Goal: Task Accomplishment & Management: Complete application form

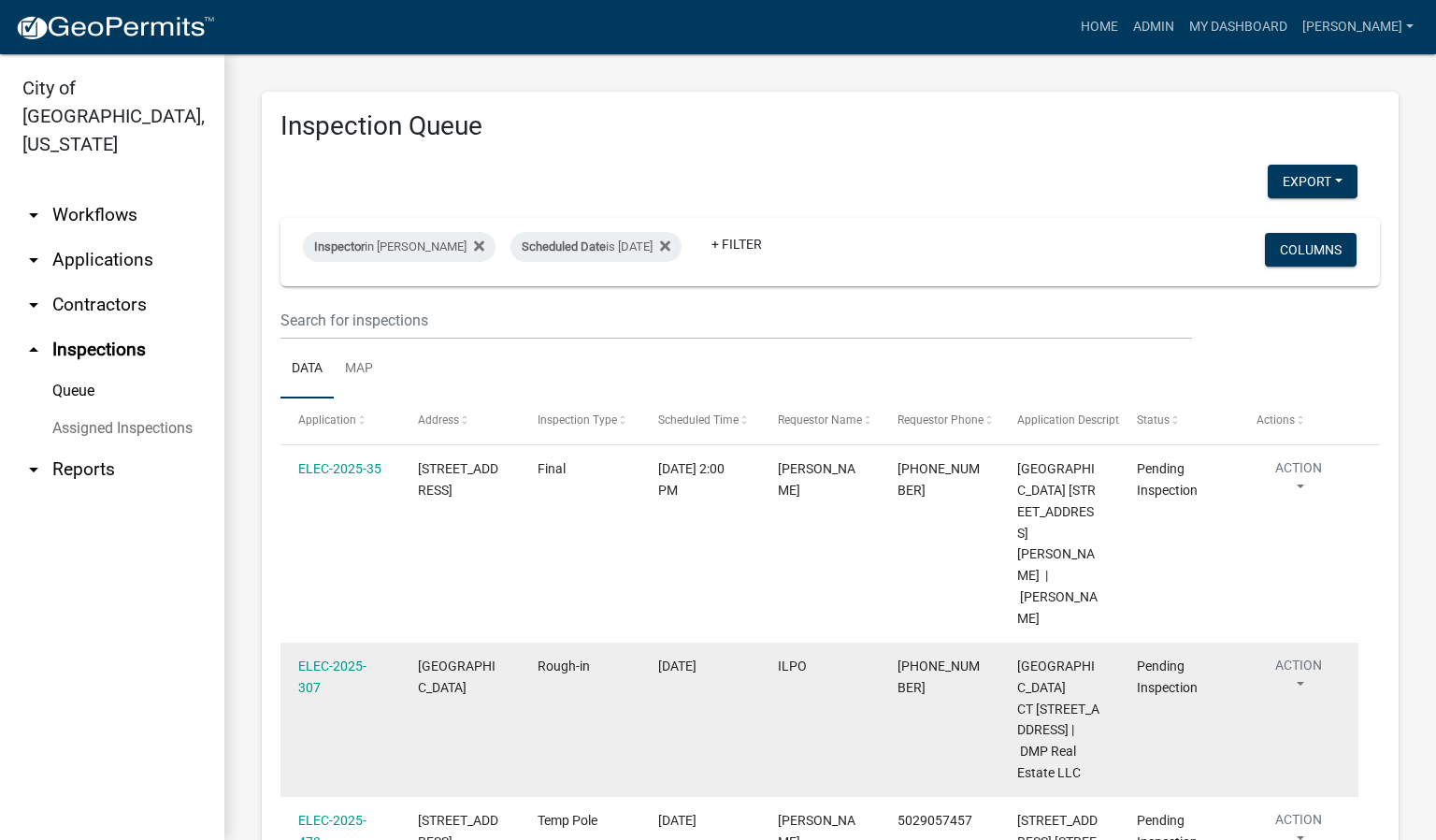
click at [1302, 655] on button "Action" at bounding box center [1299, 679] width 85 height 47
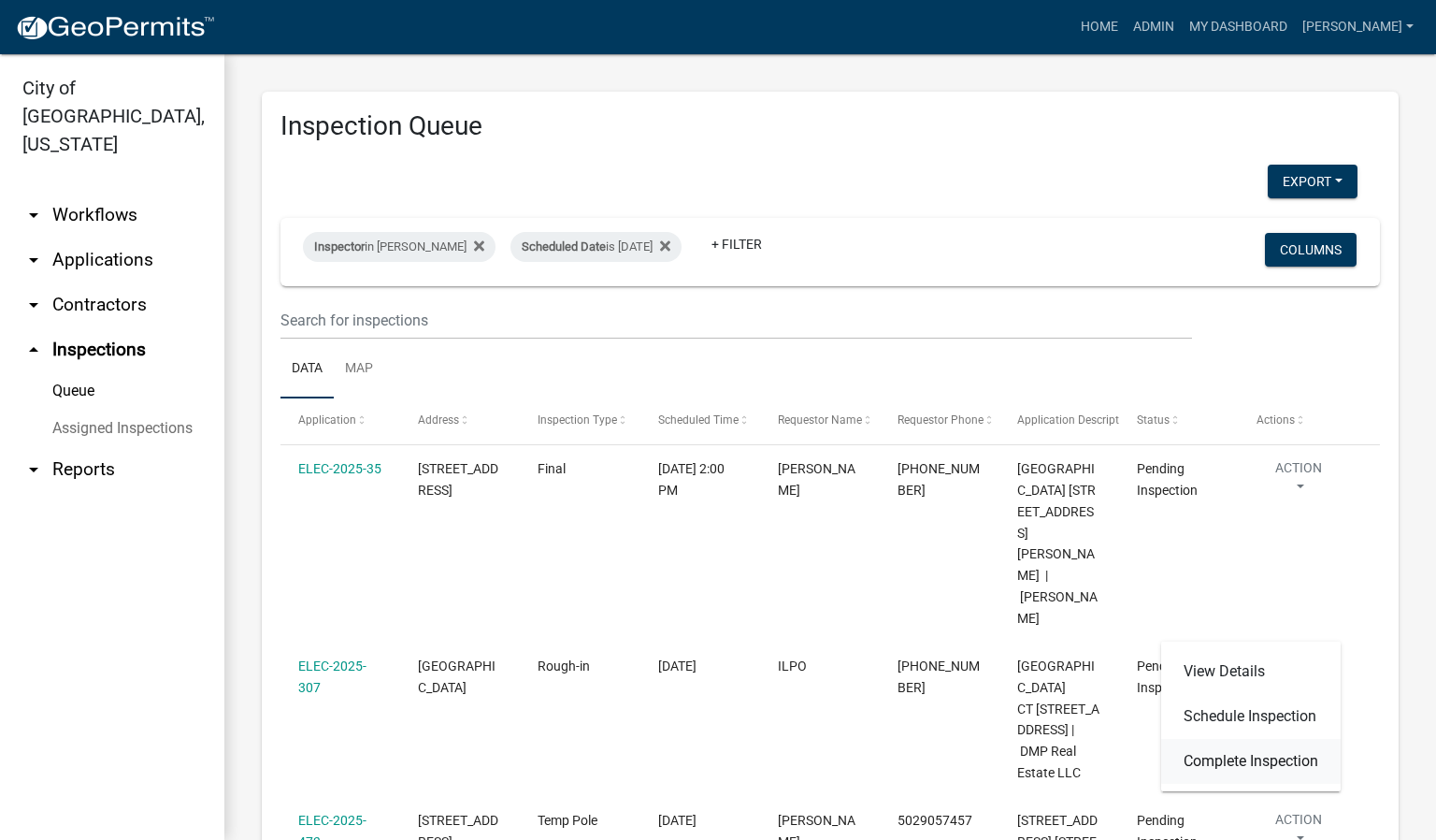
click at [1265, 758] on link "Complete Inspection" at bounding box center [1251, 761] width 180 height 45
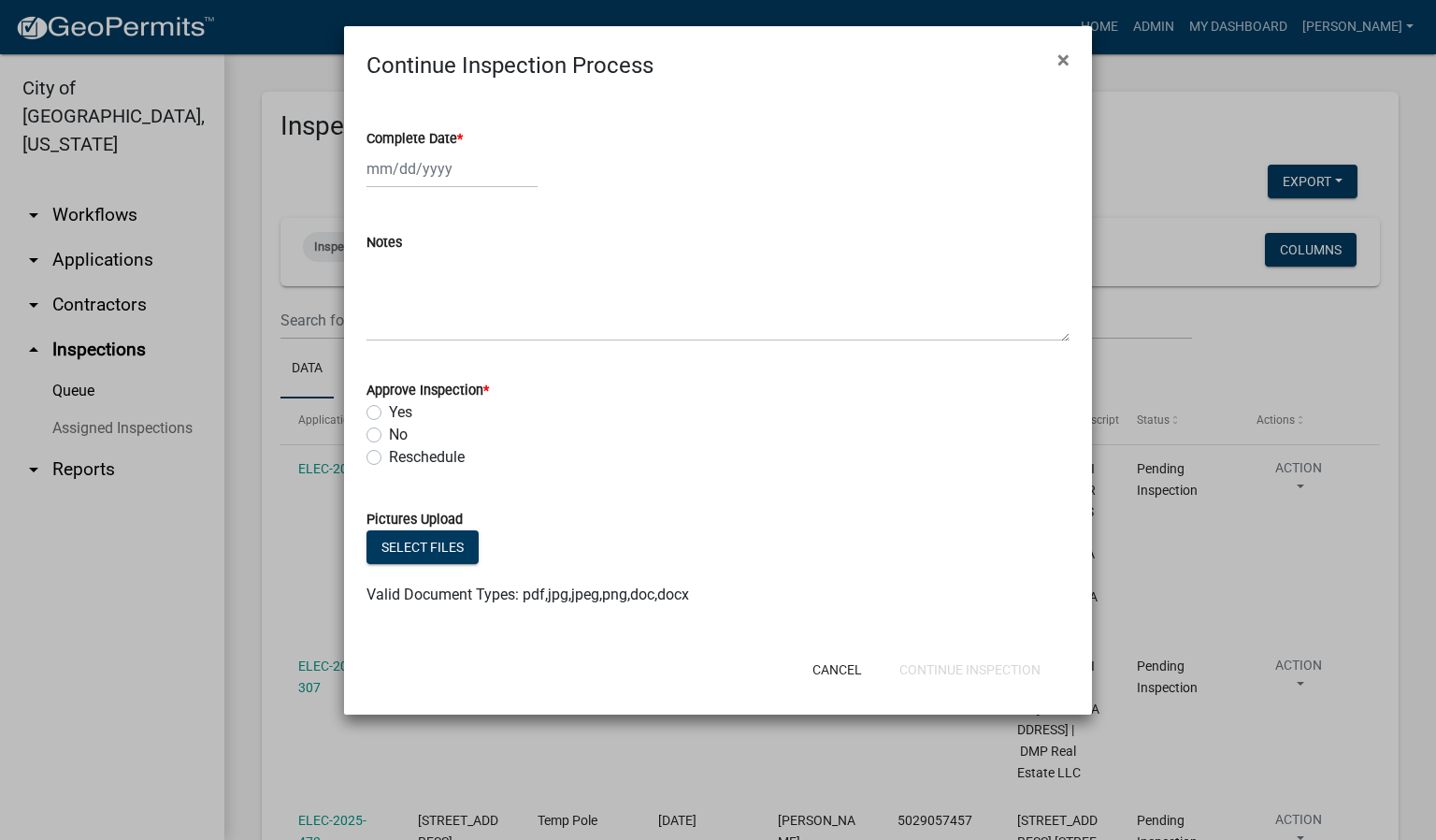
click at [460, 136] on span "*" at bounding box center [460, 139] width 6 height 16
click at [460, 150] on input "Complete Date *" at bounding box center [452, 168] width 171 height 38
select select "9"
select select "2025"
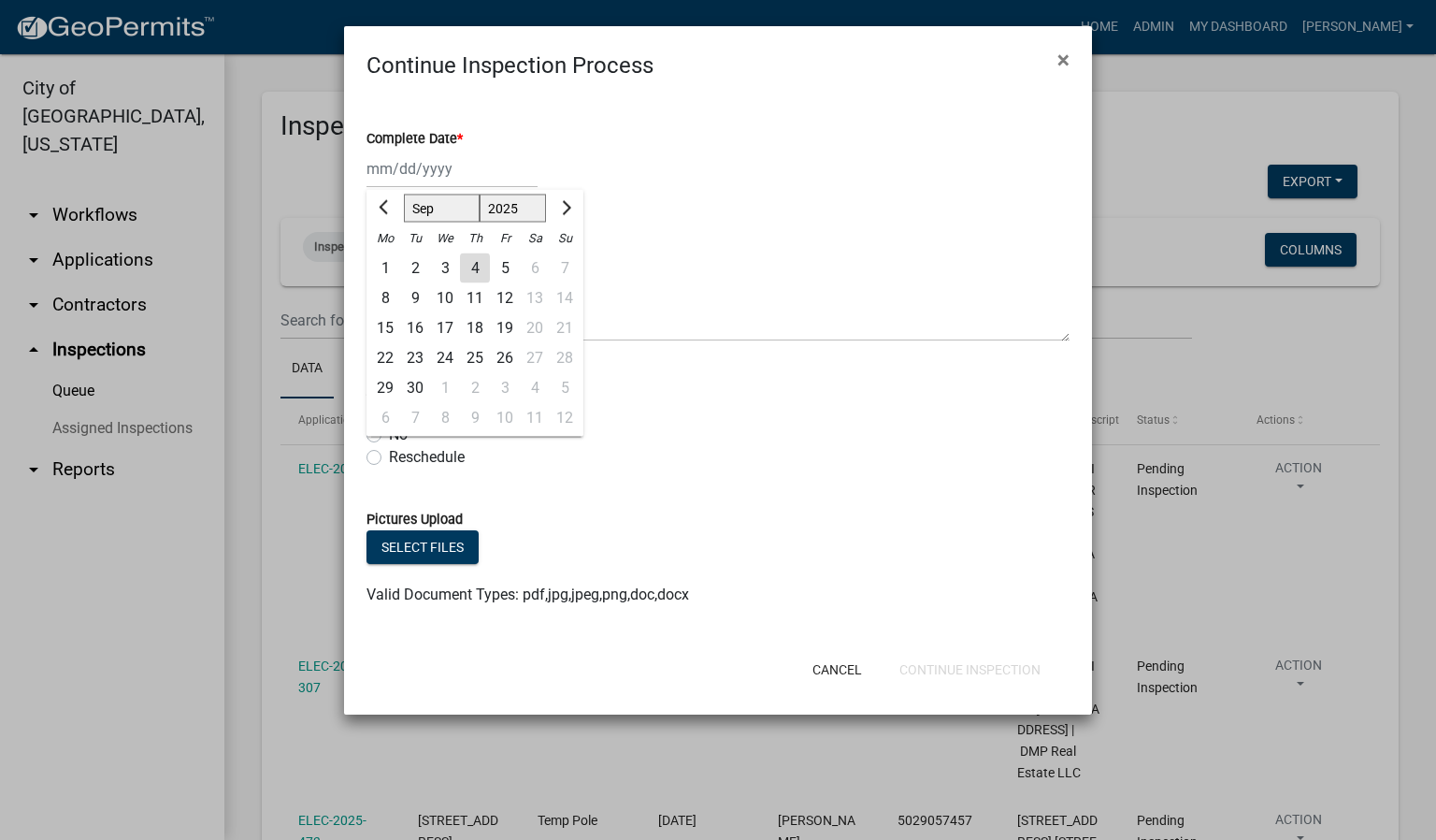
click at [472, 262] on div "4" at bounding box center [475, 269] width 30 height 30
type input "[DATE]"
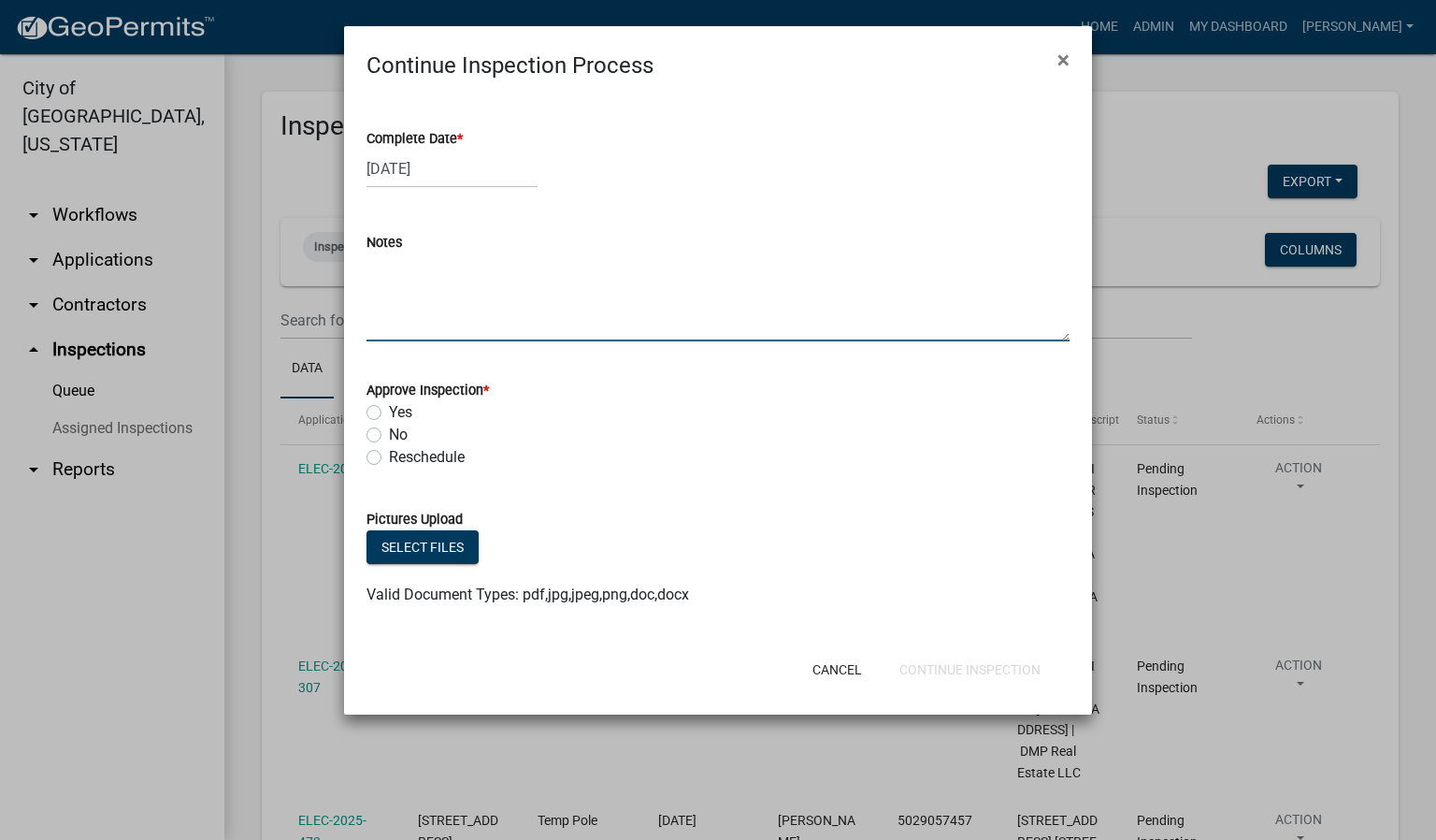
click at [407, 293] on textarea "Notes" at bounding box center [718, 297] width 703 height 88
type textarea "WILL NEED TO BOND GAS LINE."
click at [389, 410] on label "Yes" at bounding box center [400, 412] width 24 height 23
click at [389, 410] on input "Yes" at bounding box center [394, 407] width 12 height 12
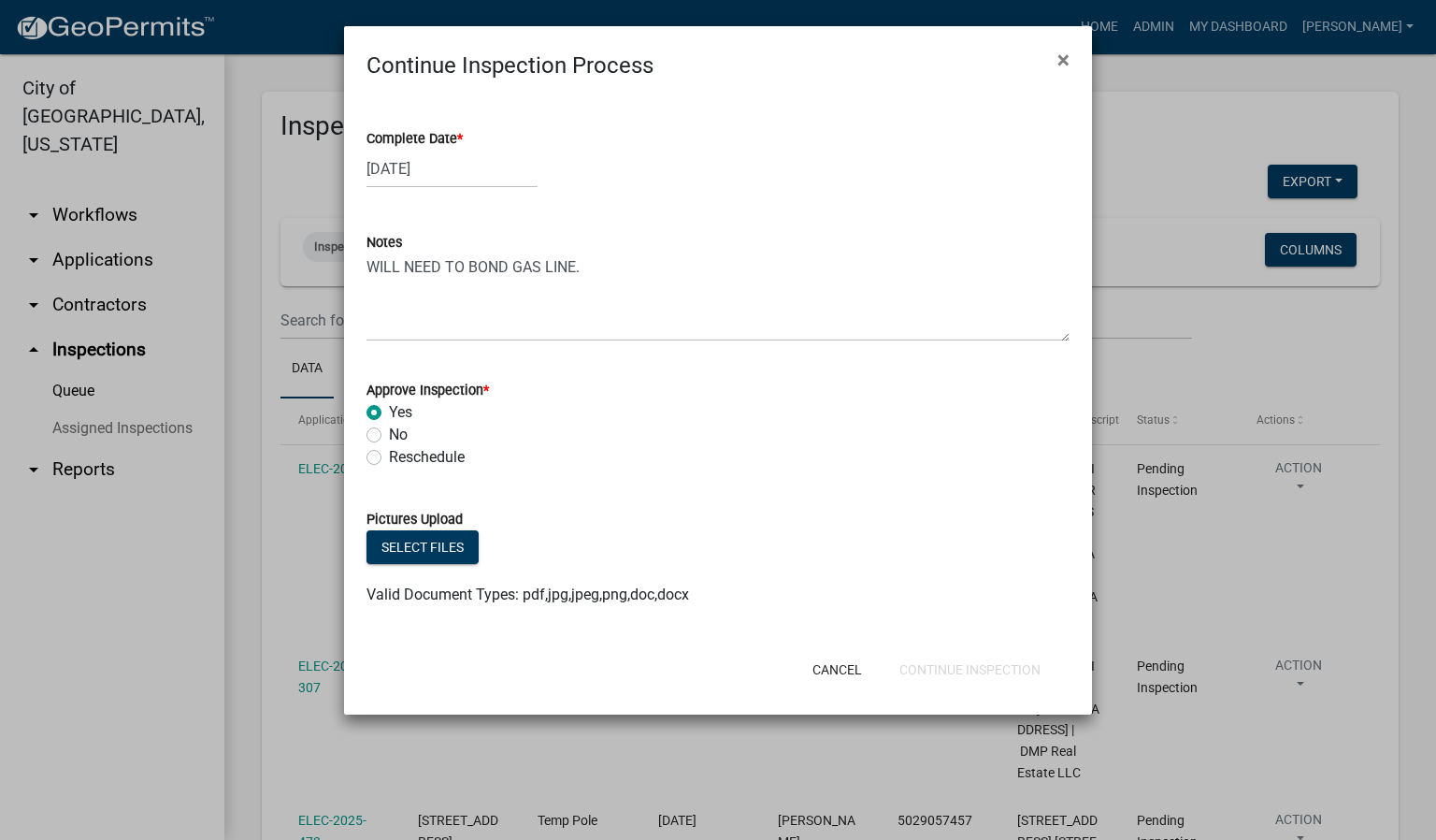
radio input "true"
click at [966, 656] on button "Continue Inspection" at bounding box center [970, 670] width 171 height 33
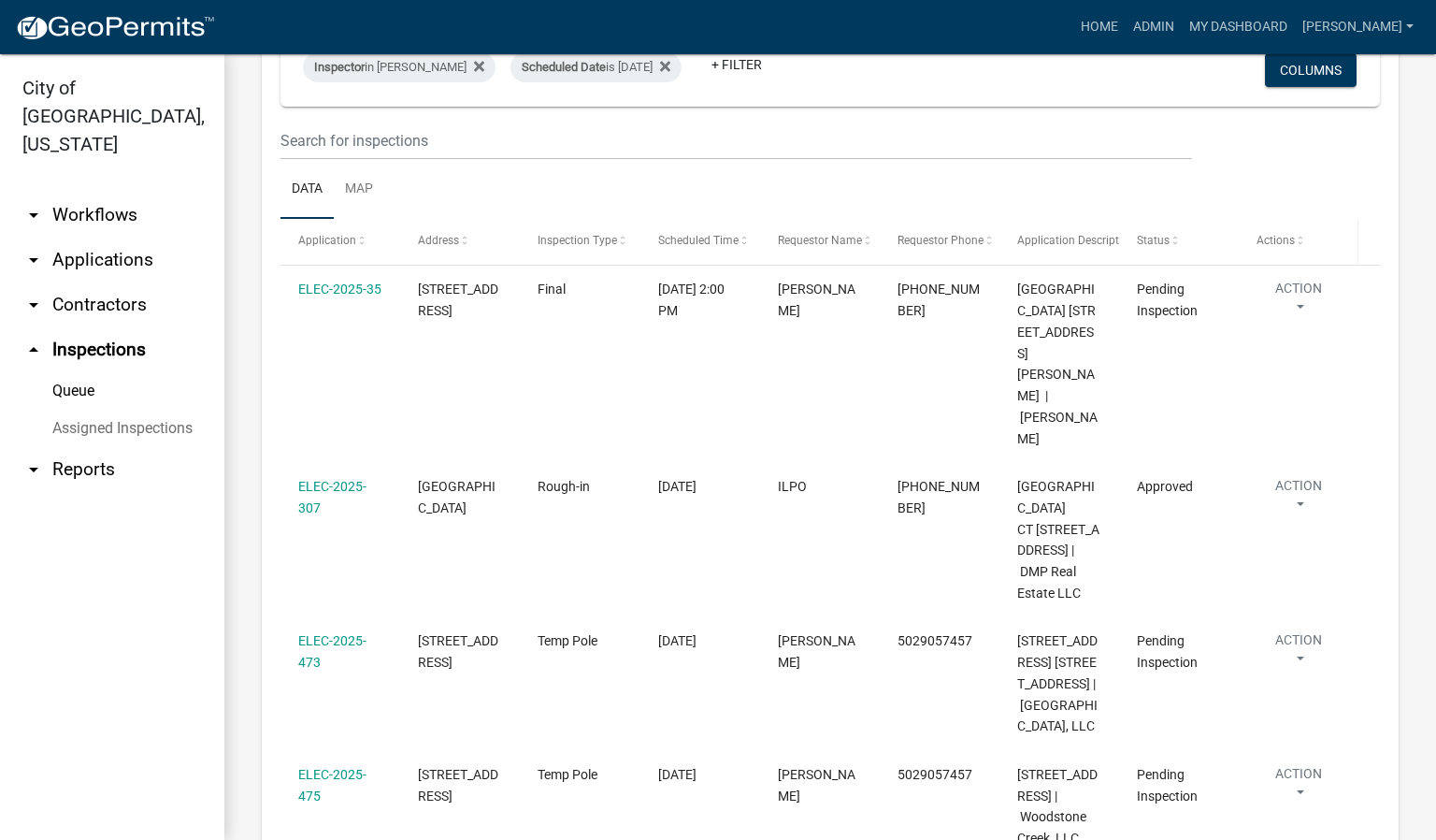
scroll to position [280, 0]
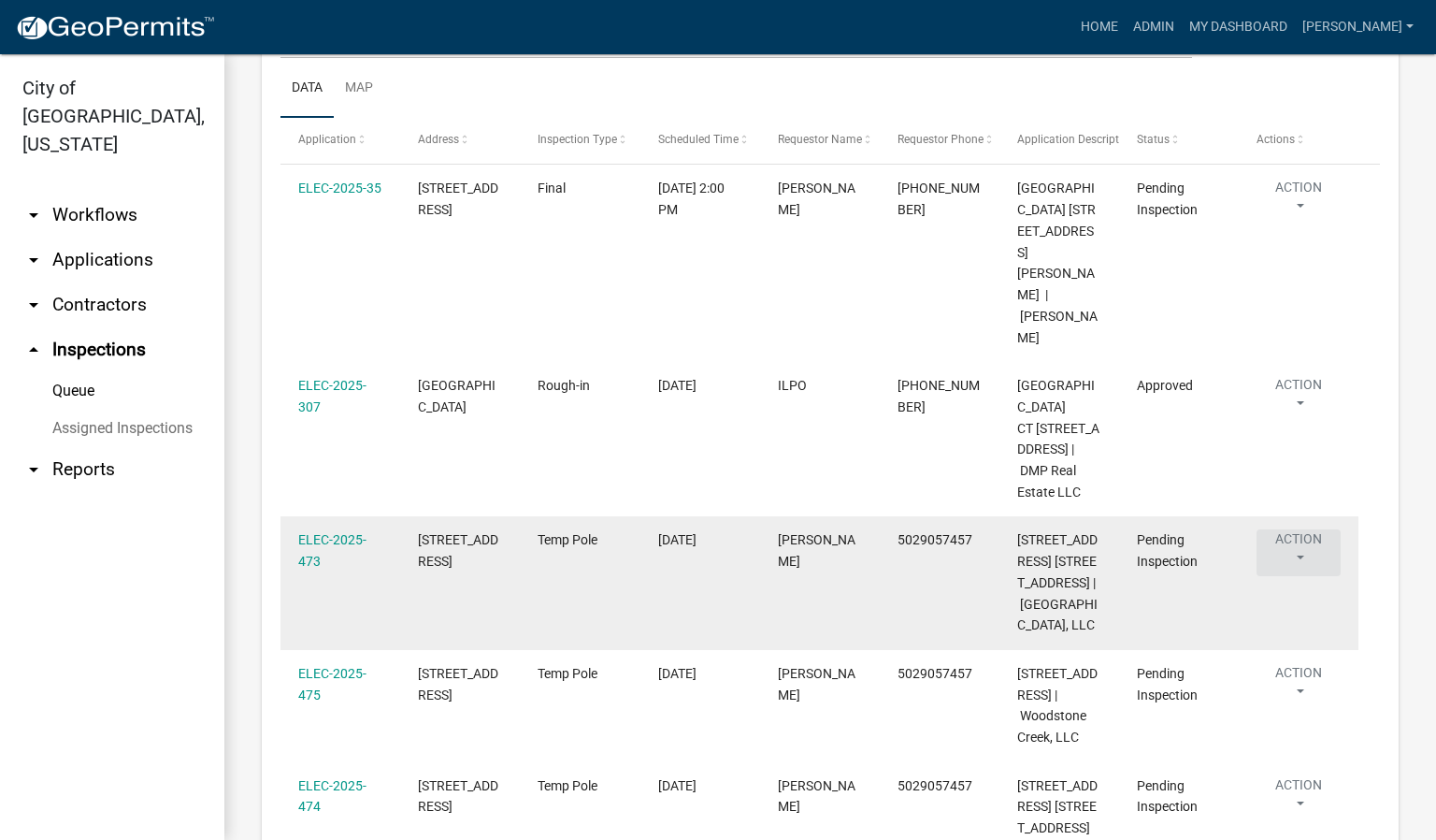
click at [1297, 529] on button "Action" at bounding box center [1299, 553] width 85 height 47
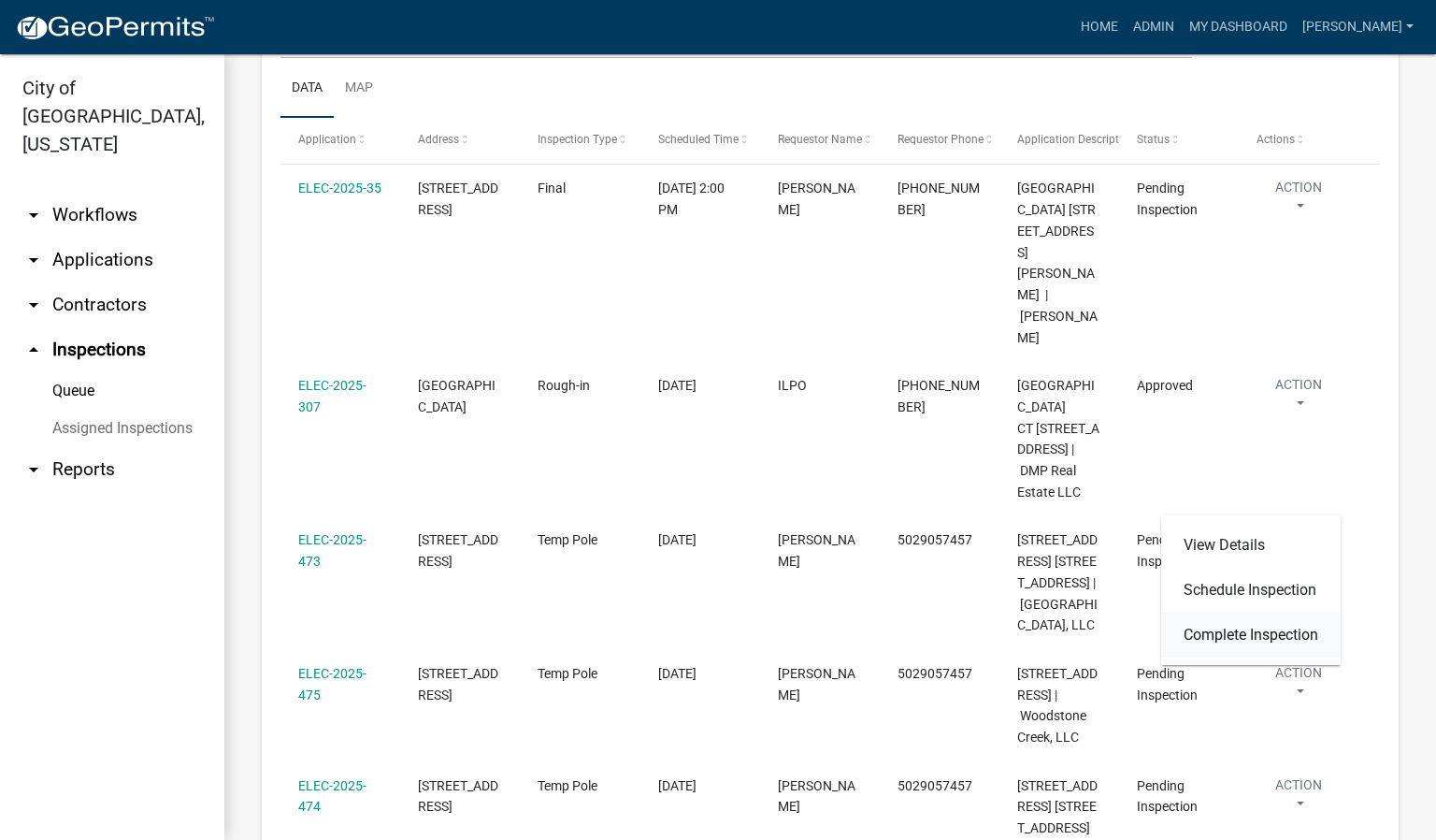
click at [1297, 631] on link "Complete Inspection" at bounding box center [1251, 635] width 180 height 45
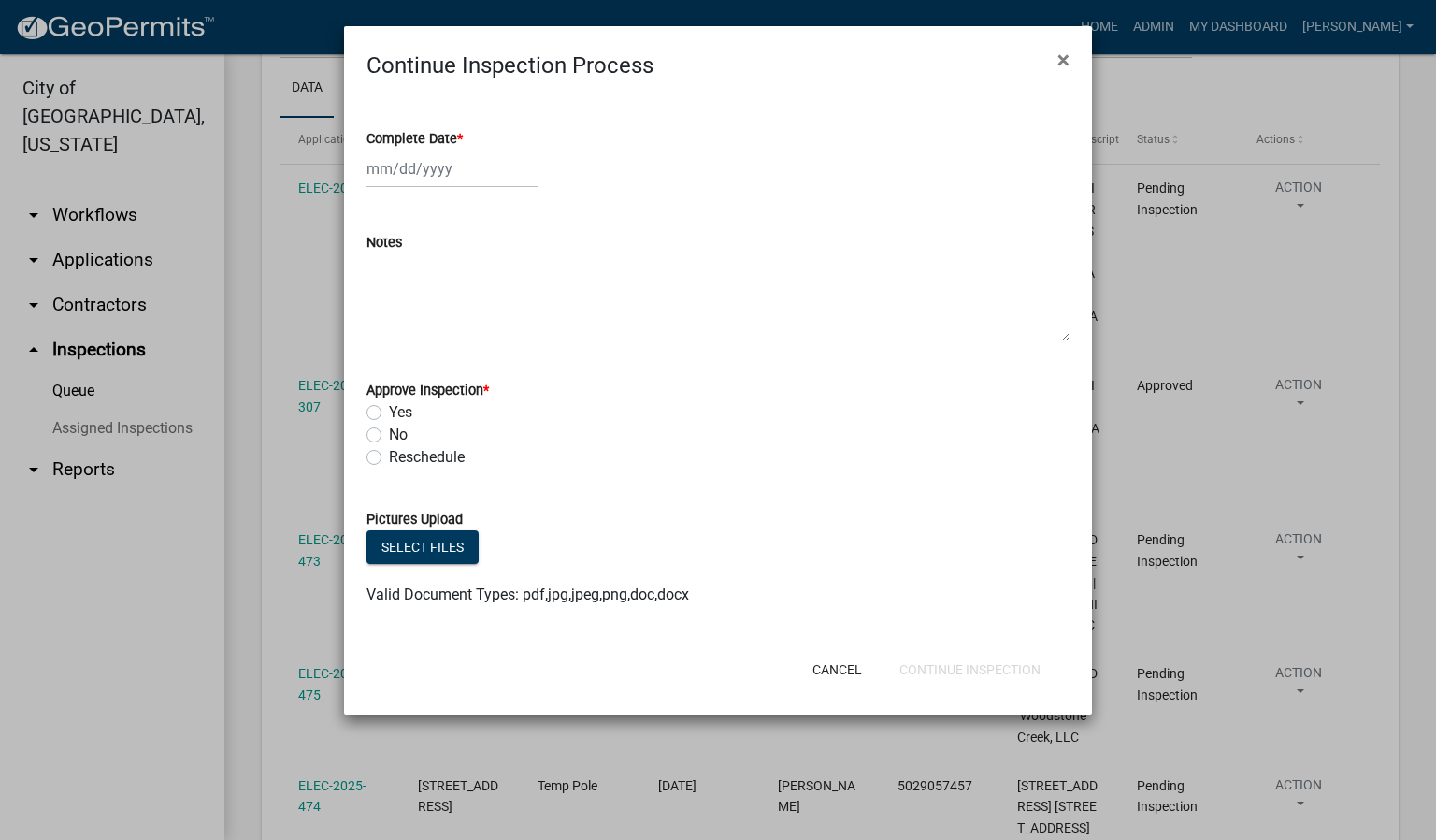
click at [460, 135] on span "*" at bounding box center [460, 139] width 6 height 16
click at [460, 150] on input "Complete Date *" at bounding box center [452, 168] width 171 height 38
select select "9"
select select "2025"
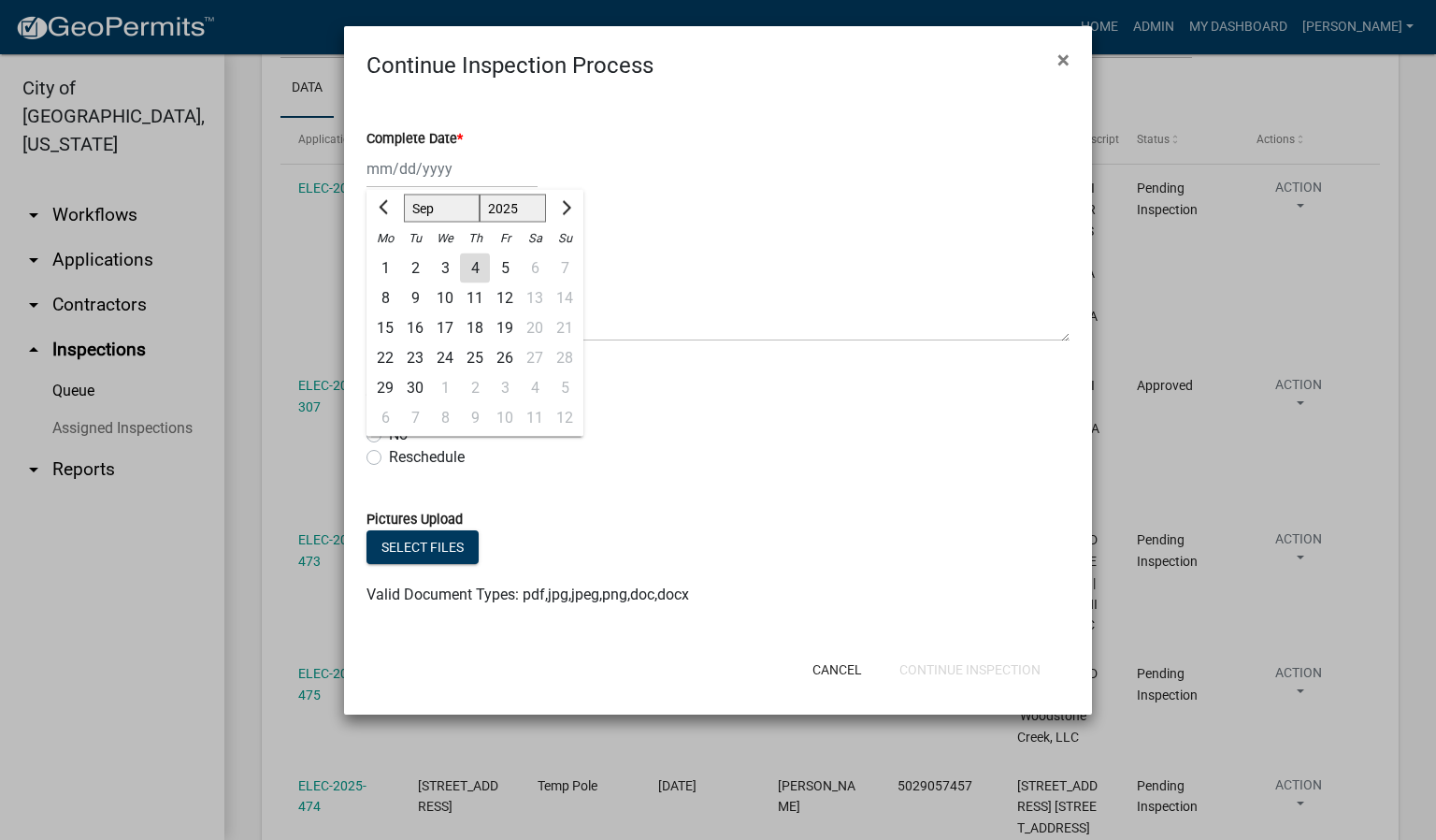
click at [472, 265] on div "4" at bounding box center [475, 269] width 30 height 30
type input "[DATE]"
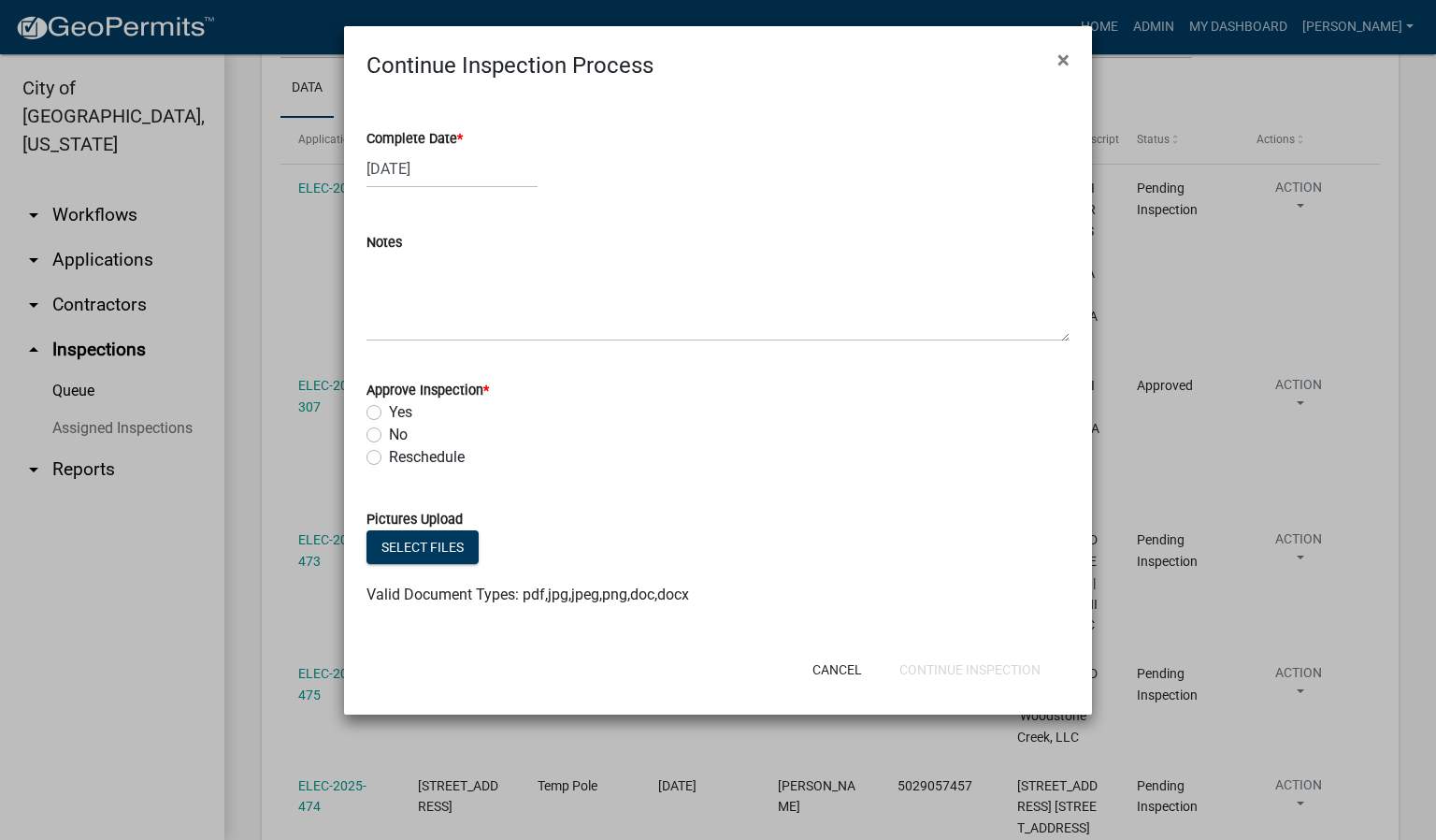
click at [389, 416] on label "Yes" at bounding box center [400, 412] width 24 height 23
click at [389, 413] on input "Yes" at bounding box center [394, 407] width 12 height 12
radio input "true"
click at [1014, 669] on button "Continue Inspection" at bounding box center [970, 670] width 171 height 33
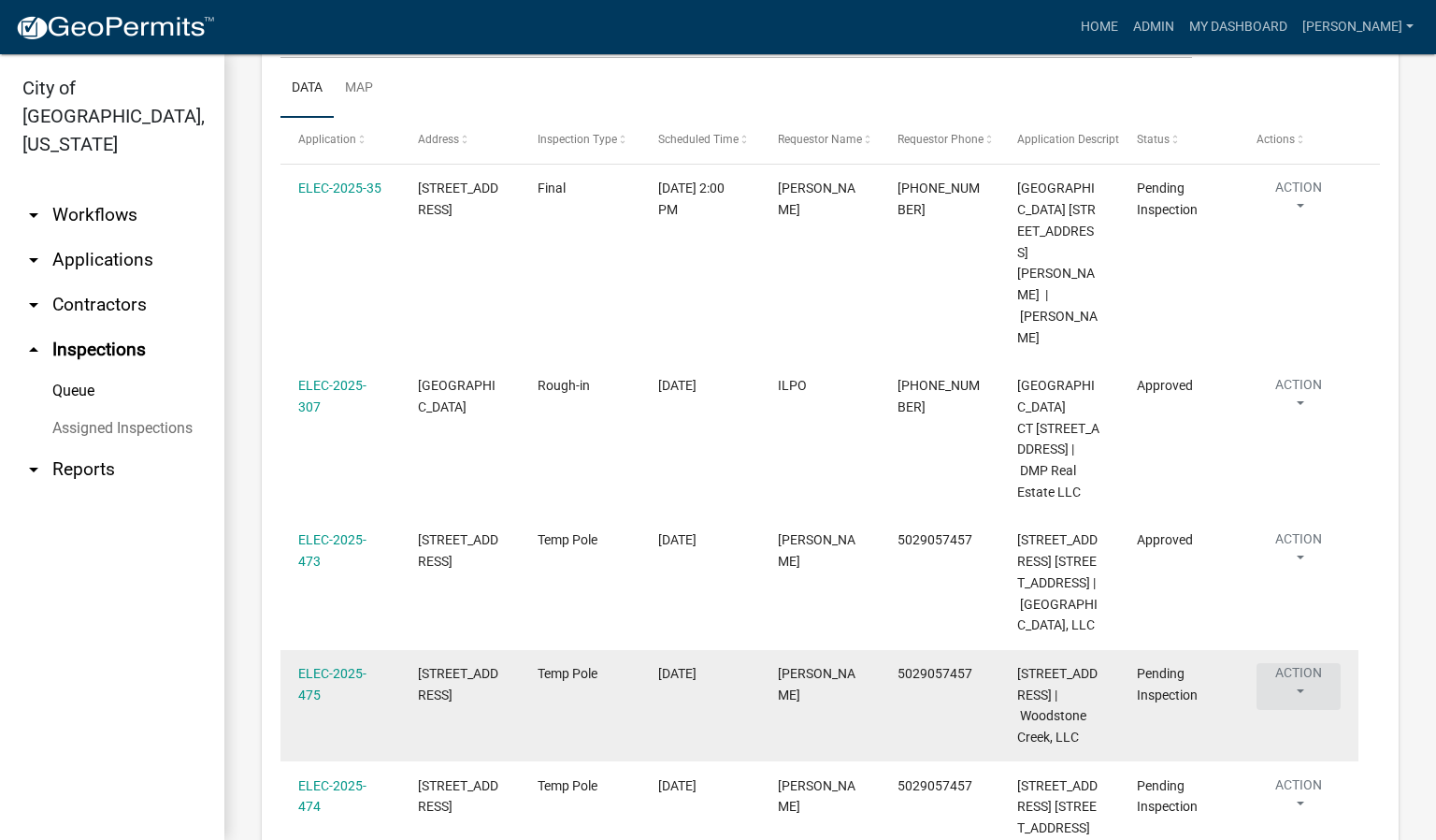
click at [1297, 691] on button "Action" at bounding box center [1299, 687] width 85 height 47
click at [1304, 688] on button "Action" at bounding box center [1299, 687] width 85 height 47
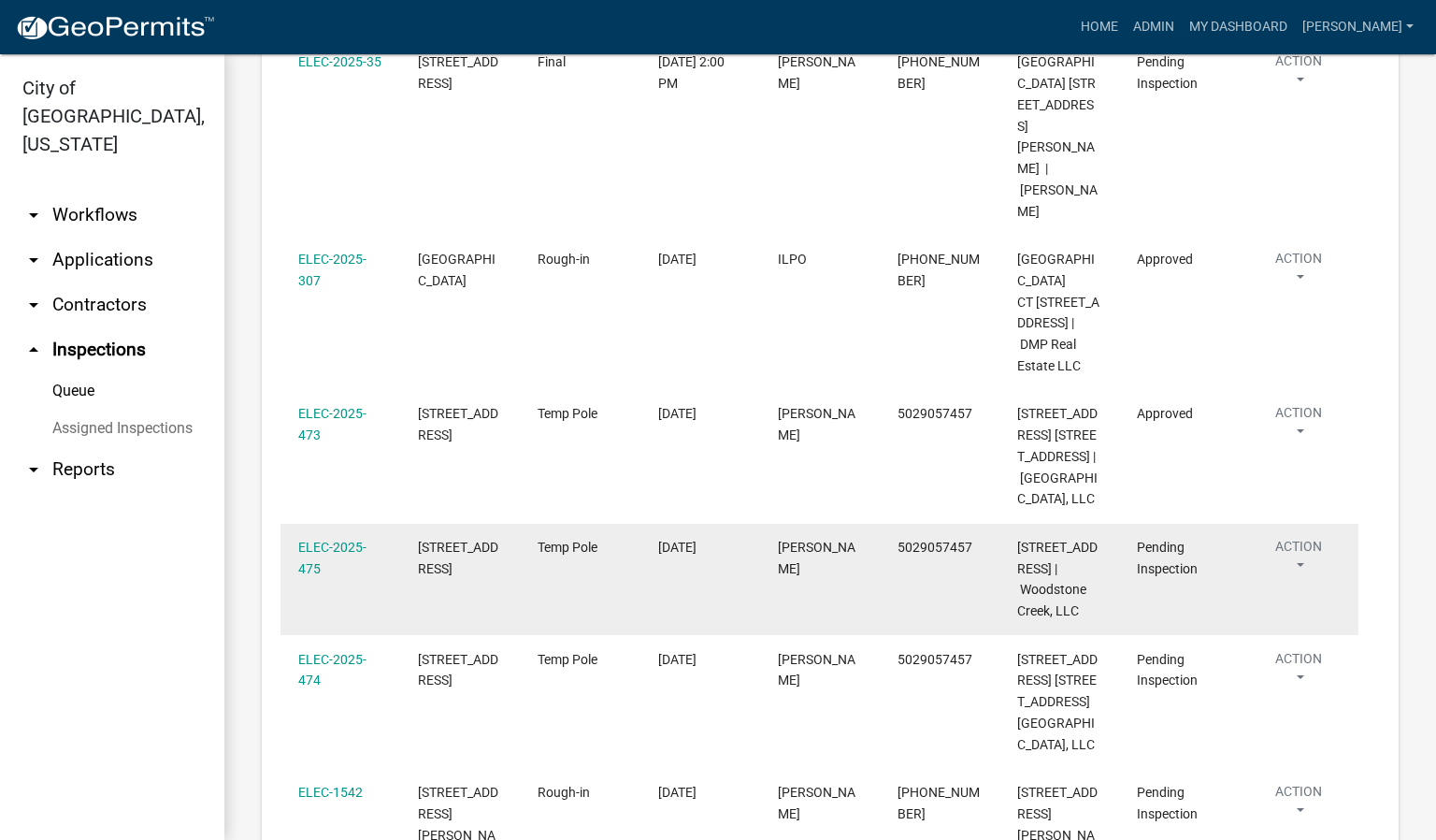
scroll to position [561, 0]
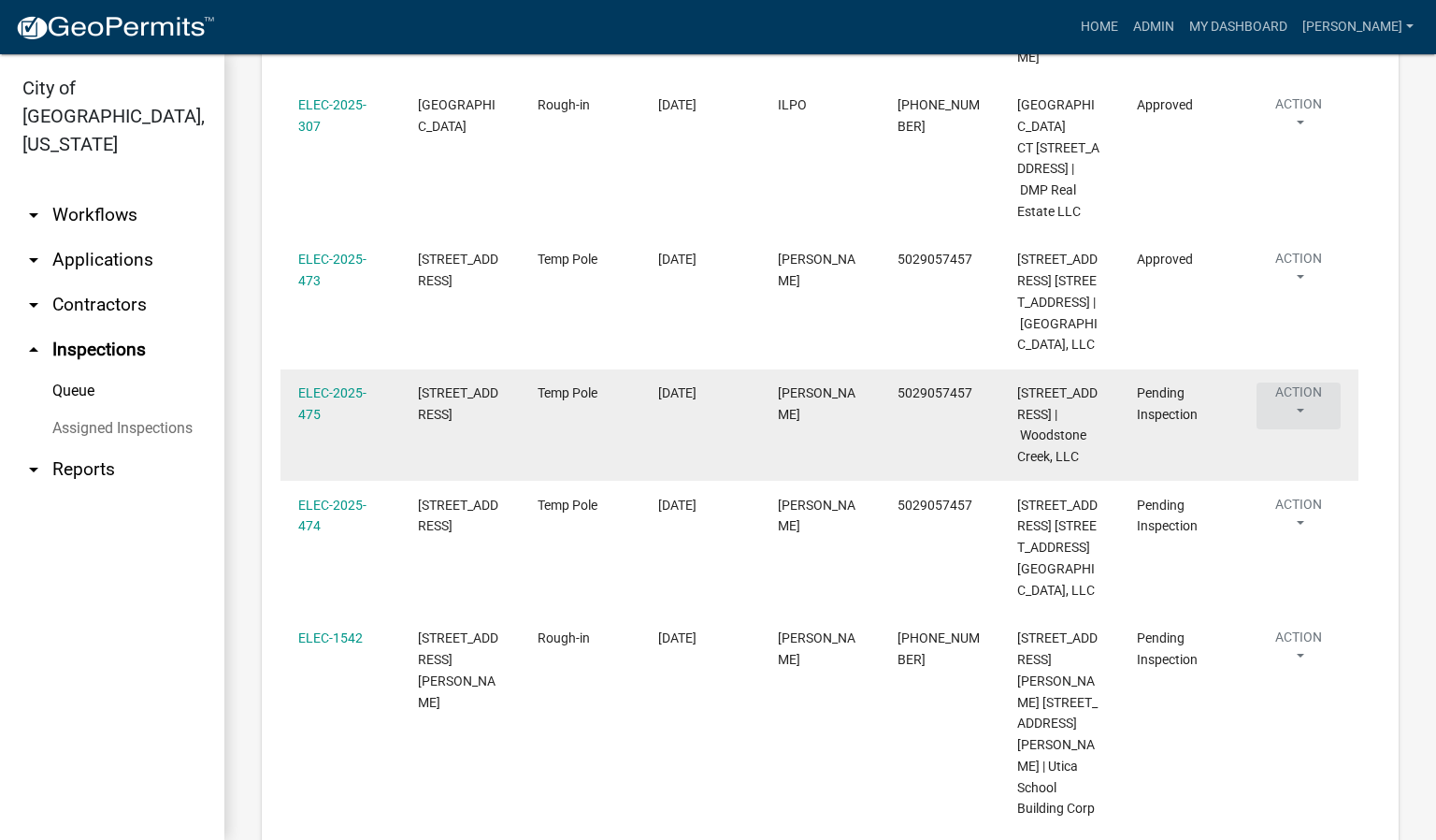
click at [1299, 407] on button "Action" at bounding box center [1299, 406] width 85 height 47
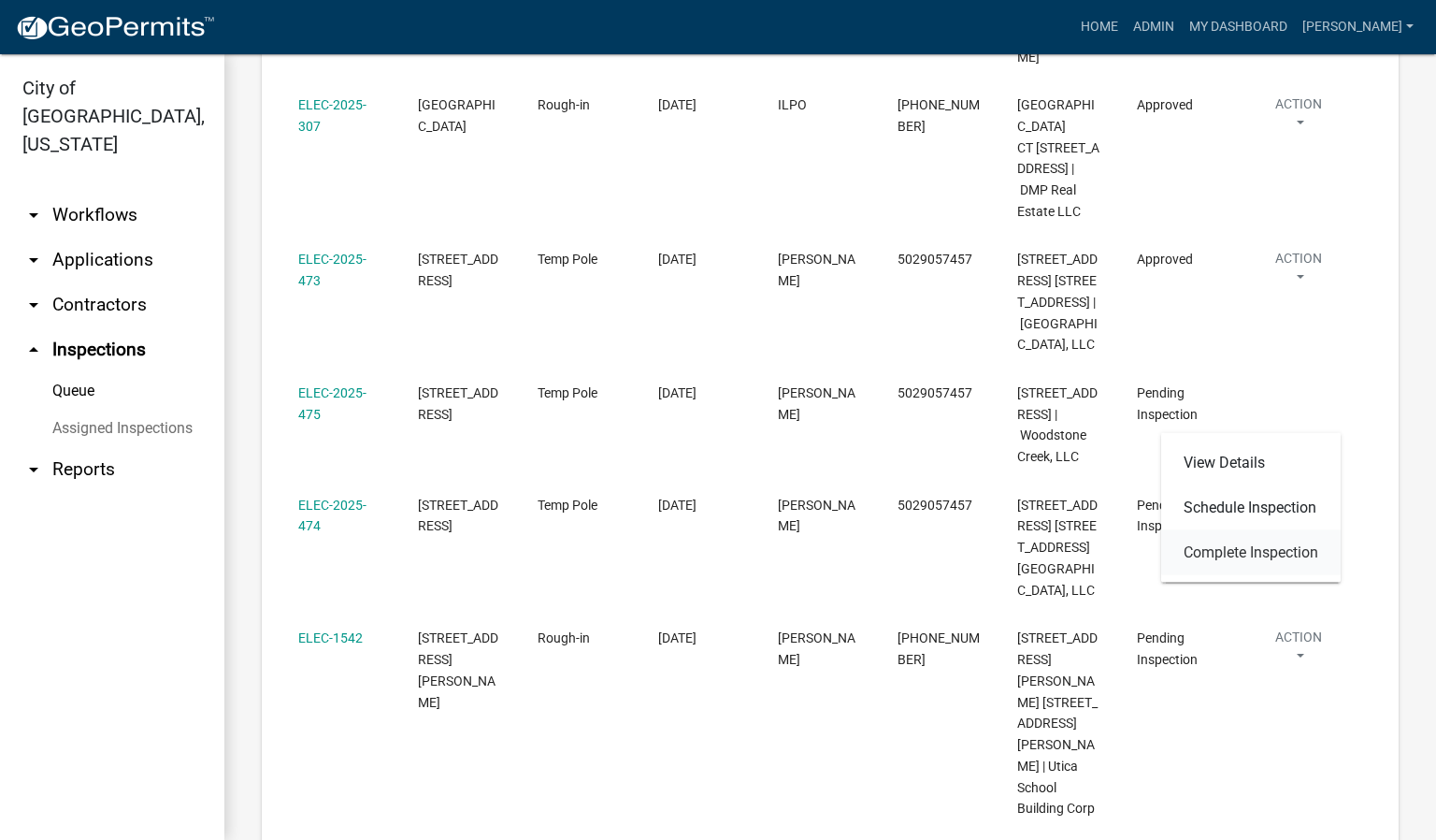
click at [1251, 550] on link "Complete Inspection" at bounding box center [1251, 553] width 180 height 45
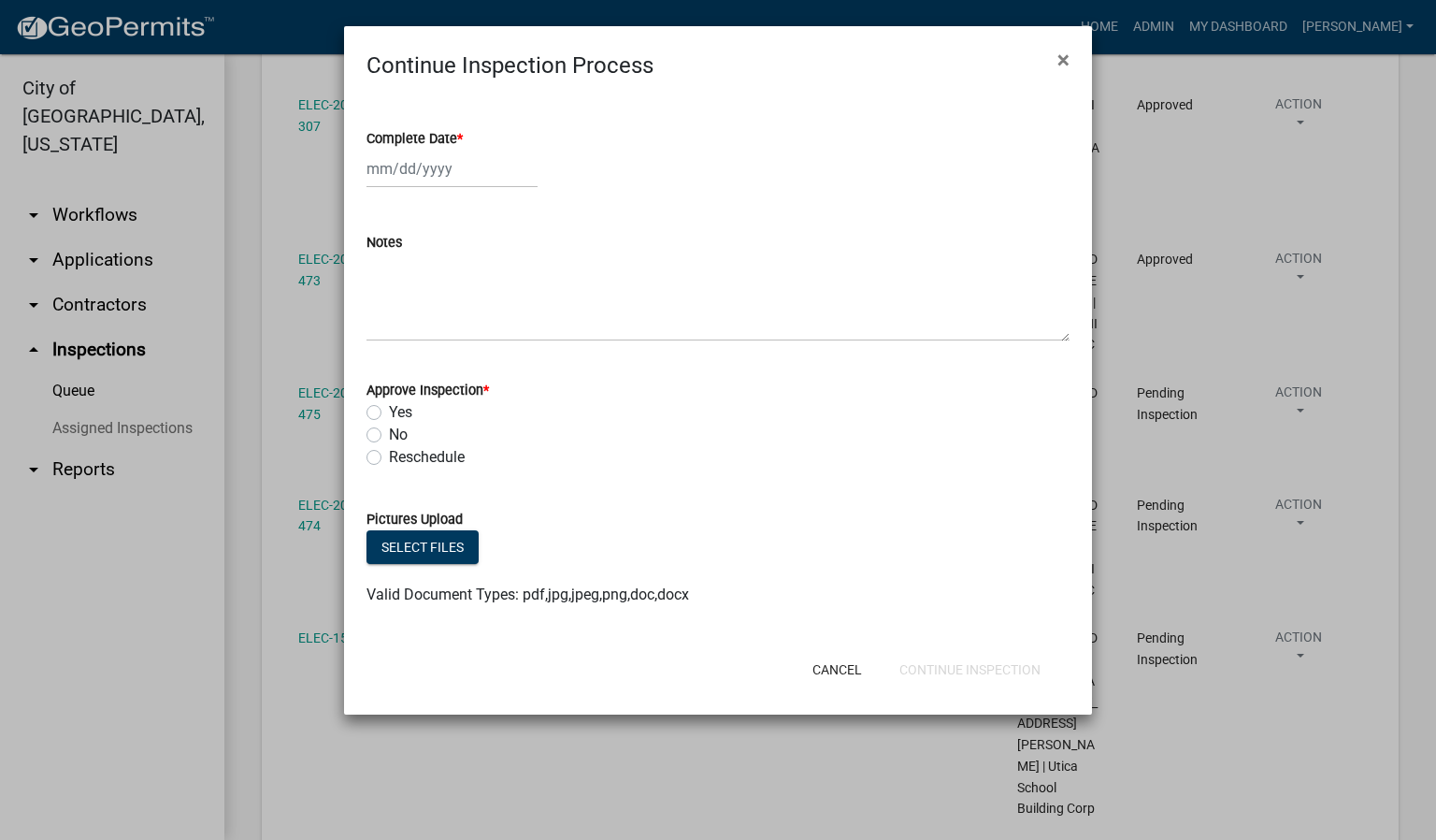
click at [463, 138] on span "*" at bounding box center [460, 139] width 6 height 16
click at [463, 150] on input "Complete Date *" at bounding box center [452, 168] width 171 height 38
select select "9"
select select "2025"
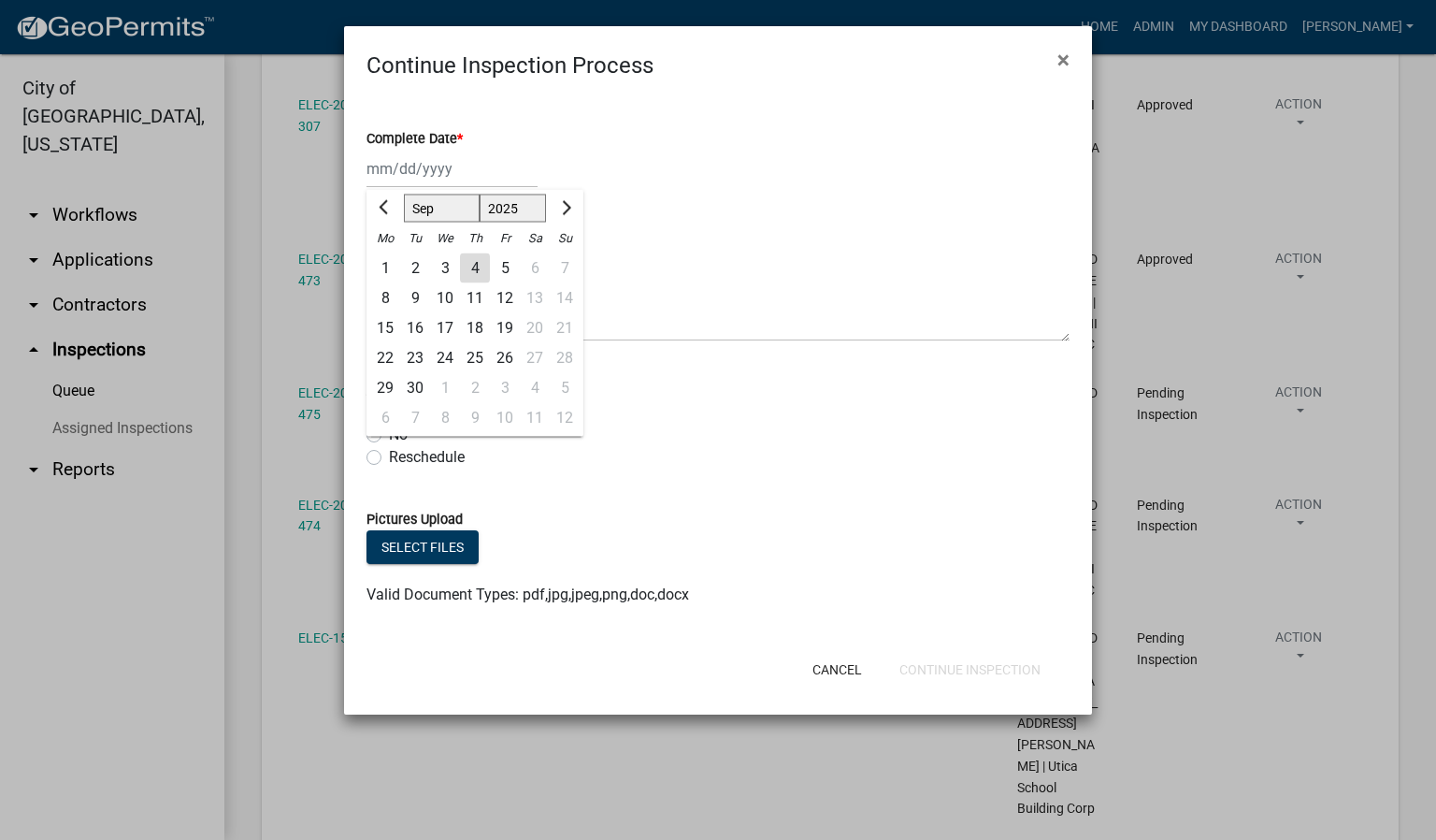
click at [469, 262] on div "4" at bounding box center [475, 269] width 30 height 30
type input "[DATE]"
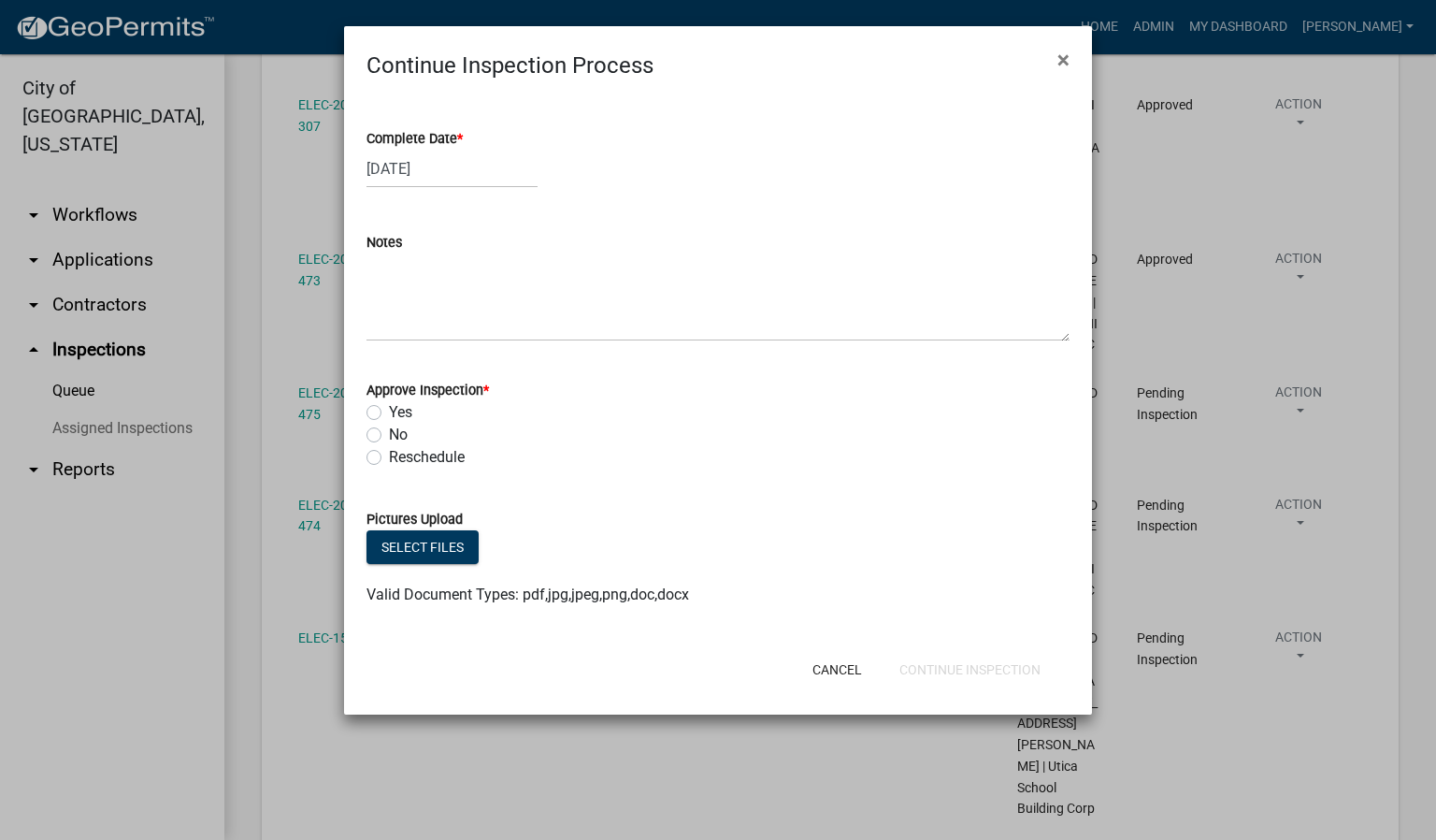
click at [389, 413] on label "Yes" at bounding box center [400, 412] width 24 height 23
click at [389, 413] on input "Yes" at bounding box center [394, 407] width 12 height 12
radio input "true"
click at [1016, 665] on button "Continue Inspection" at bounding box center [970, 670] width 171 height 33
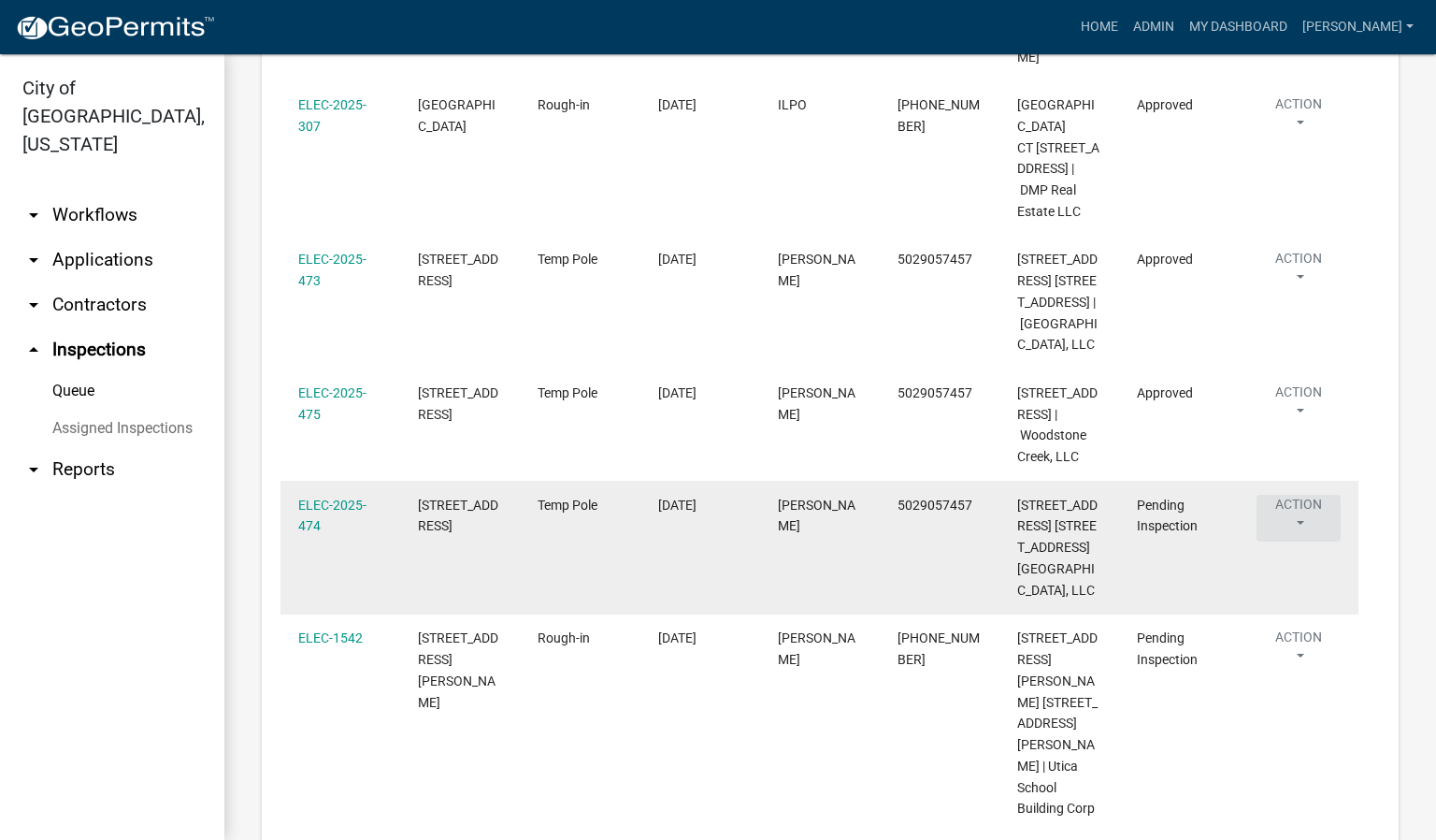
click at [1301, 541] on button "Action" at bounding box center [1299, 518] width 85 height 47
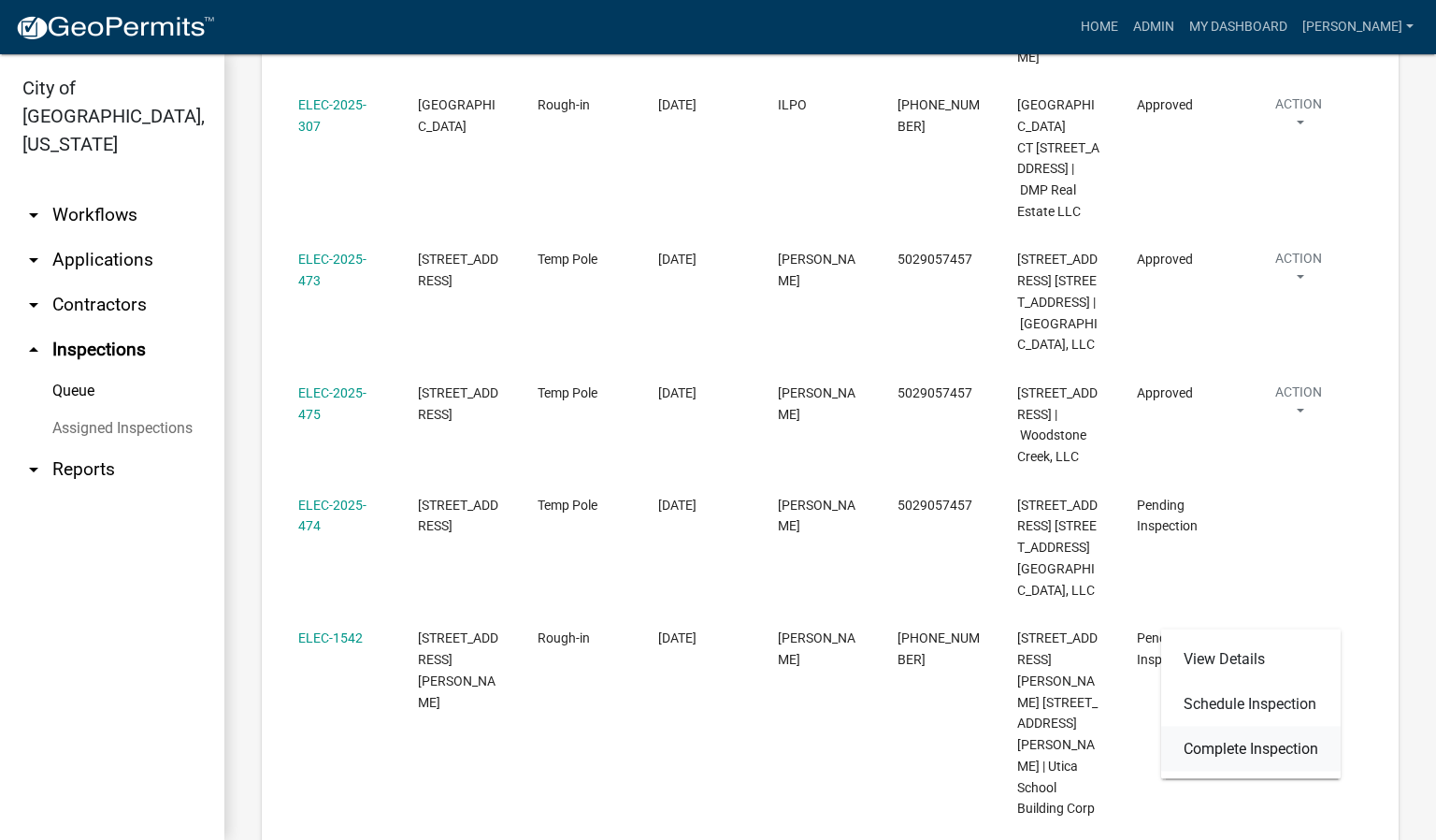
click at [1251, 752] on link "Complete Inspection" at bounding box center [1251, 750] width 180 height 45
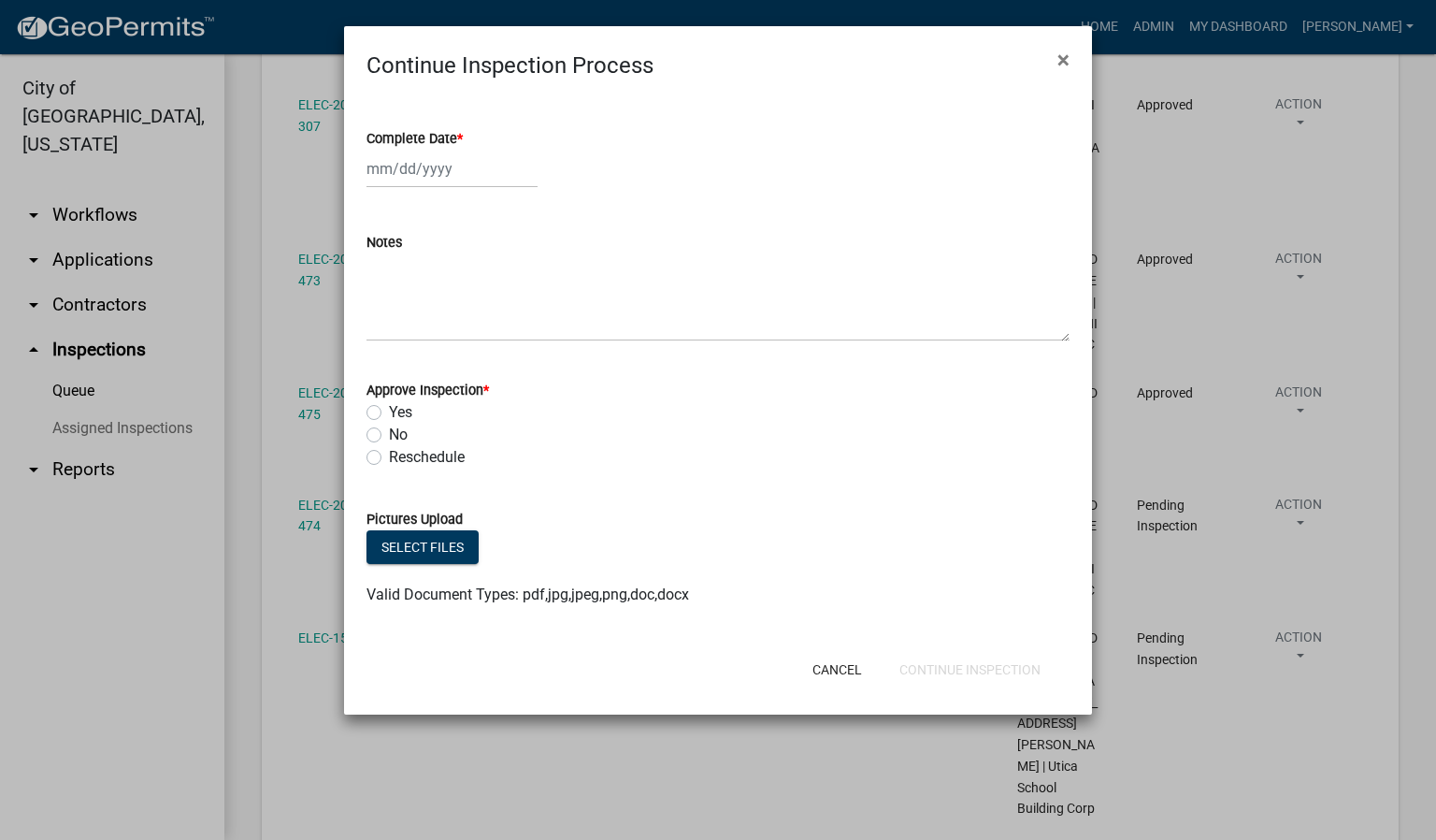
click at [463, 136] on span "*" at bounding box center [460, 139] width 6 height 16
click at [464, 150] on input "Complete Date *" at bounding box center [452, 168] width 171 height 38
select select "9"
select select "2025"
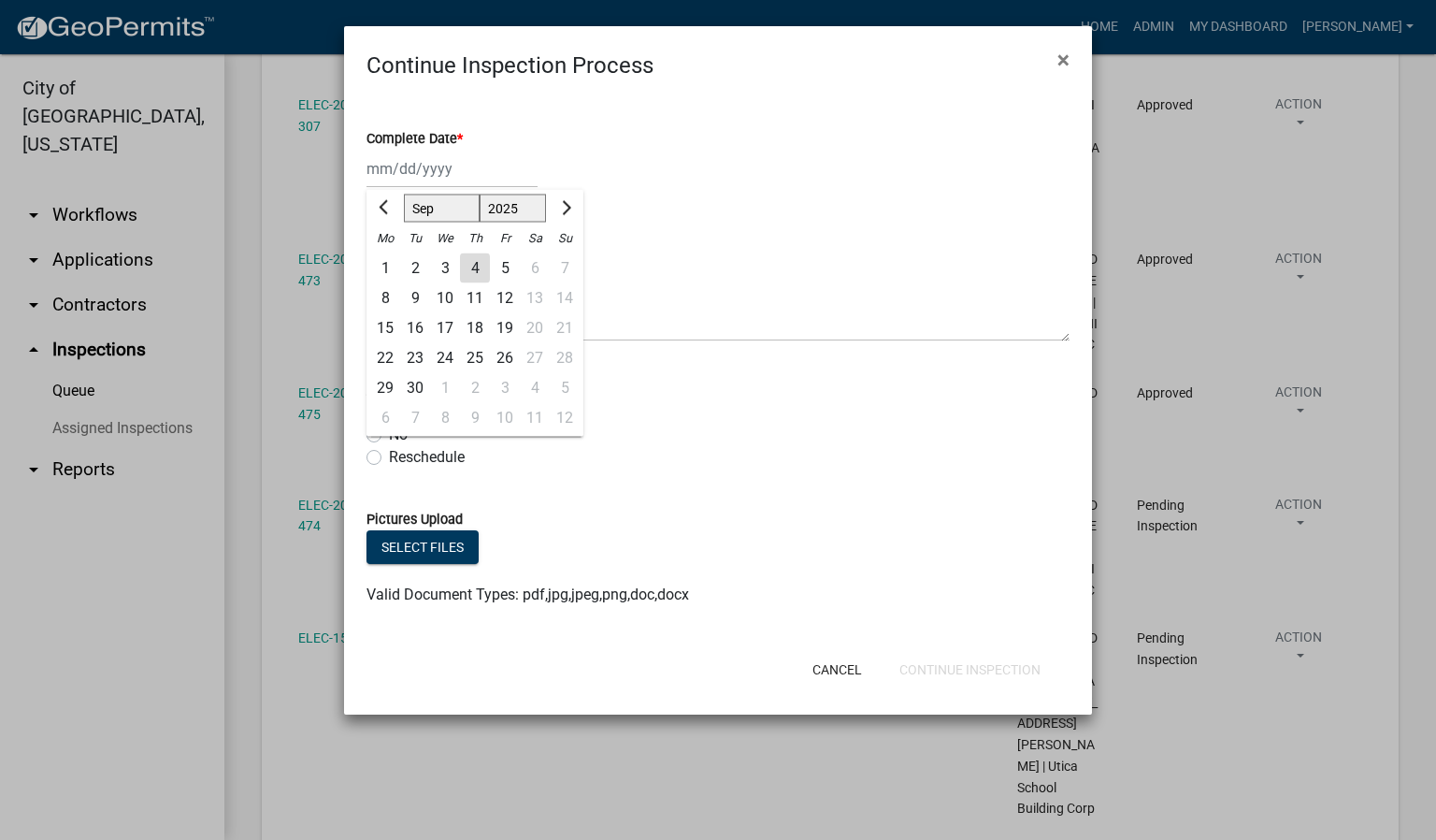
click at [478, 270] on div "4" at bounding box center [475, 269] width 30 height 30
type input "[DATE]"
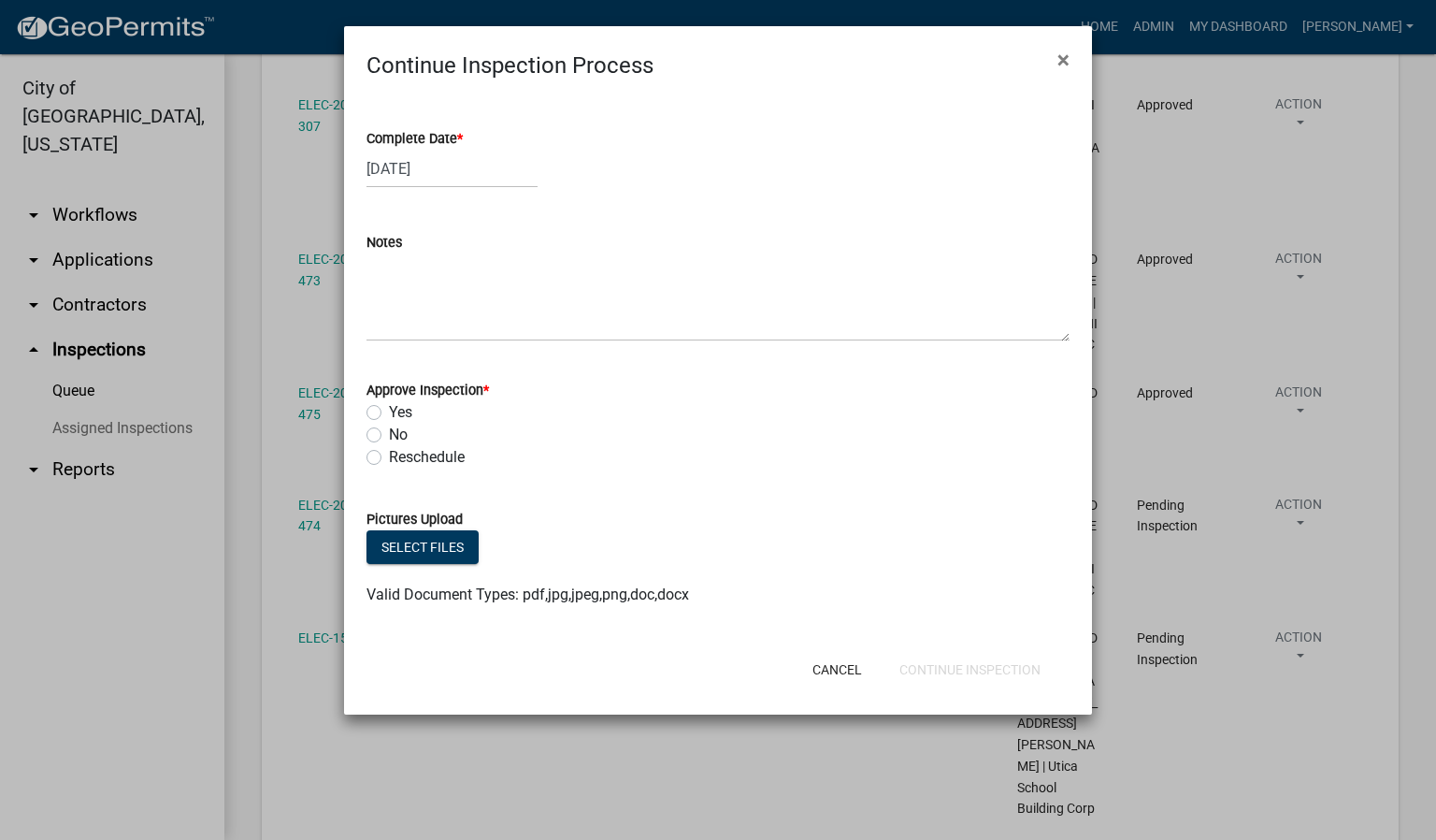
click at [389, 415] on label "Yes" at bounding box center [400, 412] width 24 height 23
click at [389, 413] on input "Yes" at bounding box center [394, 407] width 12 height 12
radio input "true"
click at [946, 669] on button "Continue Inspection" at bounding box center [970, 670] width 171 height 33
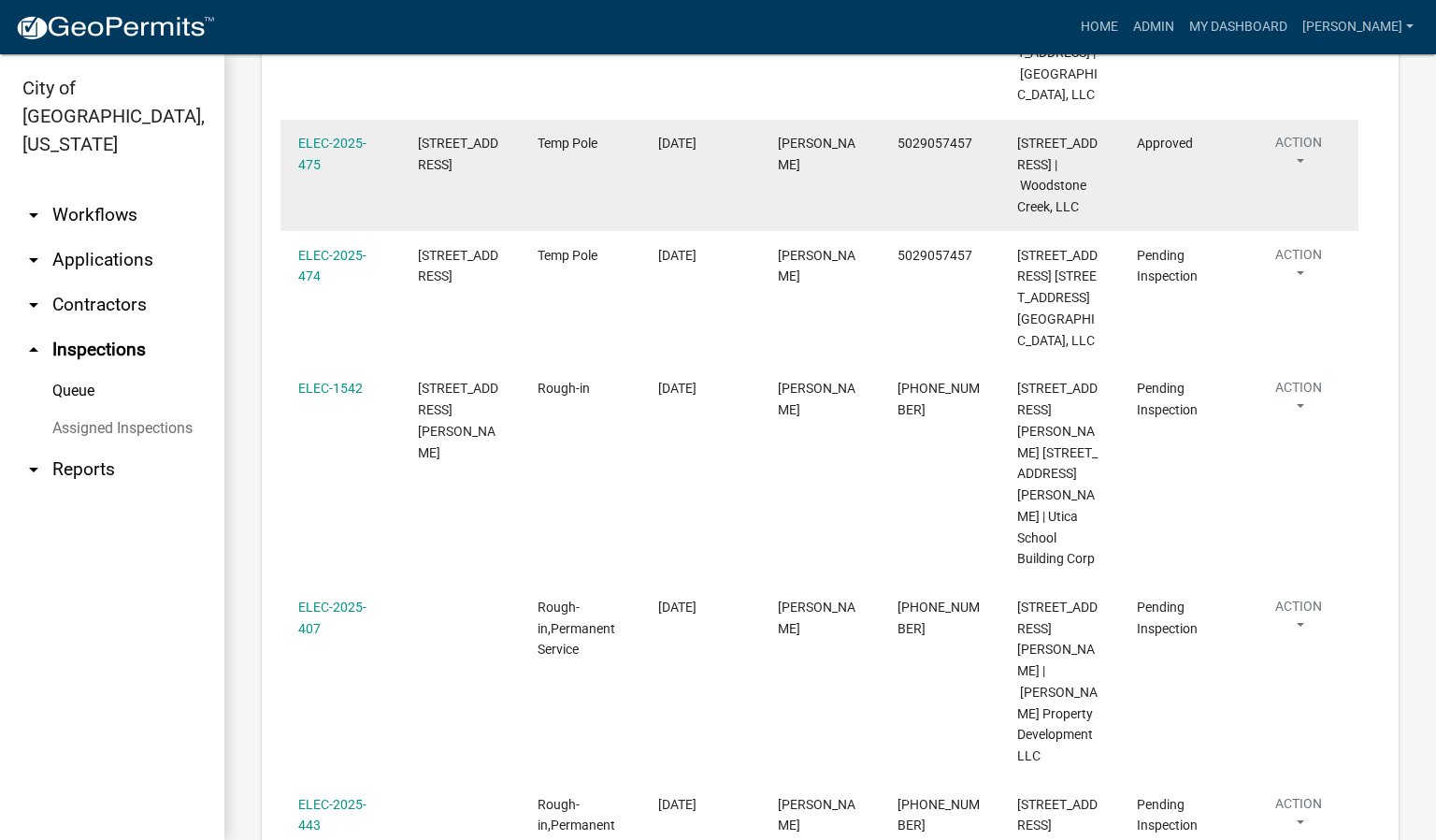
scroll to position [842, 0]
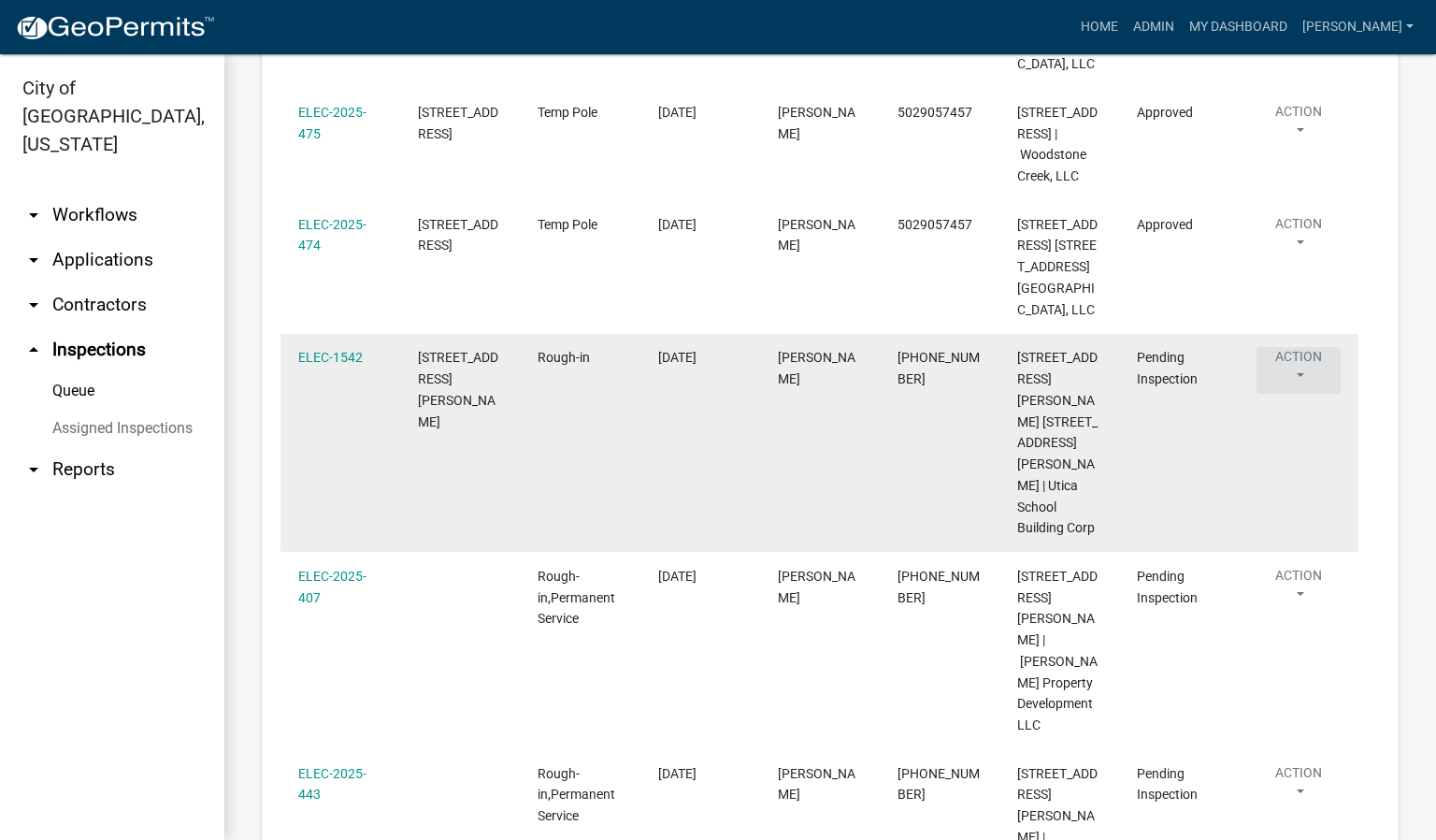
click at [1299, 393] on button "Action" at bounding box center [1299, 371] width 85 height 47
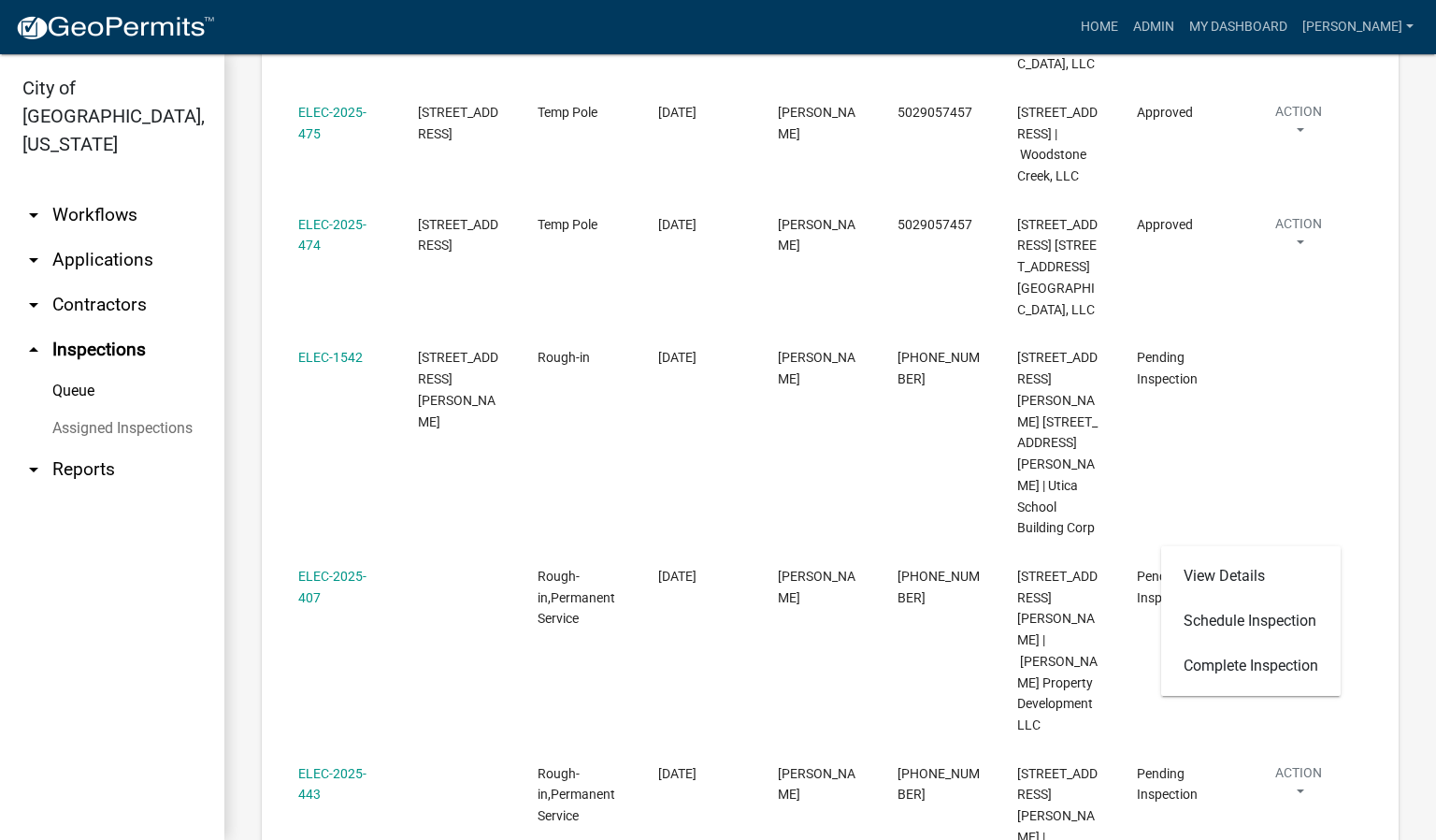
click at [147, 519] on ul "arrow_drop_down Workflows List arrow_drop_down Applications Search by Parcel Se…" at bounding box center [112, 509] width 224 height 662
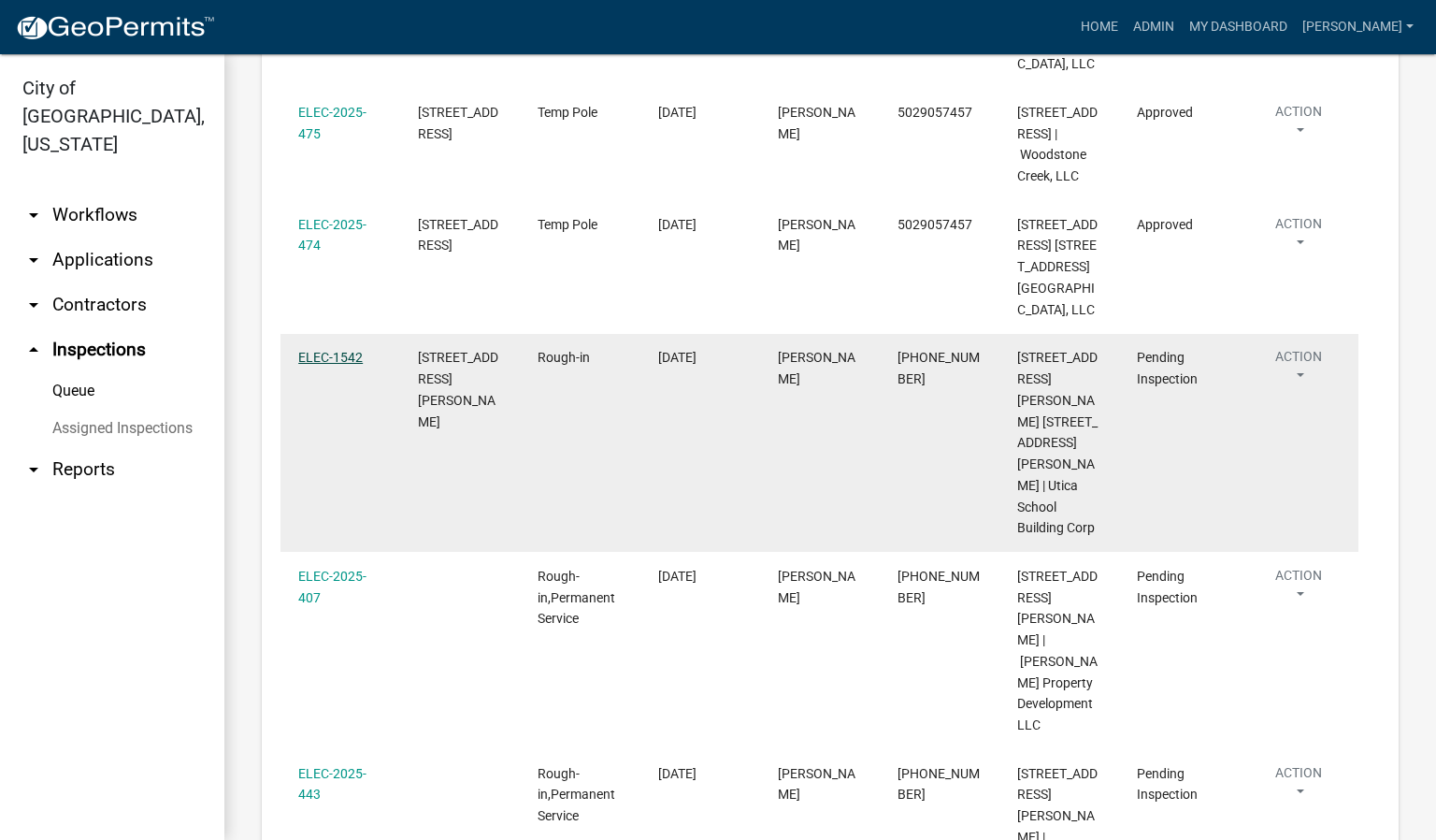
click at [321, 365] on link "ELEC-1542" at bounding box center [330, 357] width 65 height 15
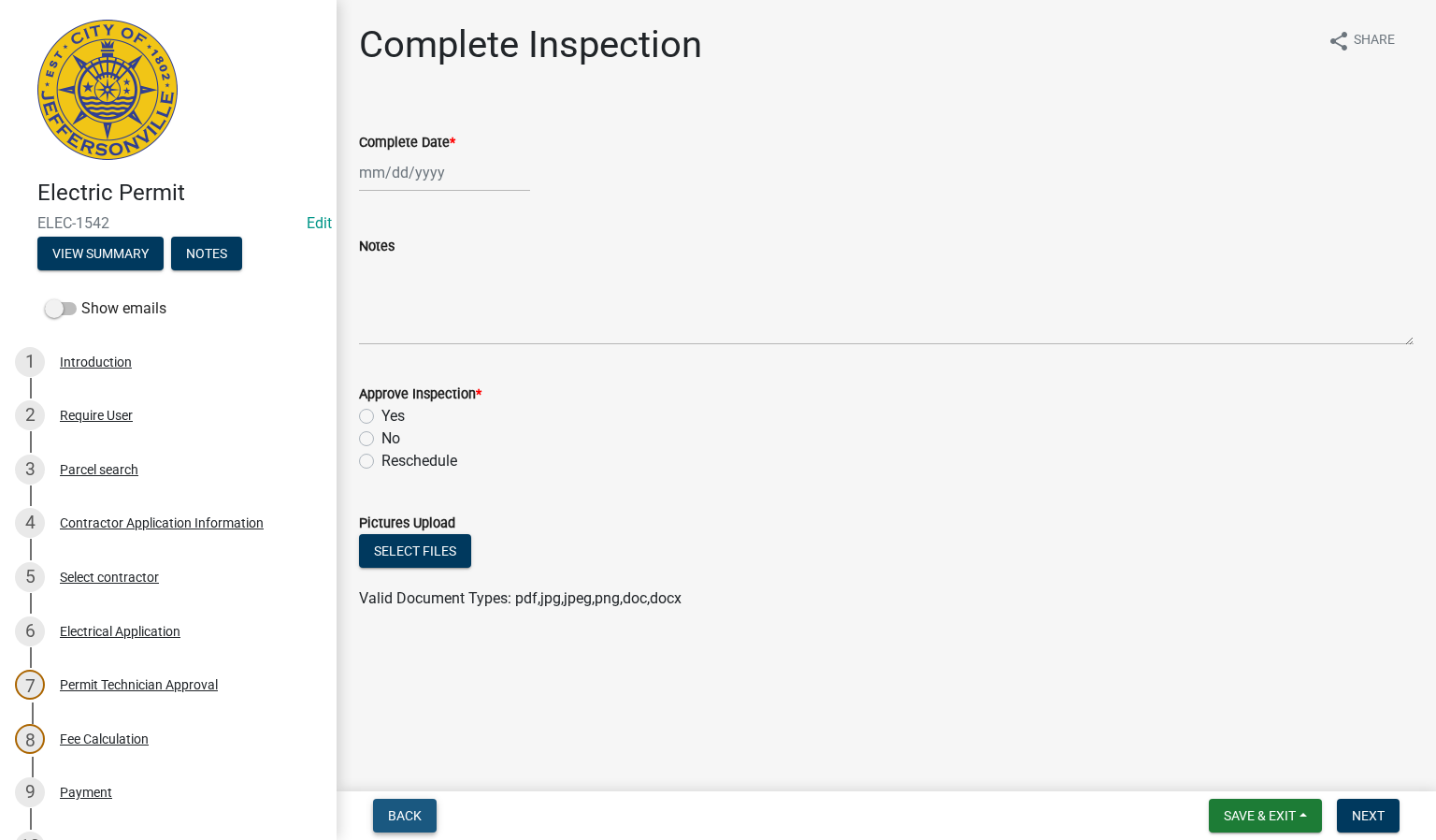
click at [395, 813] on span "Back" at bounding box center [405, 814] width 33 height 15
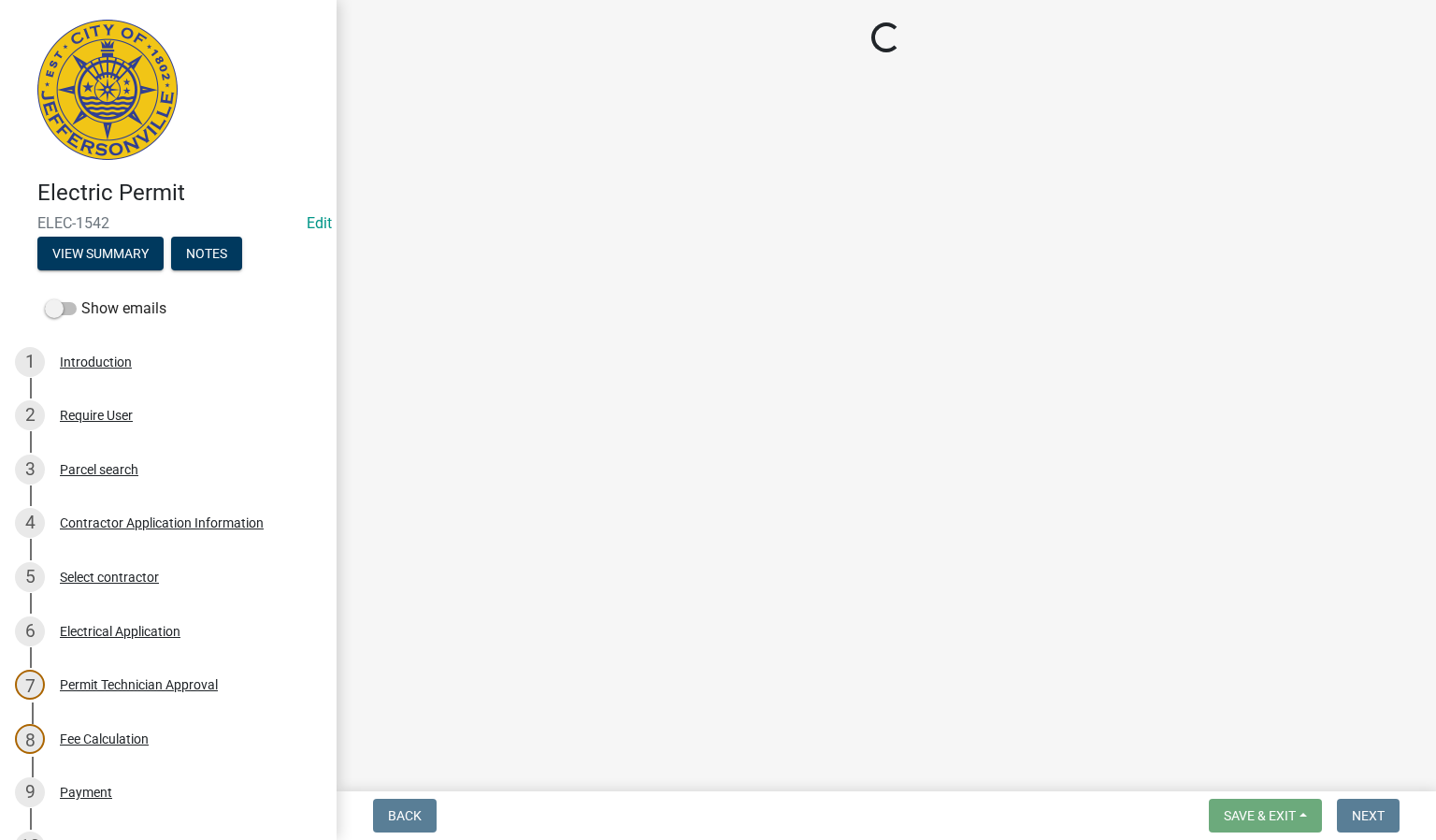
select select "36a8b8f0-2ef8-43e9-ae06-718f51af8d36"
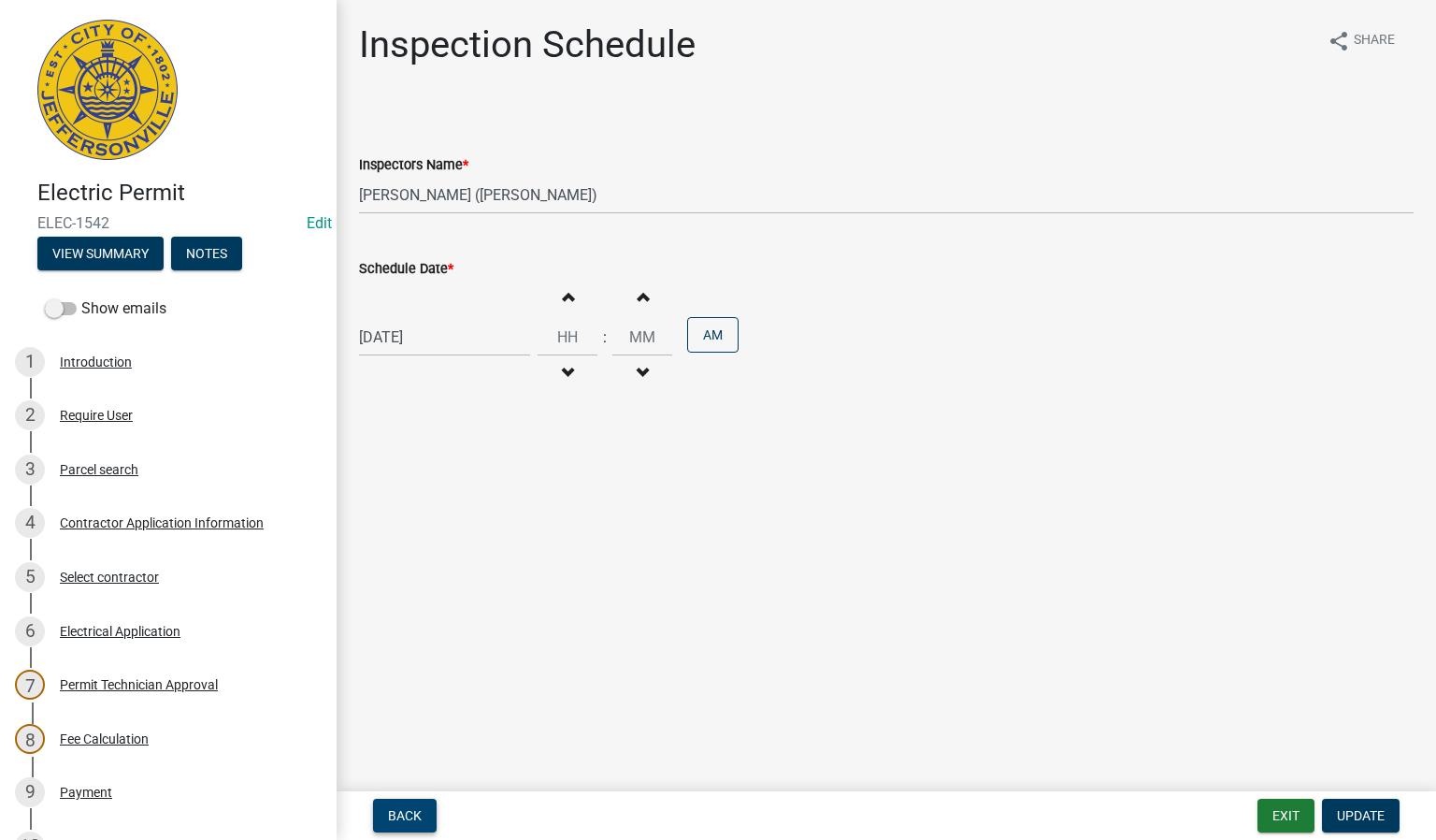
click at [395, 813] on span "Back" at bounding box center [405, 814] width 33 height 15
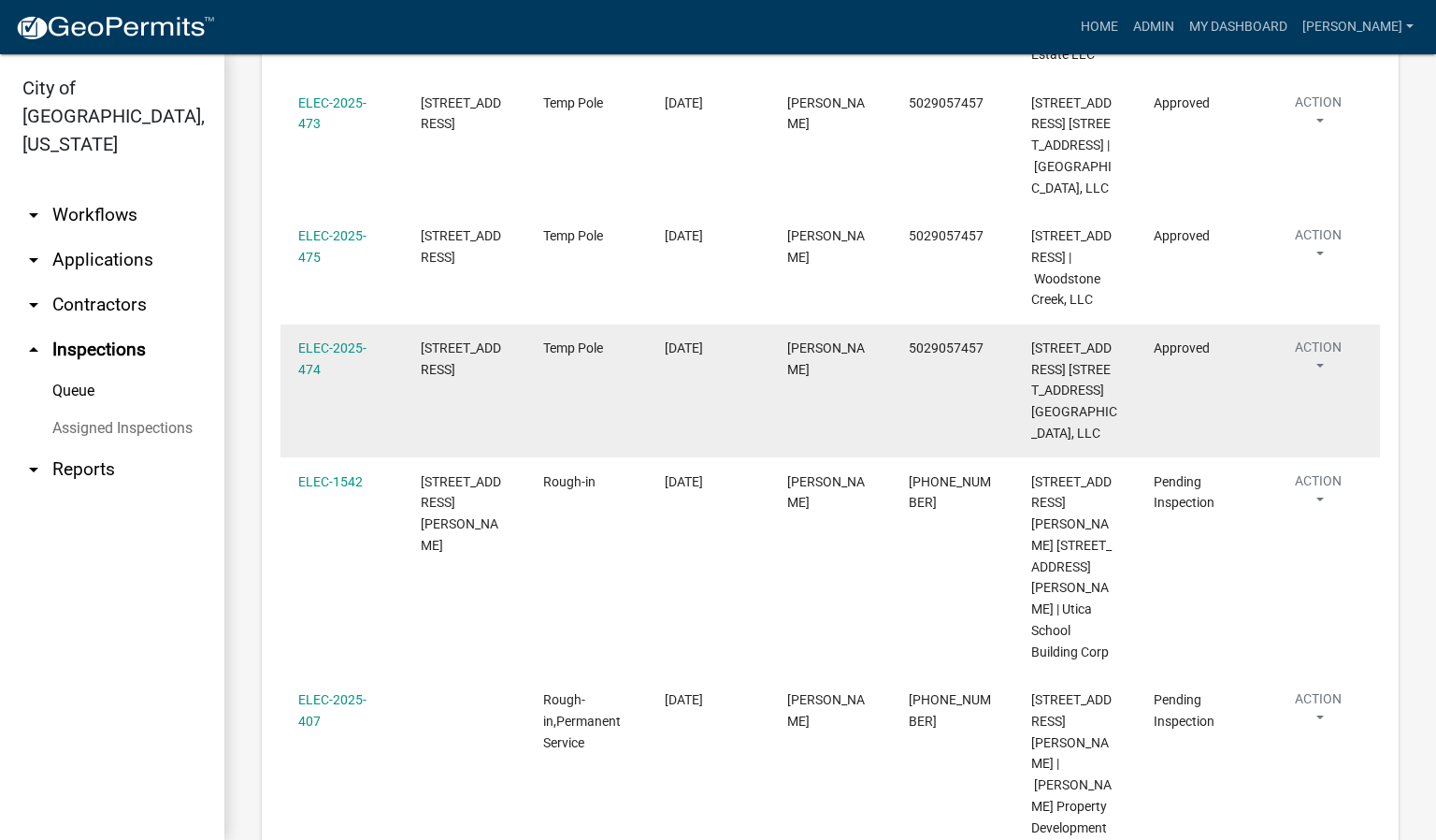
scroll to position [842, 0]
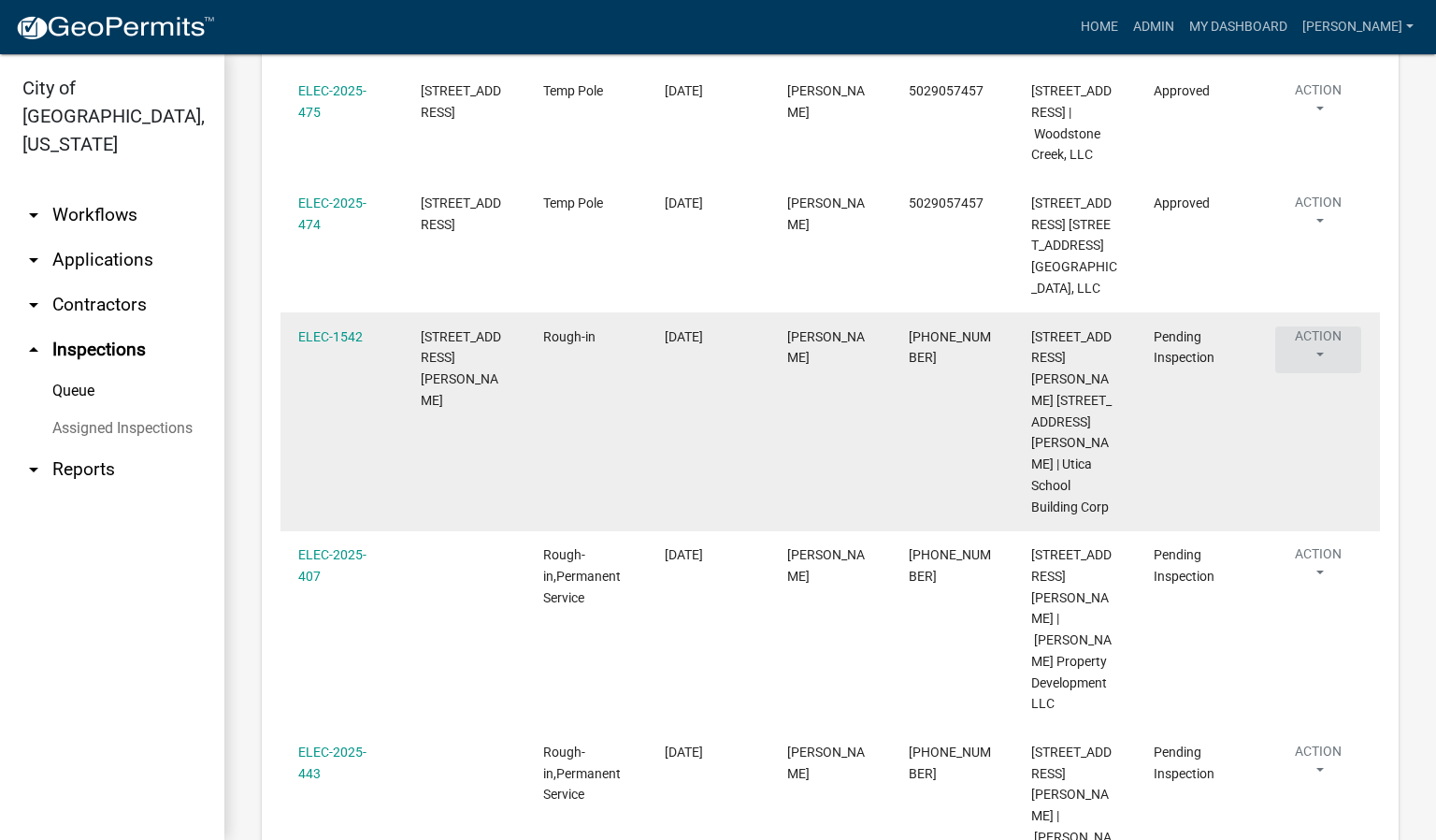
click at [1317, 373] on button "Action" at bounding box center [1318, 350] width 86 height 47
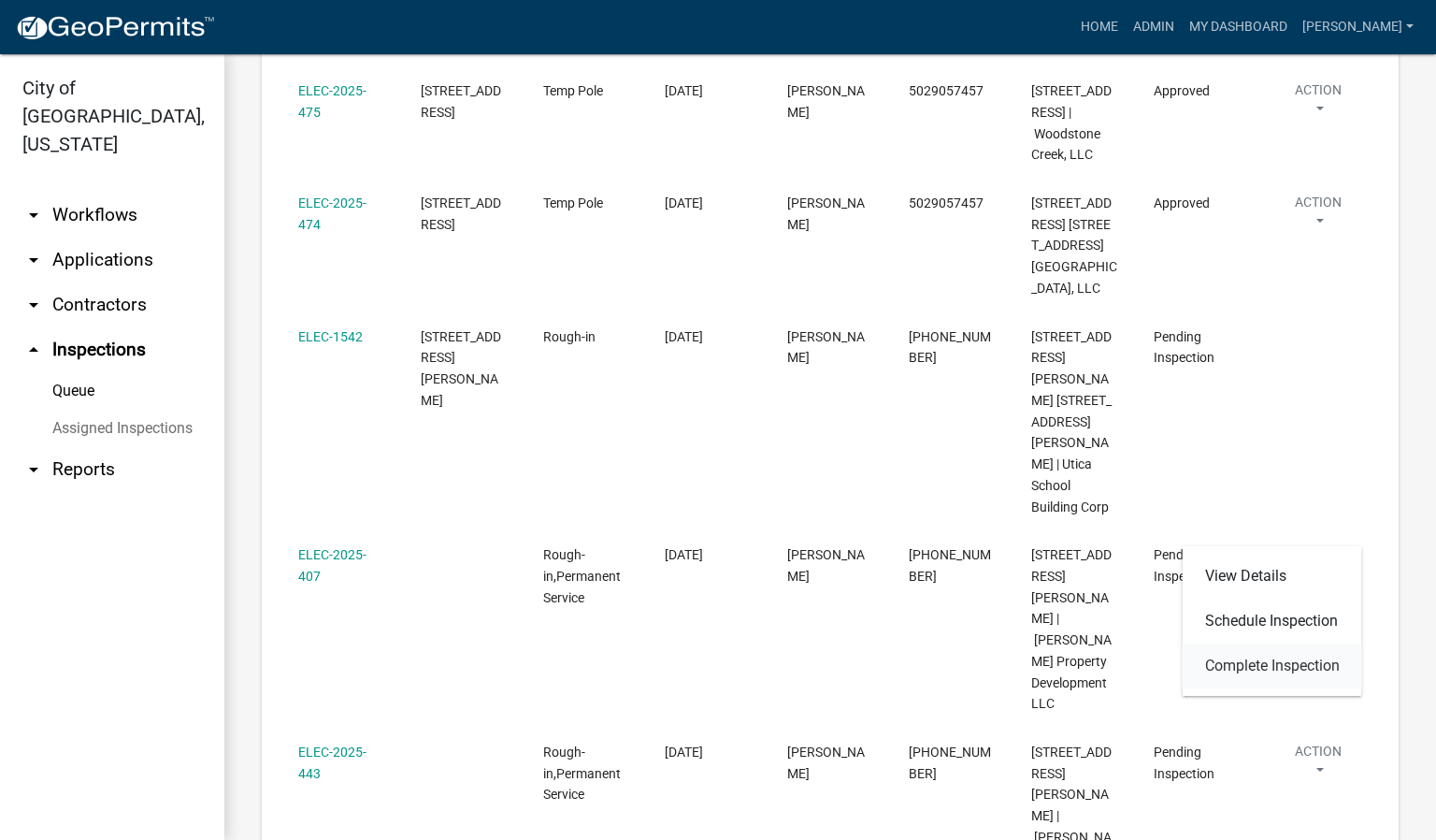
click at [1261, 663] on link "Complete Inspection" at bounding box center [1273, 666] width 180 height 45
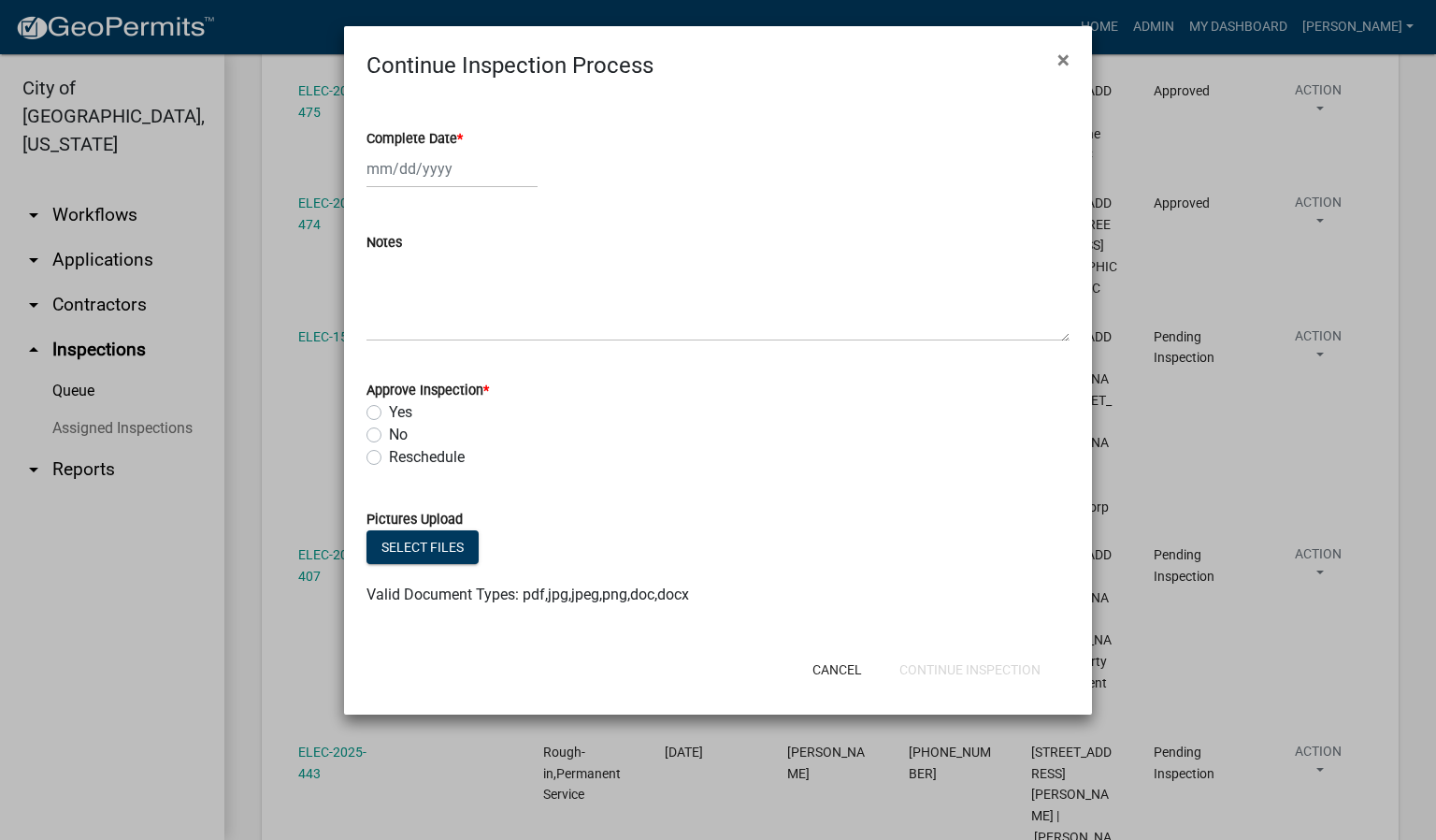
click at [458, 136] on span "*" at bounding box center [460, 139] width 6 height 16
click at [458, 150] on input "Complete Date *" at bounding box center [452, 168] width 171 height 38
select select "9"
select select "2025"
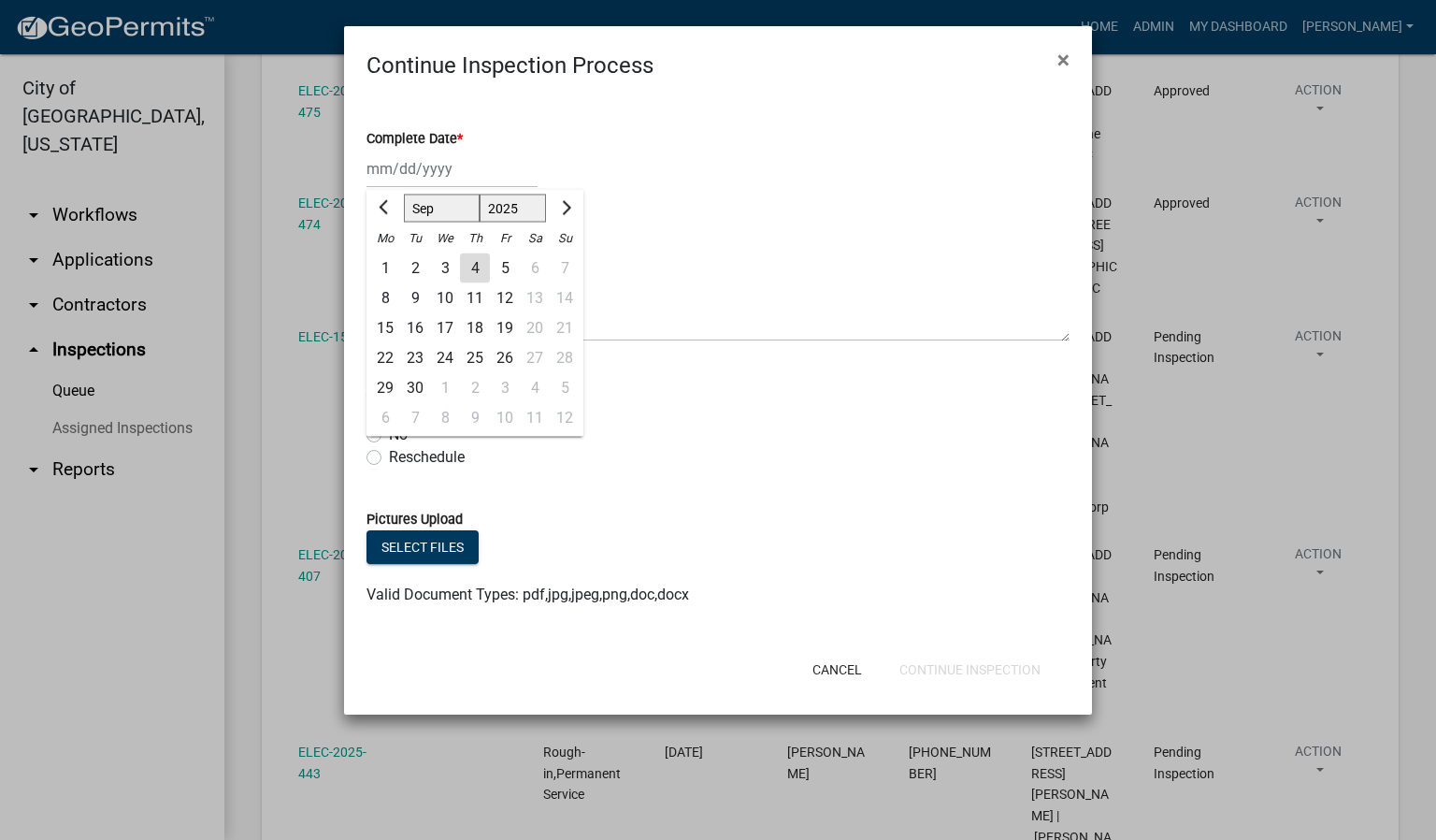
click at [468, 264] on div "4" at bounding box center [475, 269] width 30 height 30
type input "[DATE]"
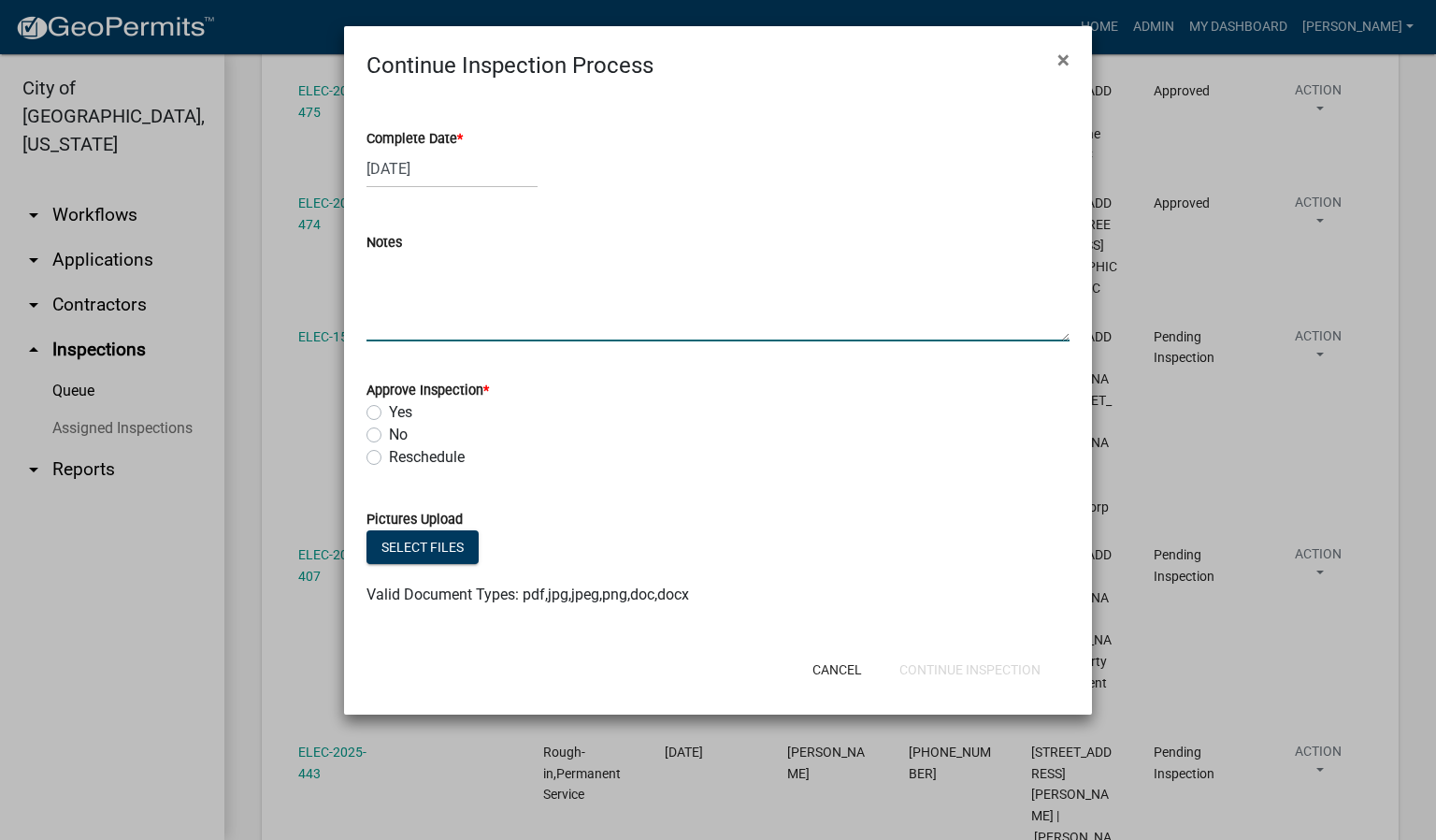
click at [396, 307] on textarea "Notes" at bounding box center [718, 297] width 703 height 88
type textarea "GROUND CONDUIT."
click at [389, 410] on label "Yes" at bounding box center [400, 412] width 24 height 23
click at [389, 410] on input "Yes" at bounding box center [394, 407] width 12 height 12
radio input "true"
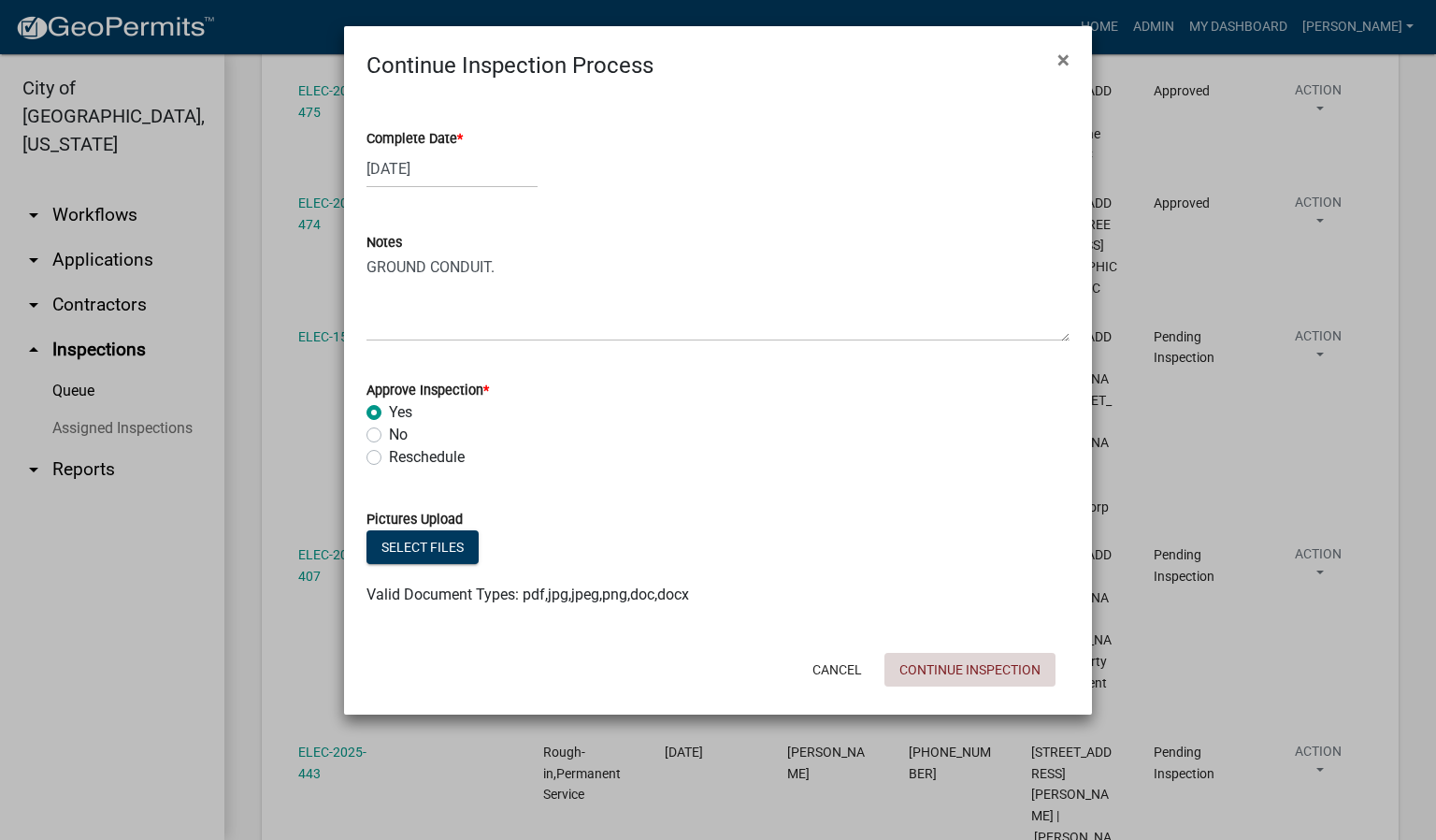
click at [969, 676] on button "Continue Inspection" at bounding box center [970, 670] width 171 height 33
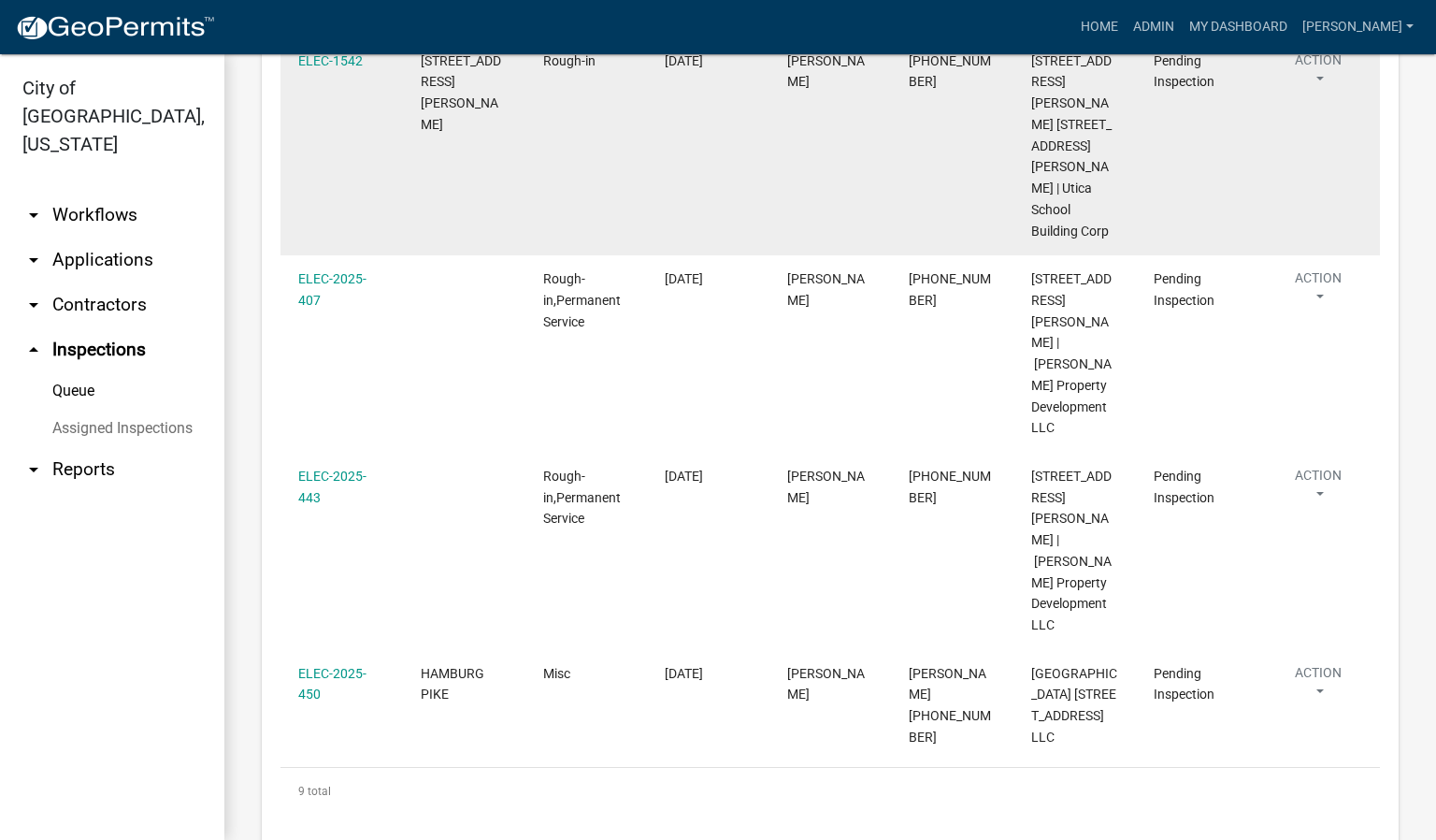
scroll to position [1122, 0]
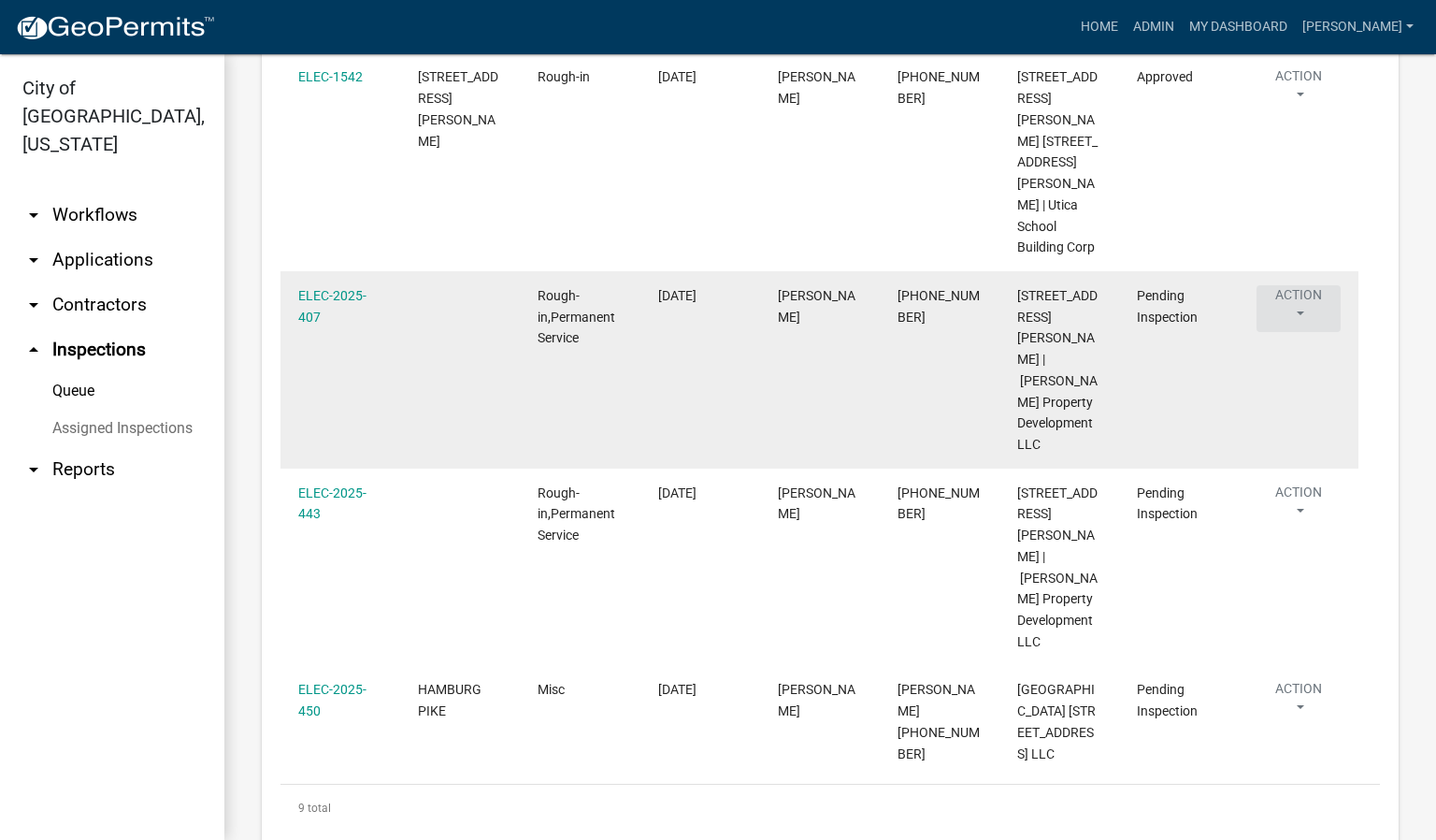
click at [1297, 331] on button "Action" at bounding box center [1299, 309] width 85 height 47
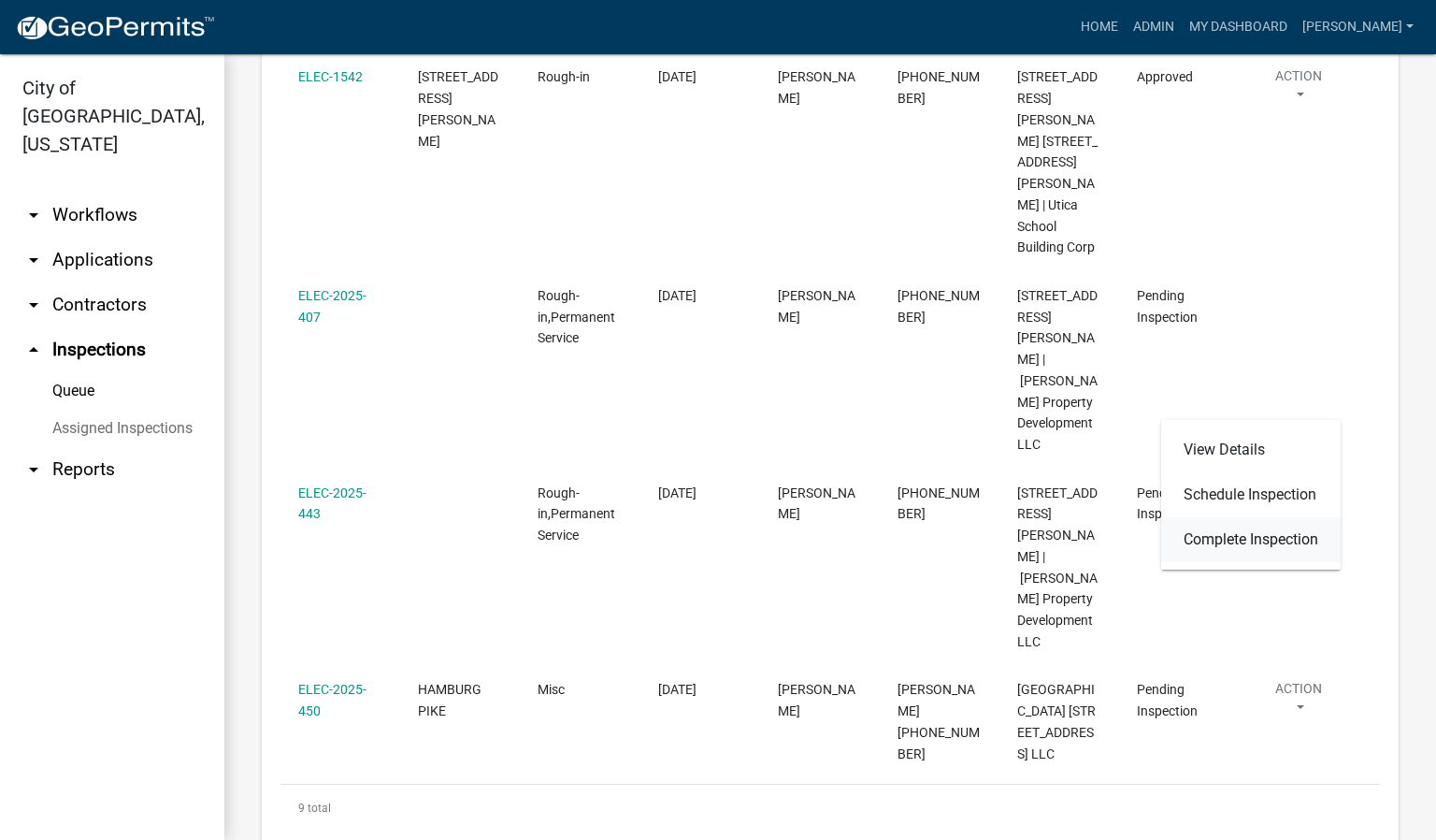
click at [1268, 530] on link "Complete Inspection" at bounding box center [1251, 540] width 180 height 45
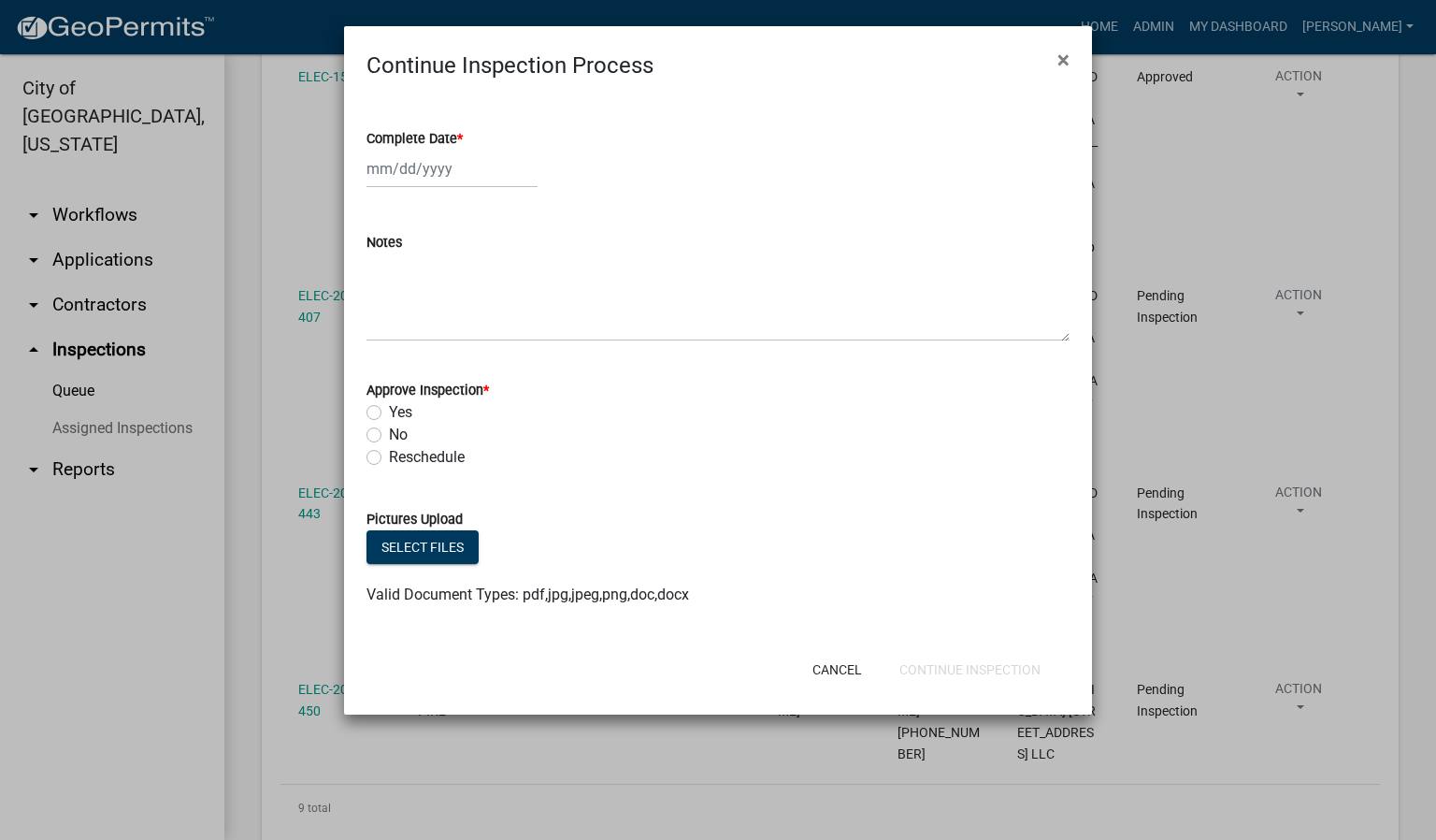
click at [460, 133] on span "*" at bounding box center [460, 139] width 6 height 16
click at [460, 150] on input "Complete Date *" at bounding box center [452, 168] width 171 height 38
select select "9"
select select "2025"
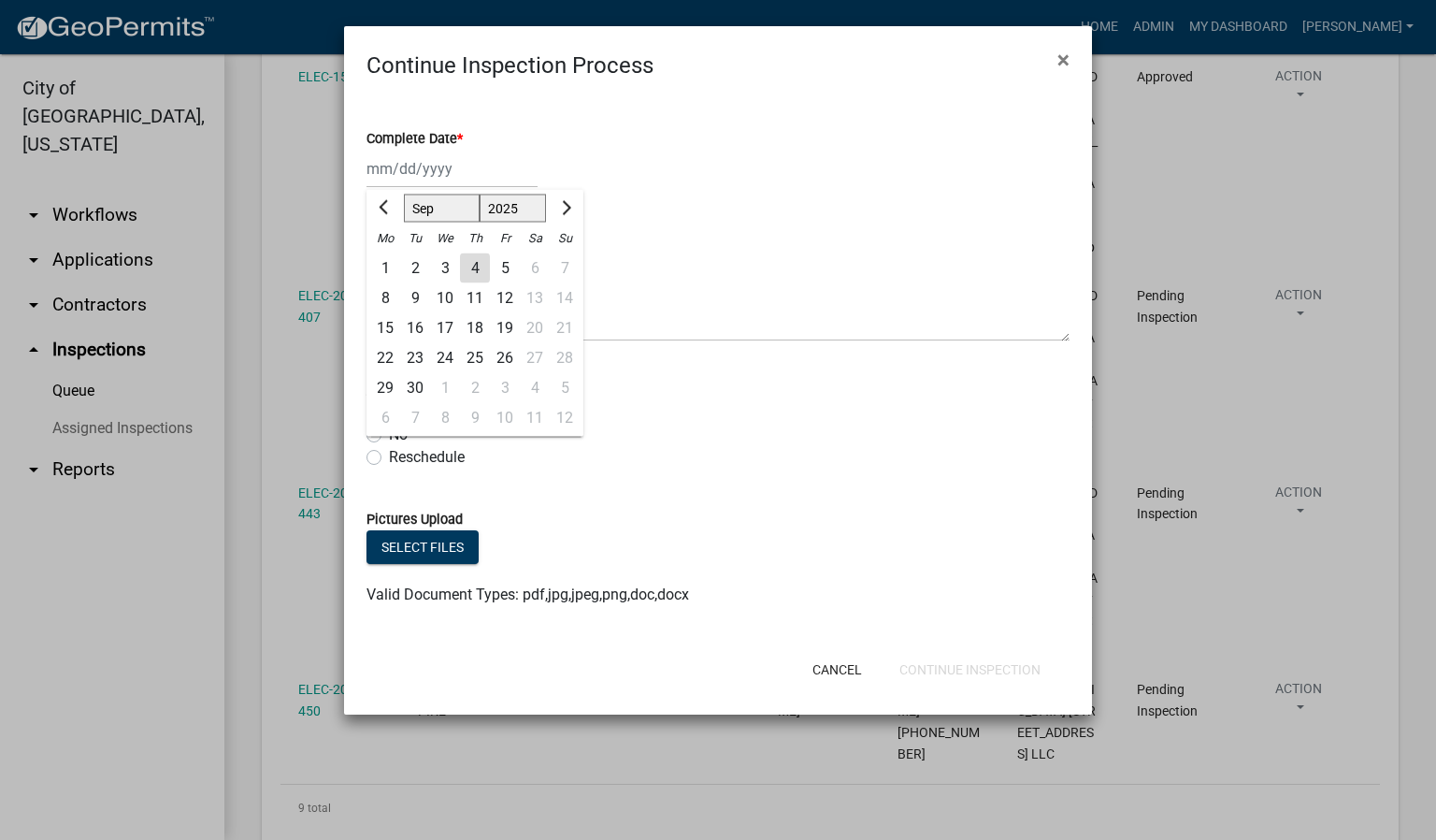
click at [481, 267] on div "4" at bounding box center [475, 269] width 30 height 30
type input "[DATE]"
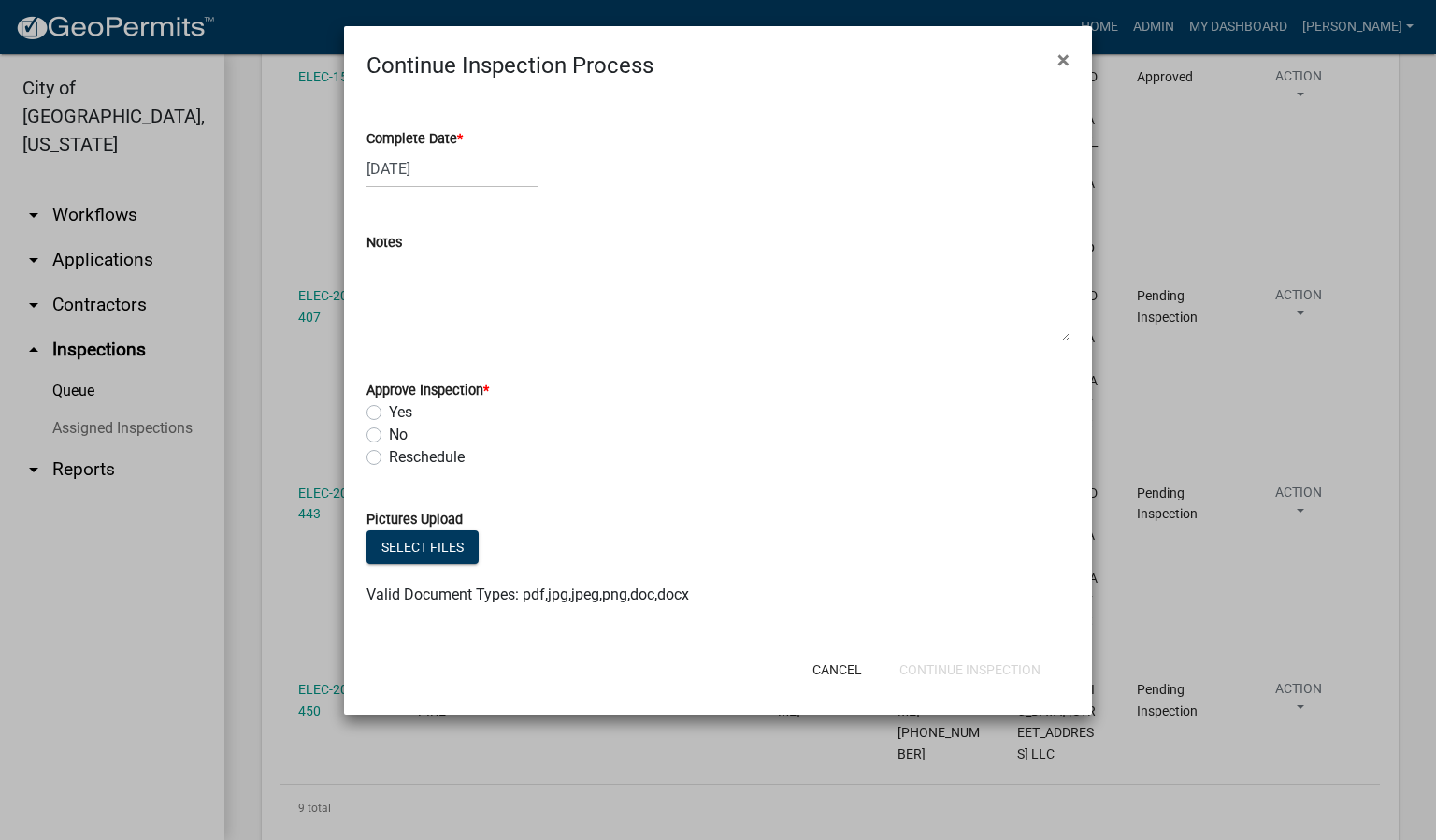
click at [389, 407] on label "Yes" at bounding box center [400, 412] width 24 height 23
click at [389, 407] on input "Yes" at bounding box center [394, 407] width 12 height 12
radio input "true"
click at [938, 672] on button "Continue Inspection" at bounding box center [970, 670] width 171 height 33
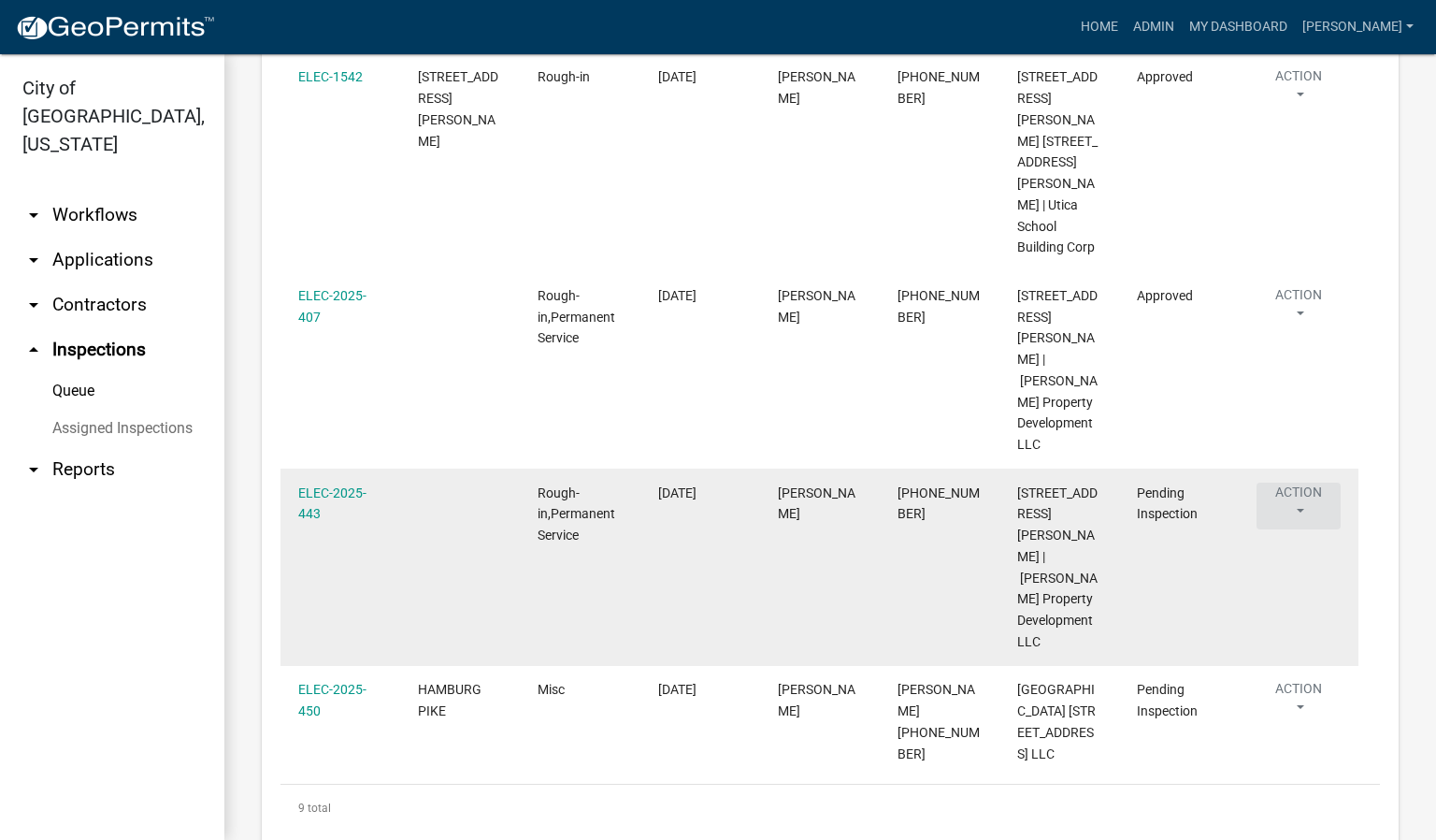
click at [1302, 529] on button "Action" at bounding box center [1299, 507] width 85 height 47
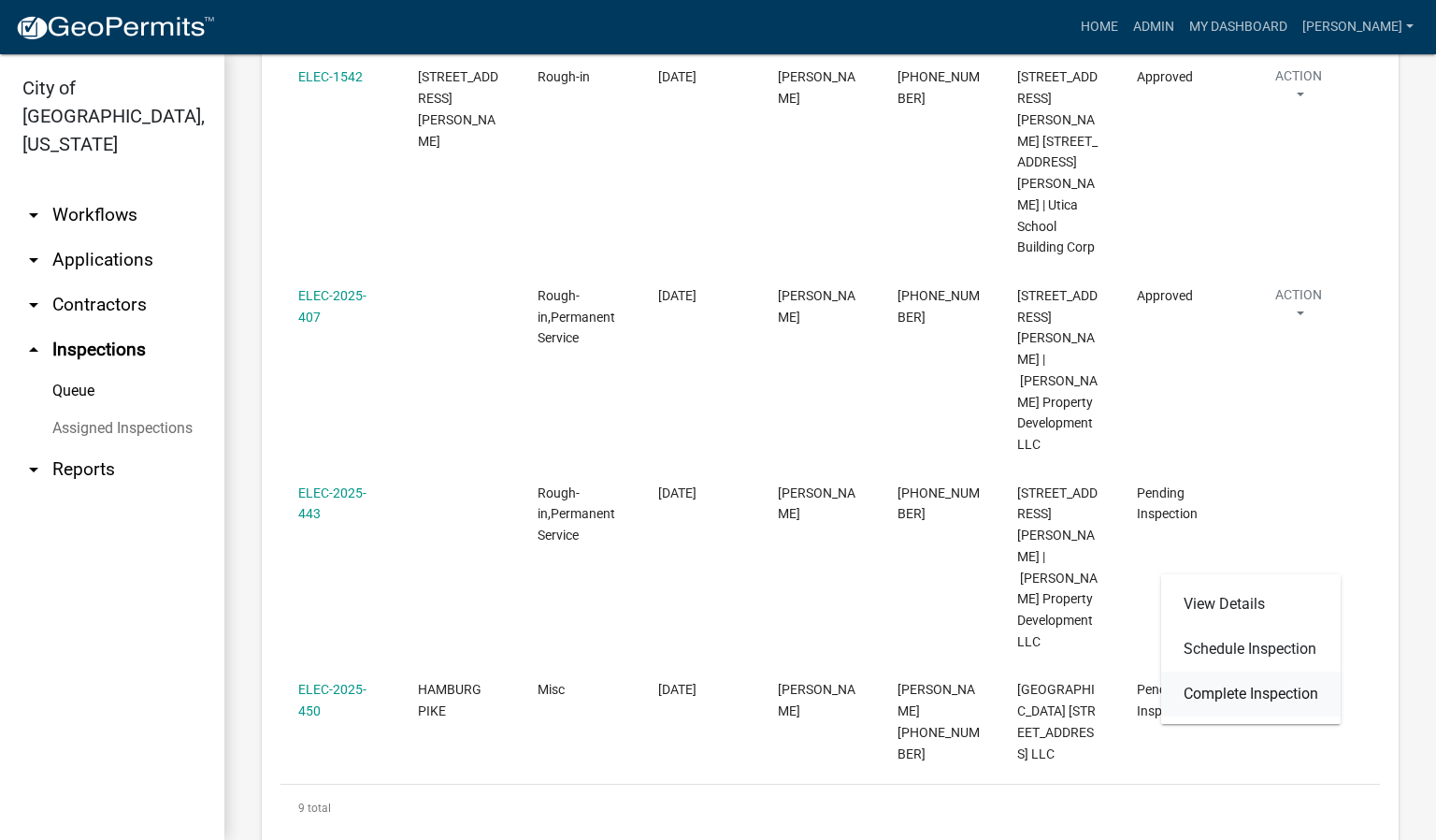
click at [1274, 695] on link "Complete Inspection" at bounding box center [1251, 694] width 180 height 45
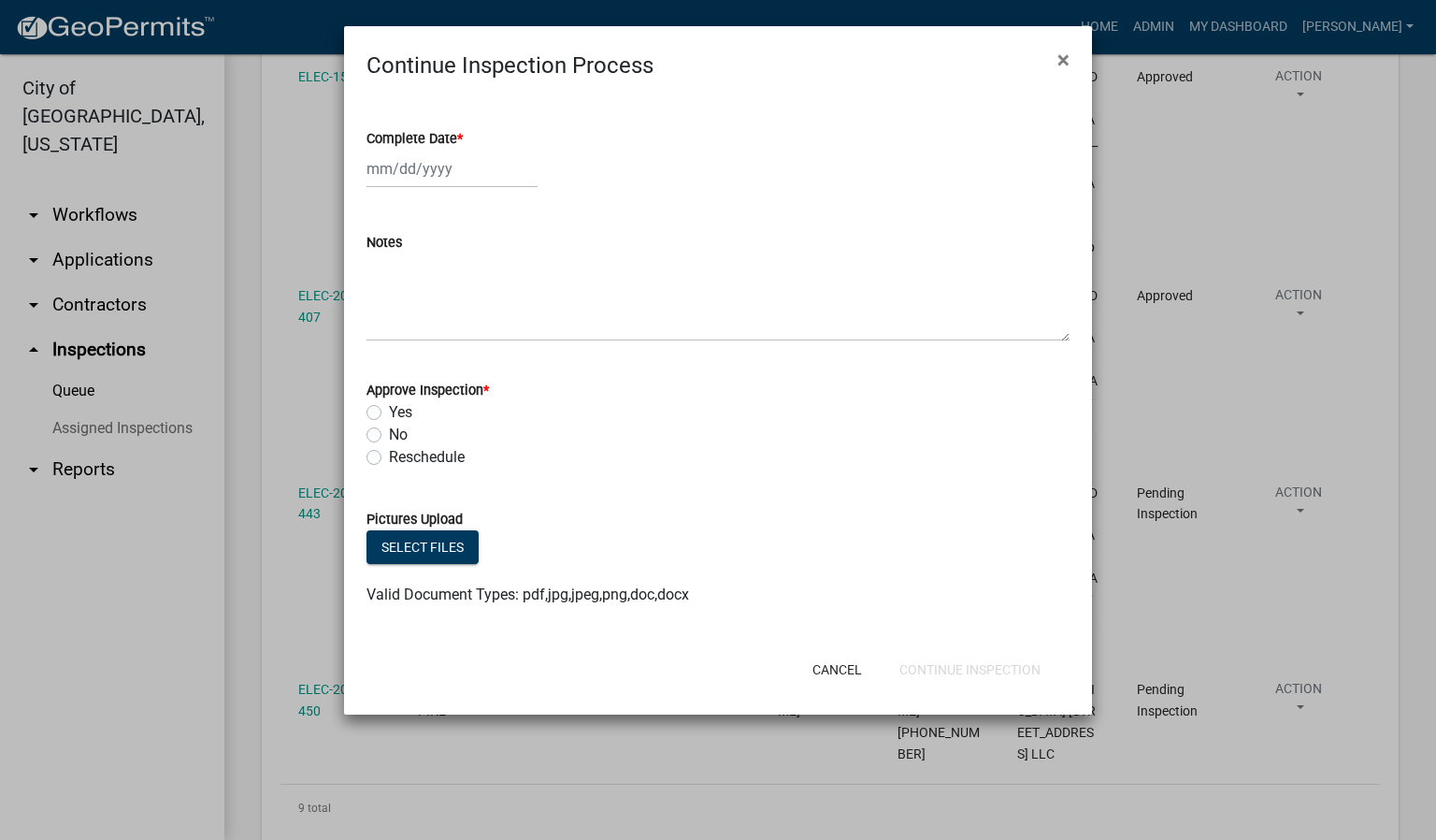
click at [461, 141] on span "*" at bounding box center [460, 139] width 6 height 16
click at [461, 150] on input "Complete Date *" at bounding box center [452, 168] width 171 height 38
select select "9"
select select "2025"
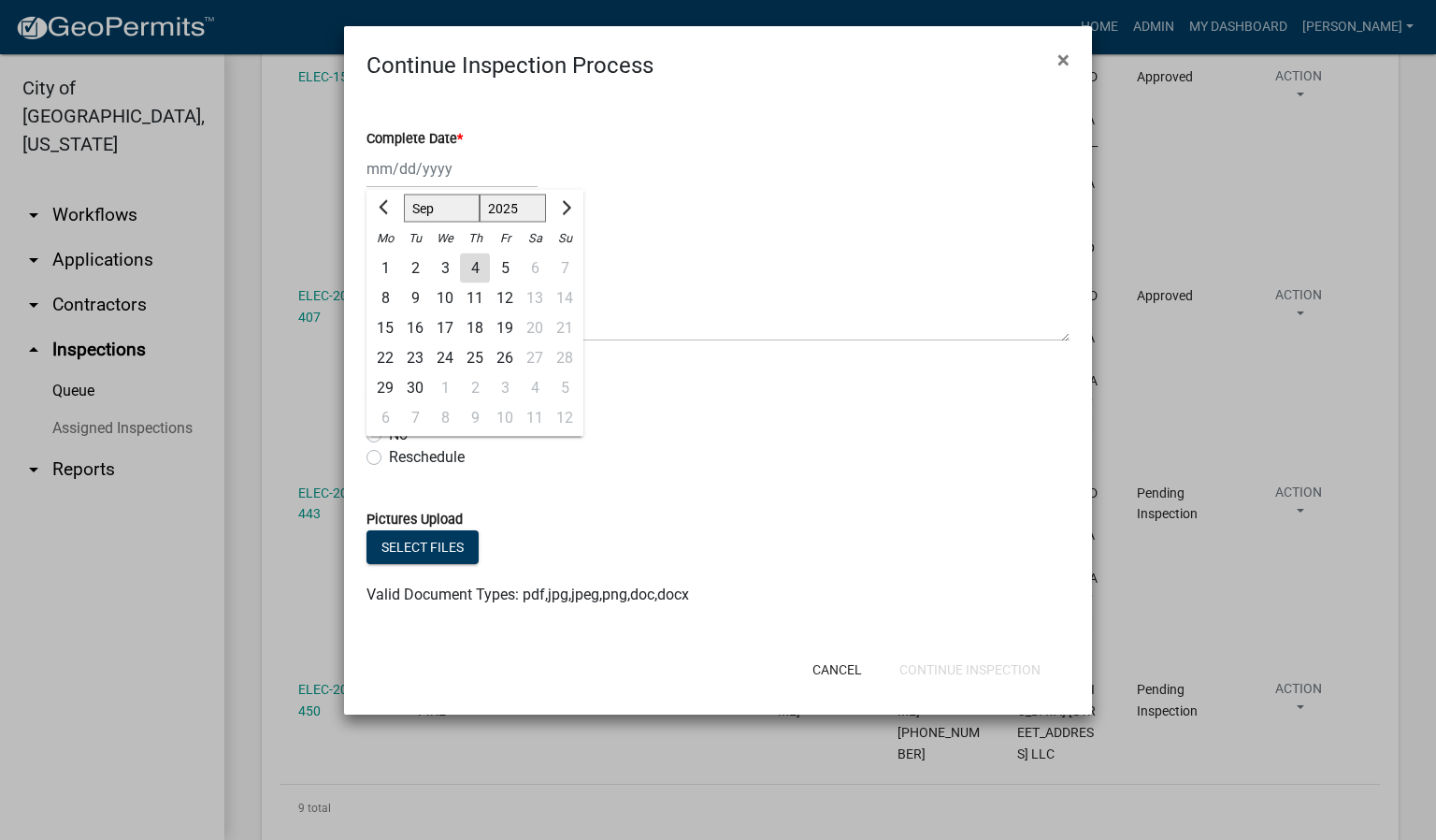
click at [472, 268] on div "4" at bounding box center [475, 269] width 30 height 30
type input "[DATE]"
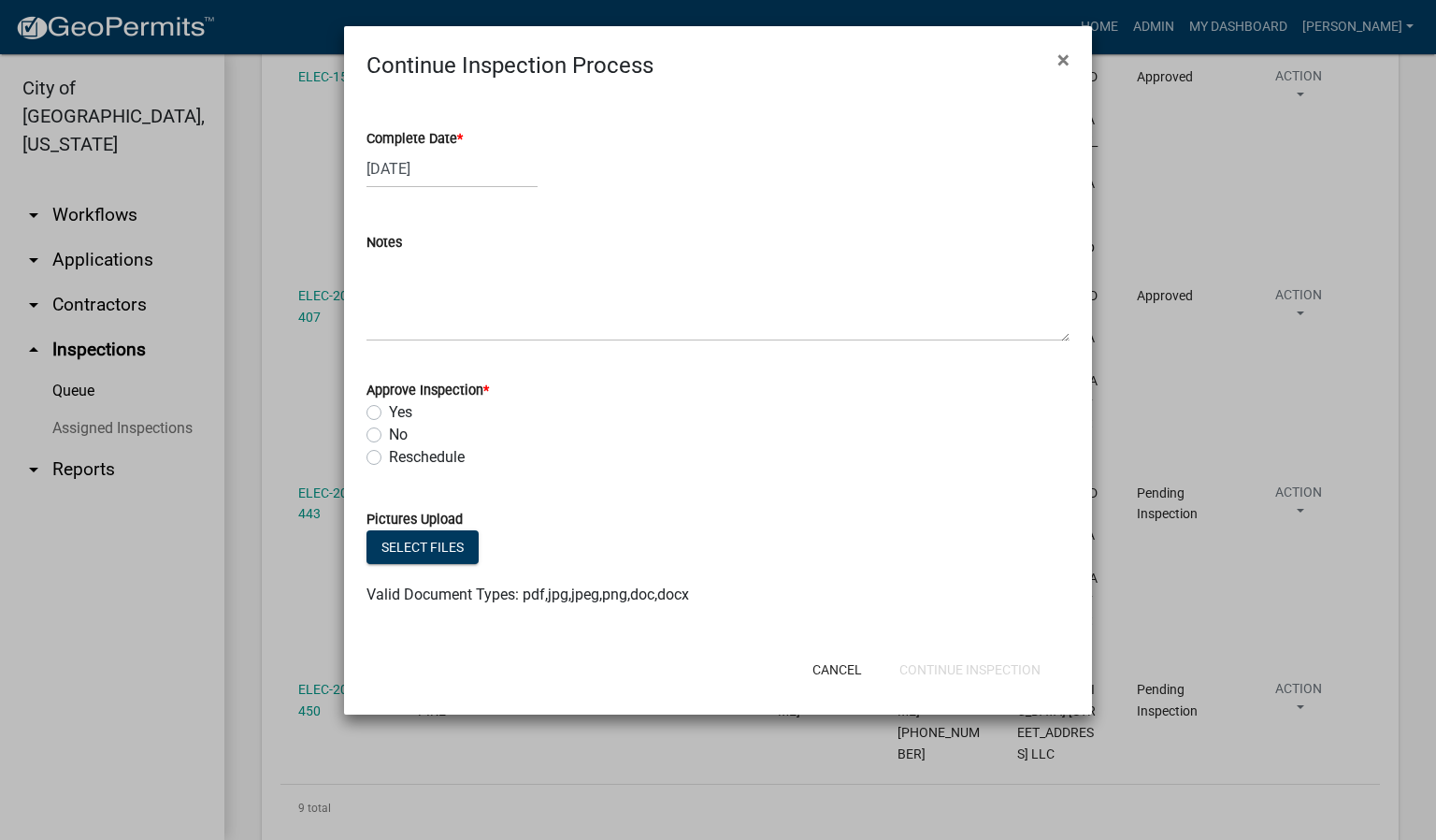
click at [389, 413] on label "Yes" at bounding box center [400, 412] width 24 height 23
click at [389, 413] on input "Yes" at bounding box center [394, 407] width 12 height 12
radio input "true"
click at [965, 668] on button "Continue Inspection" at bounding box center [970, 670] width 171 height 33
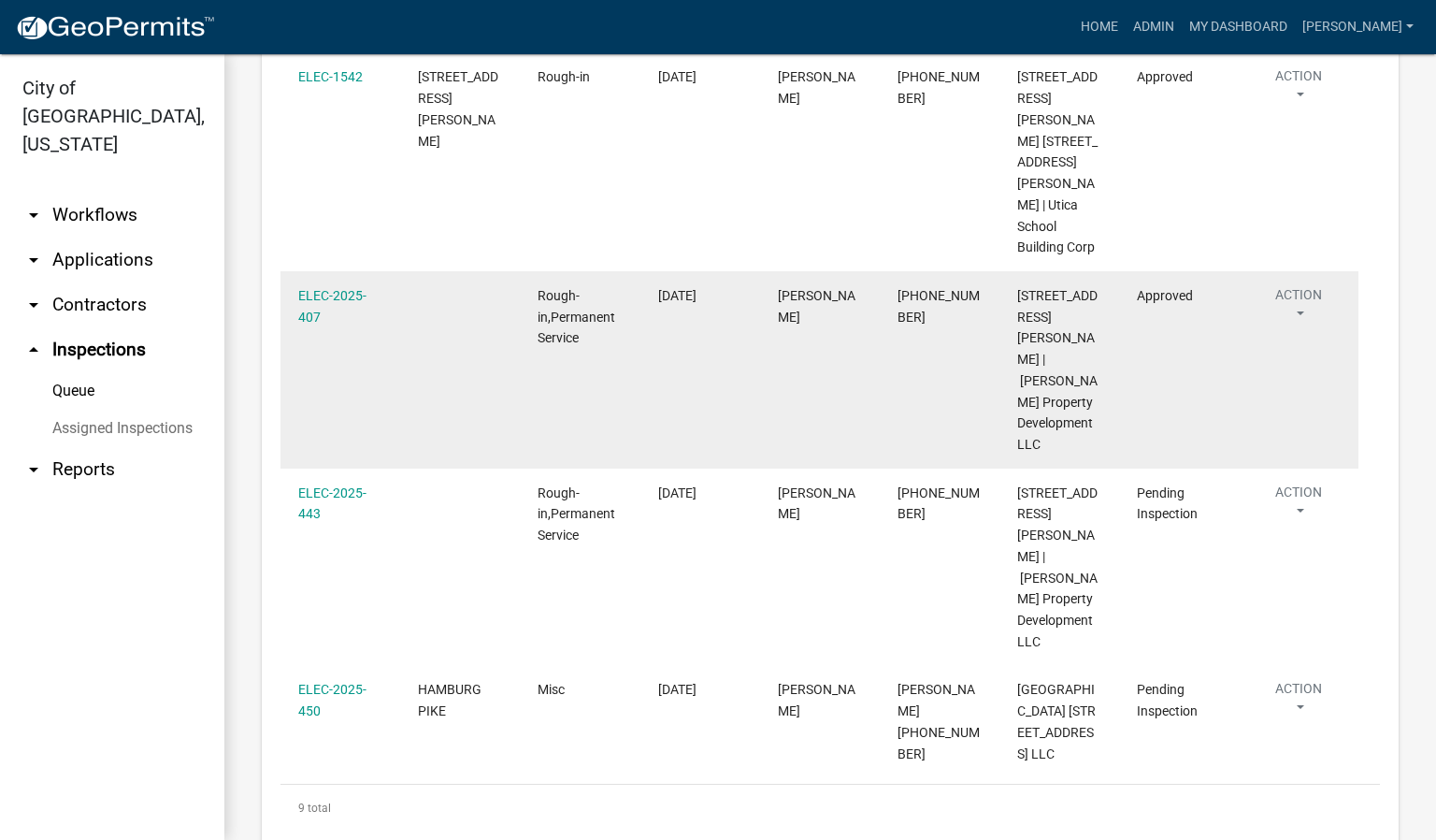
scroll to position [1209, 0]
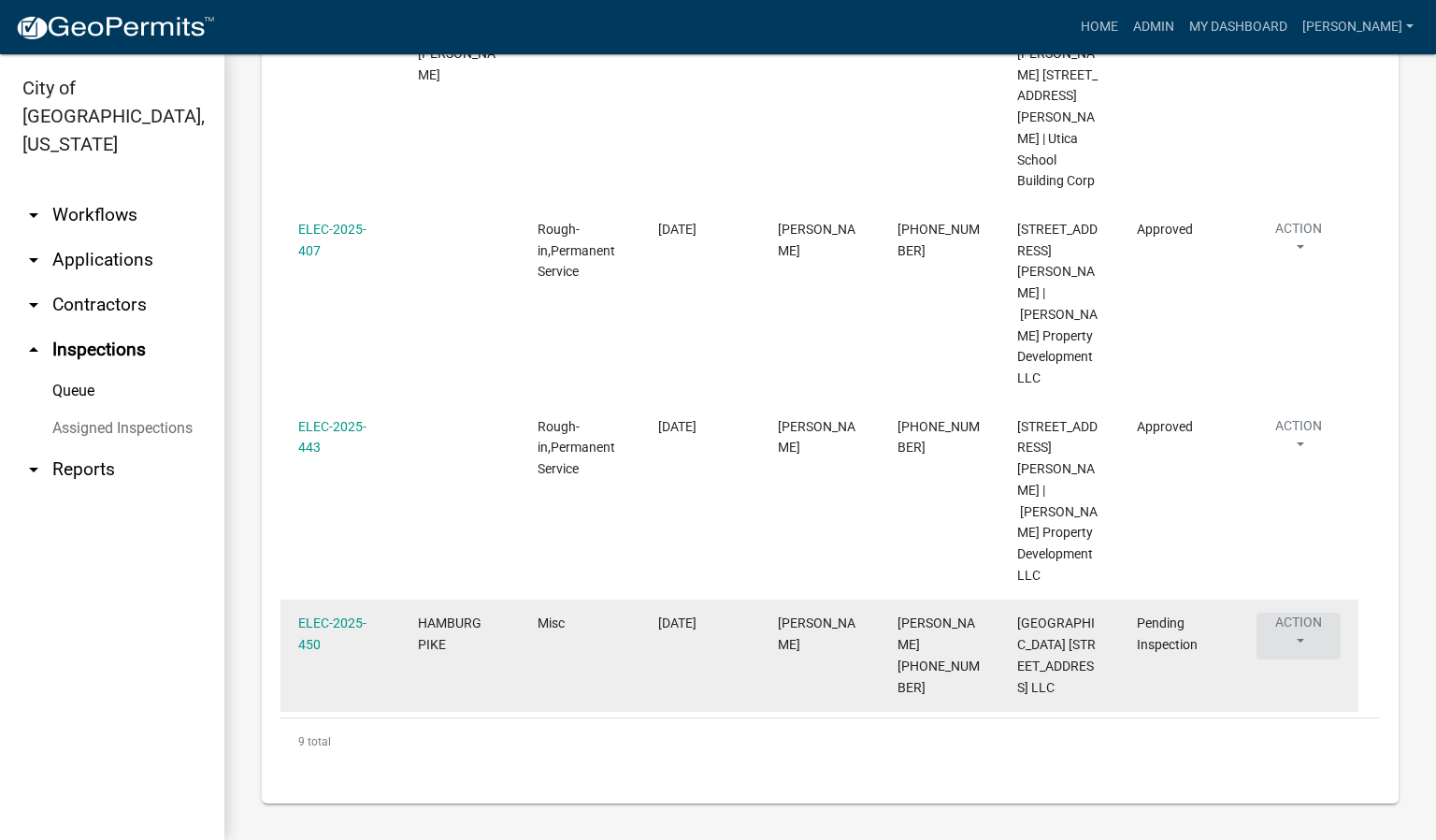
click at [1299, 626] on button "Action" at bounding box center [1299, 636] width 85 height 47
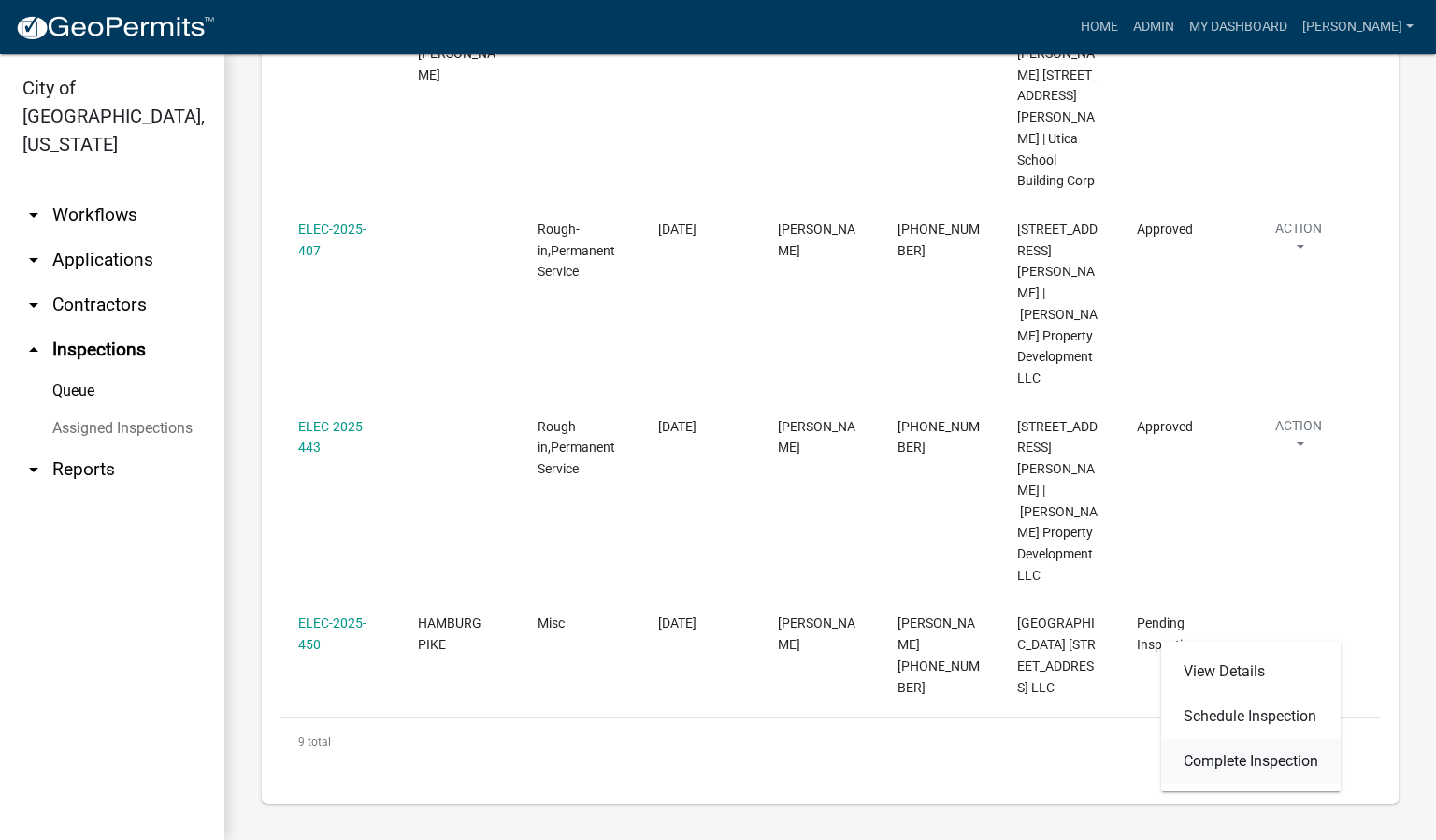
click at [1241, 755] on link "Complete Inspection" at bounding box center [1251, 761] width 180 height 45
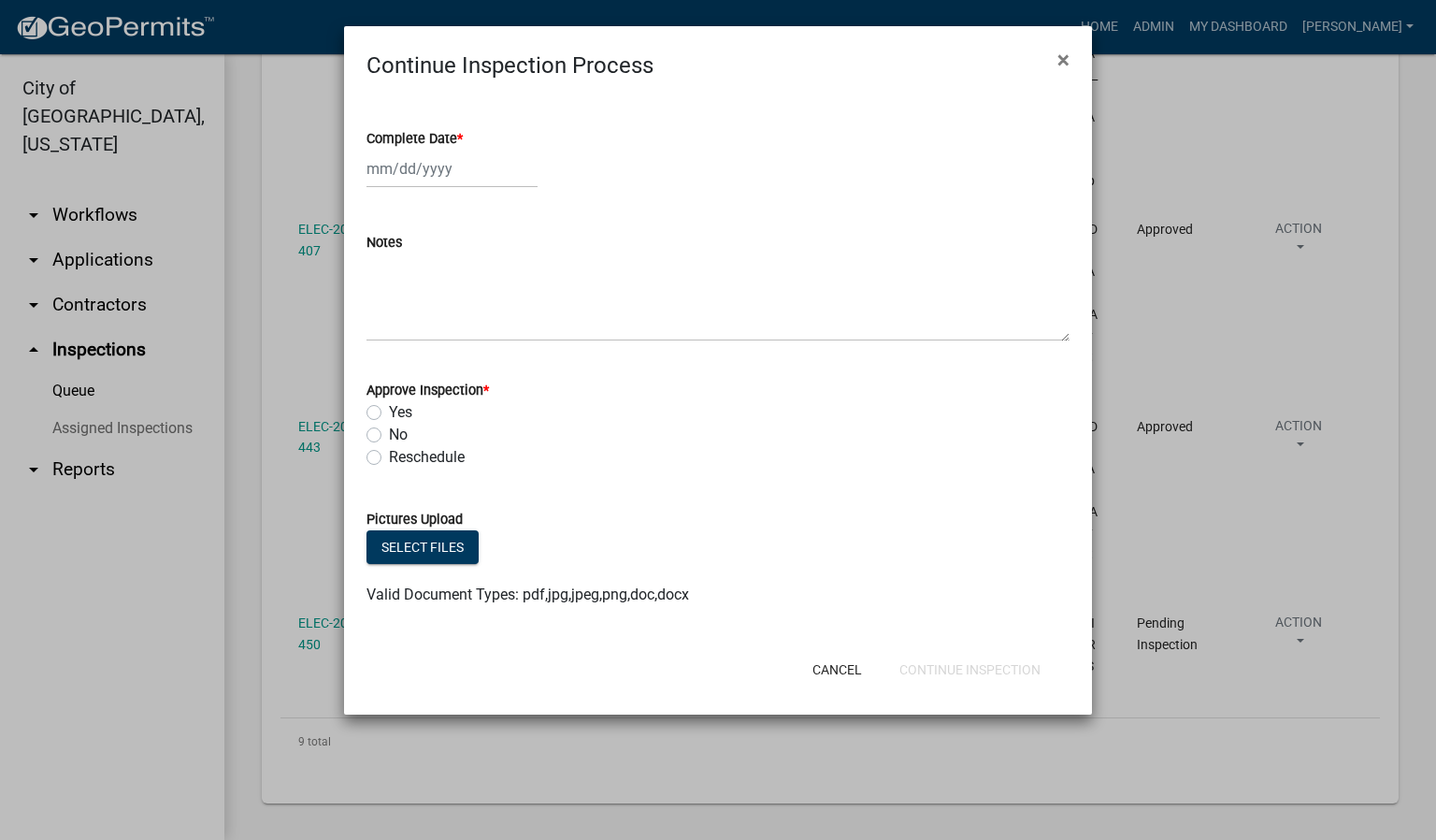
click at [461, 139] on span "*" at bounding box center [460, 139] width 6 height 16
click at [461, 150] on input "Complete Date *" at bounding box center [452, 168] width 171 height 38
select select "9"
select select "2025"
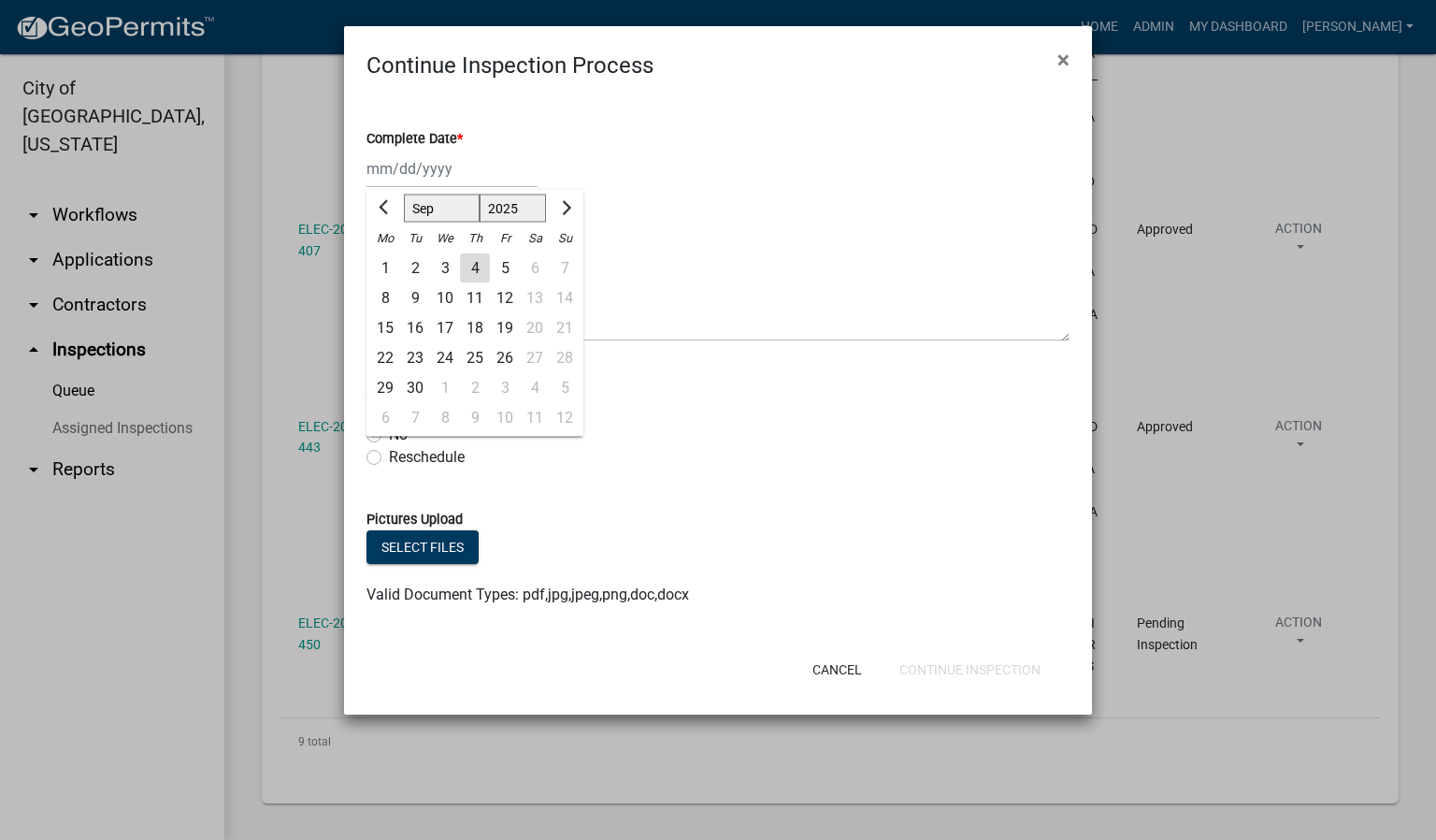
click at [478, 272] on div "4" at bounding box center [475, 269] width 30 height 30
type input "[DATE]"
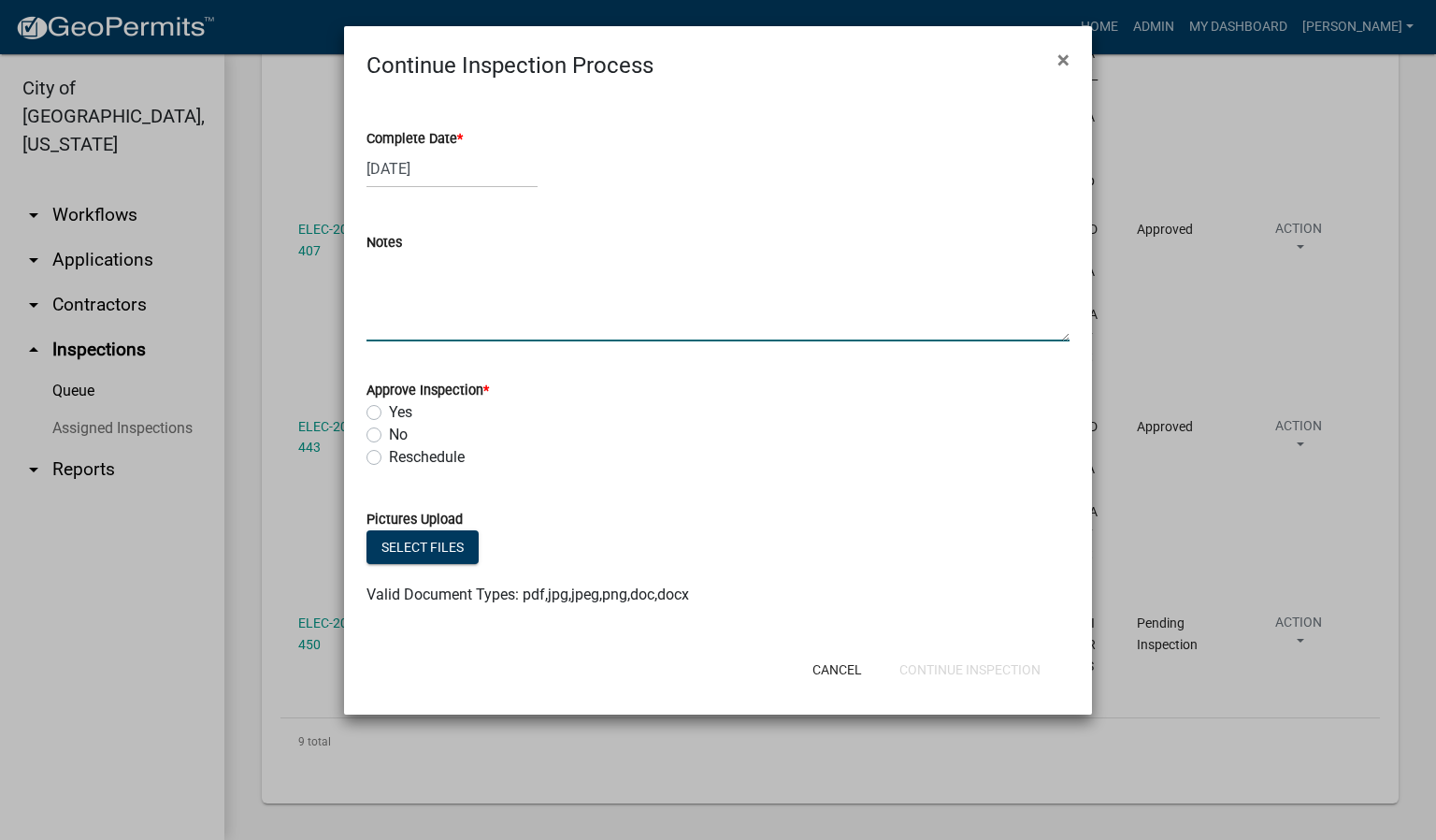
click at [385, 301] on textarea "Notes" at bounding box center [718, 297] width 703 height 88
type textarea "CONDUIT."
click at [389, 410] on label "Yes" at bounding box center [400, 412] width 24 height 23
click at [389, 410] on input "Yes" at bounding box center [394, 407] width 12 height 12
radio input "true"
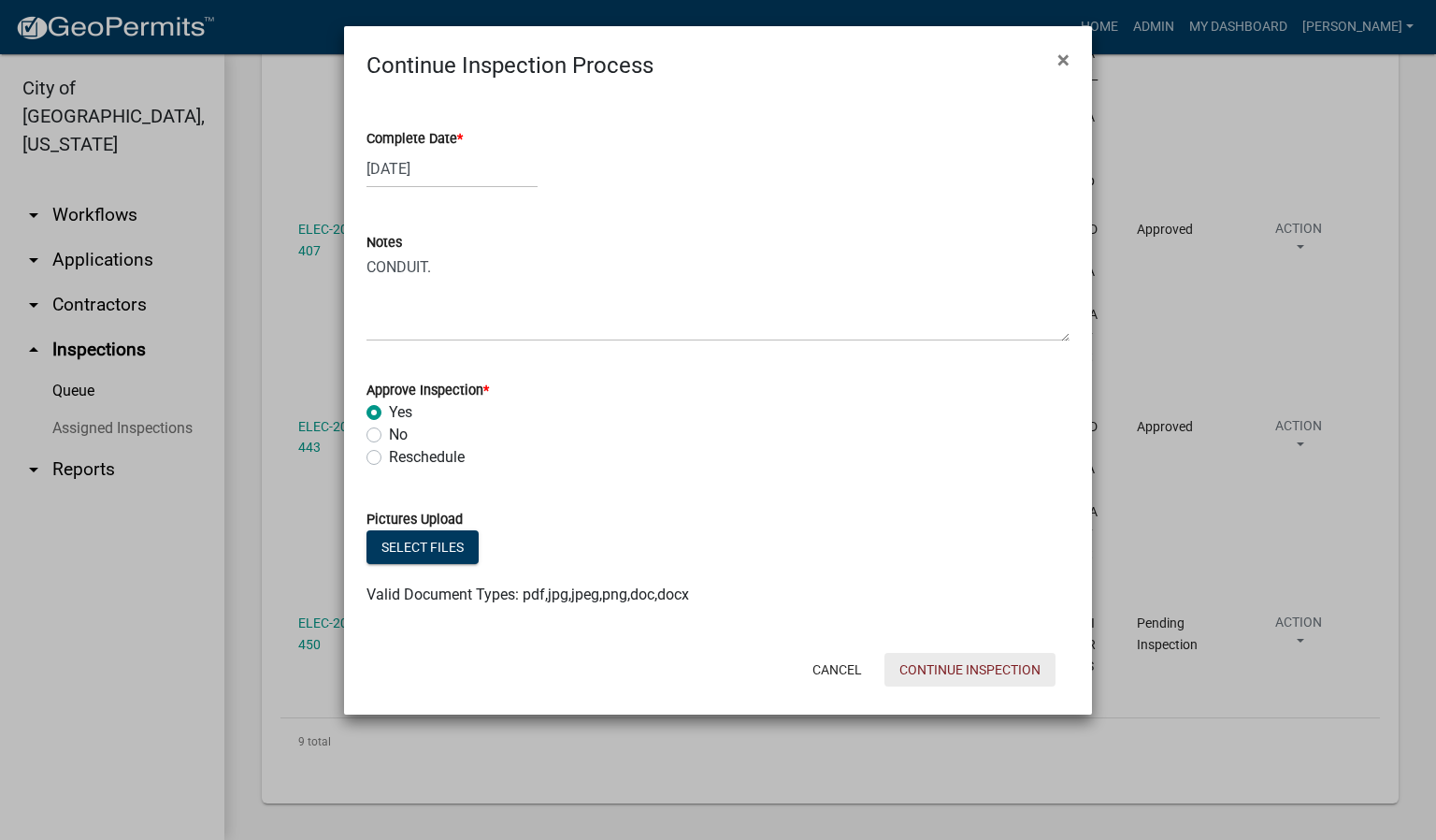
click at [1018, 663] on button "Continue Inspection" at bounding box center [970, 670] width 171 height 33
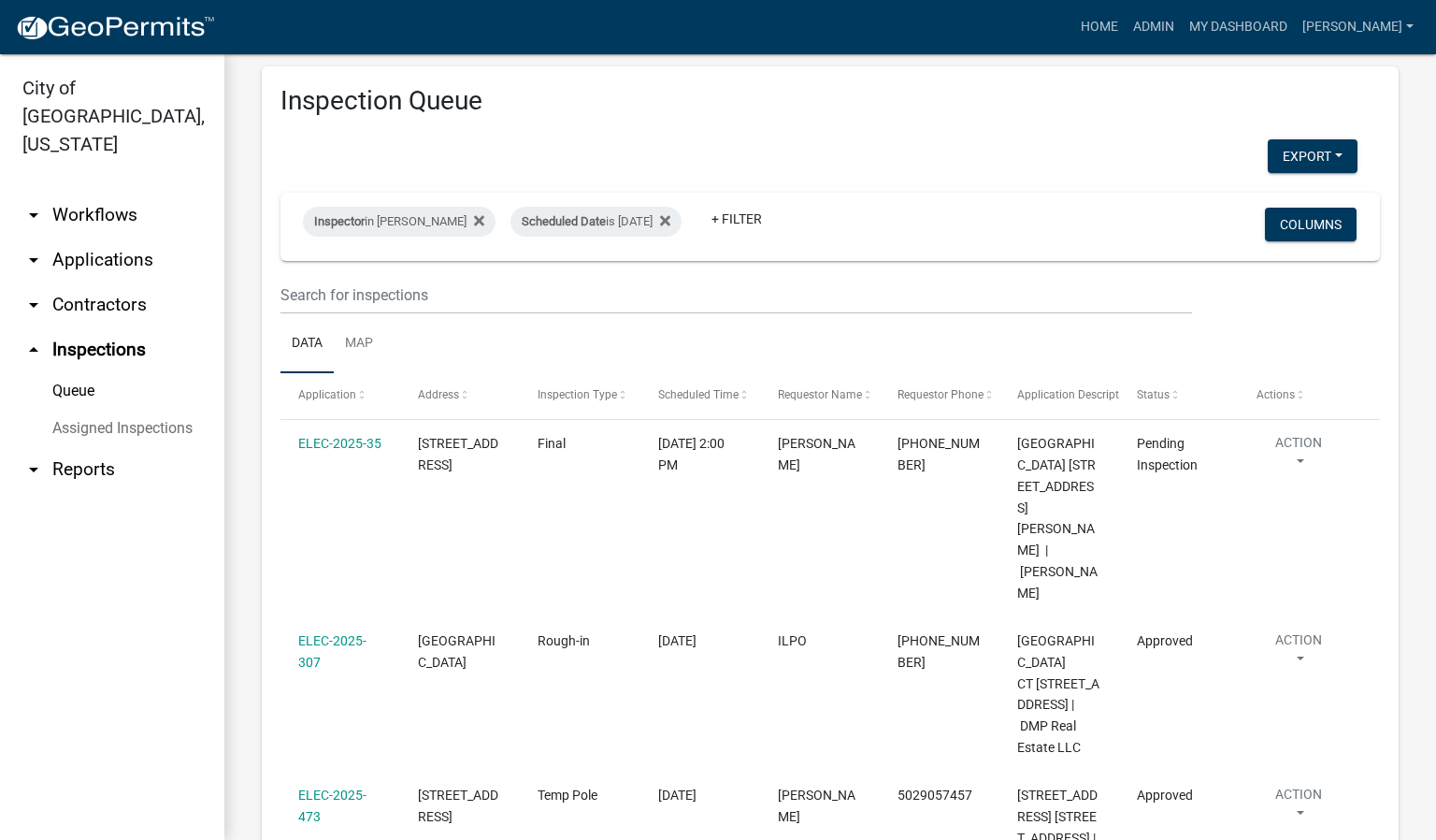
scroll to position [0, 0]
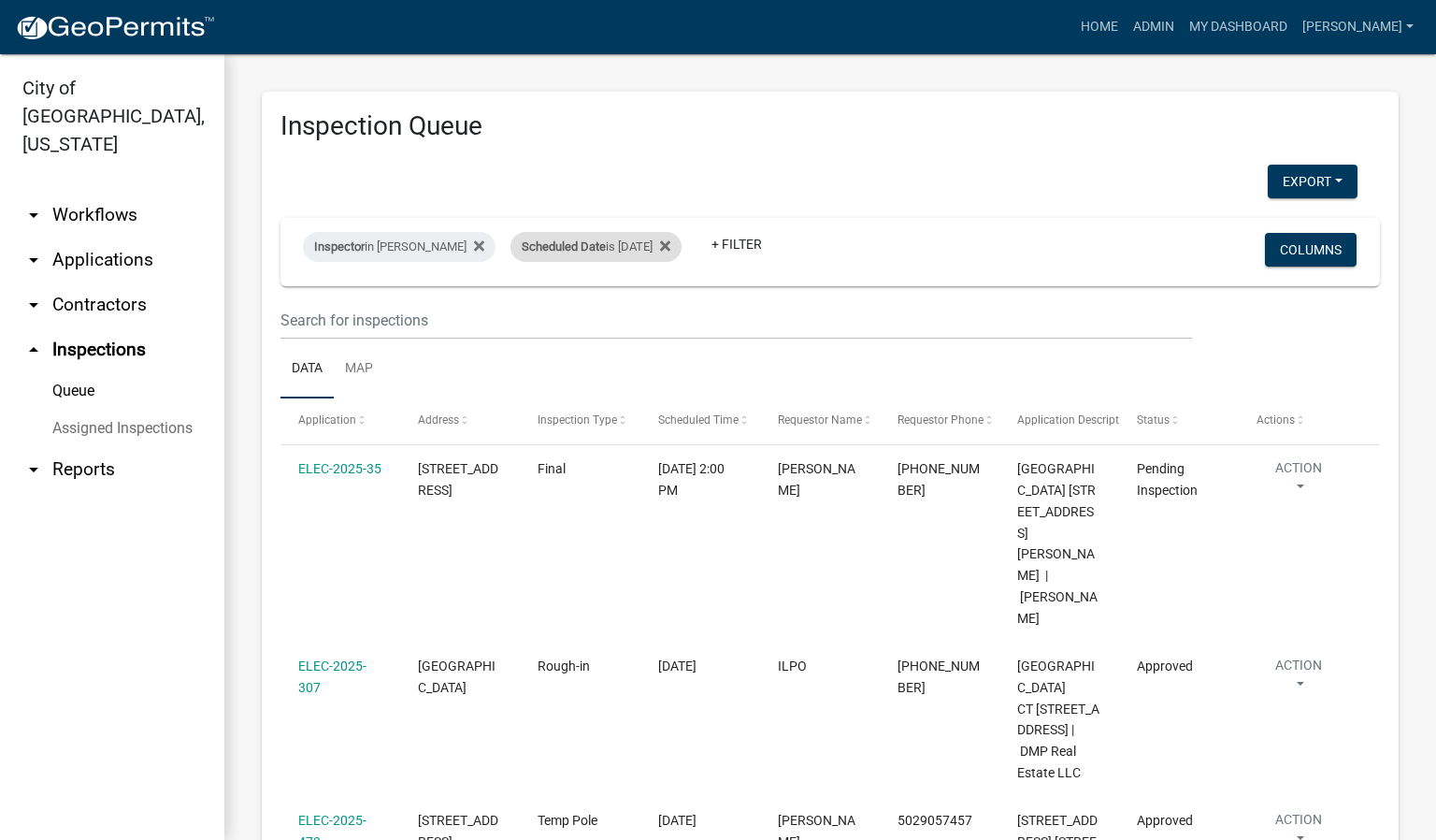
click at [660, 247] on div "Scheduled Date is [DATE]" at bounding box center [596, 247] width 171 height 30
click at [662, 314] on input "[DATE]" at bounding box center [606, 316] width 131 height 38
type input "[DATE]"
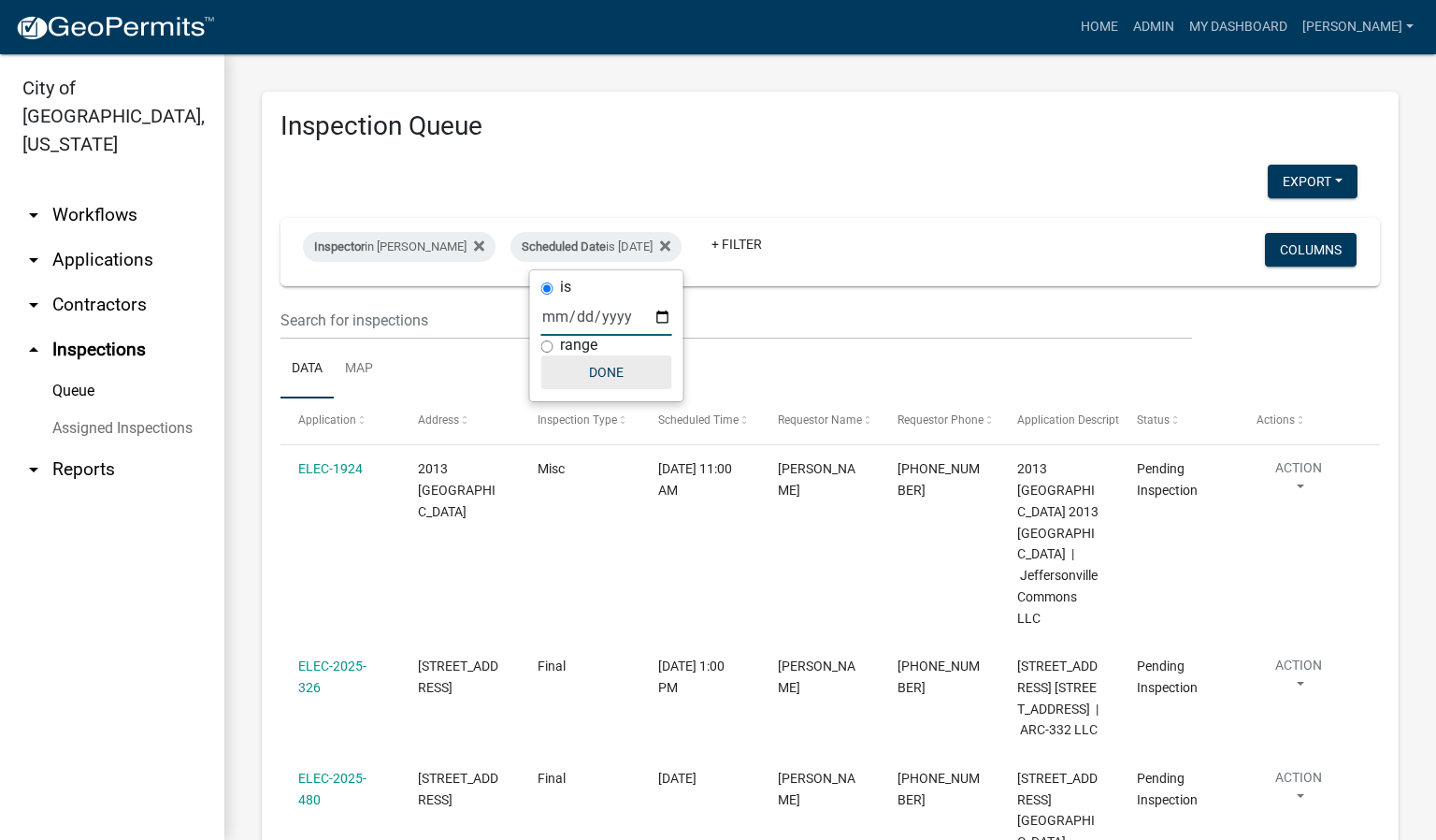
click at [639, 380] on button "Done" at bounding box center [606, 372] width 131 height 33
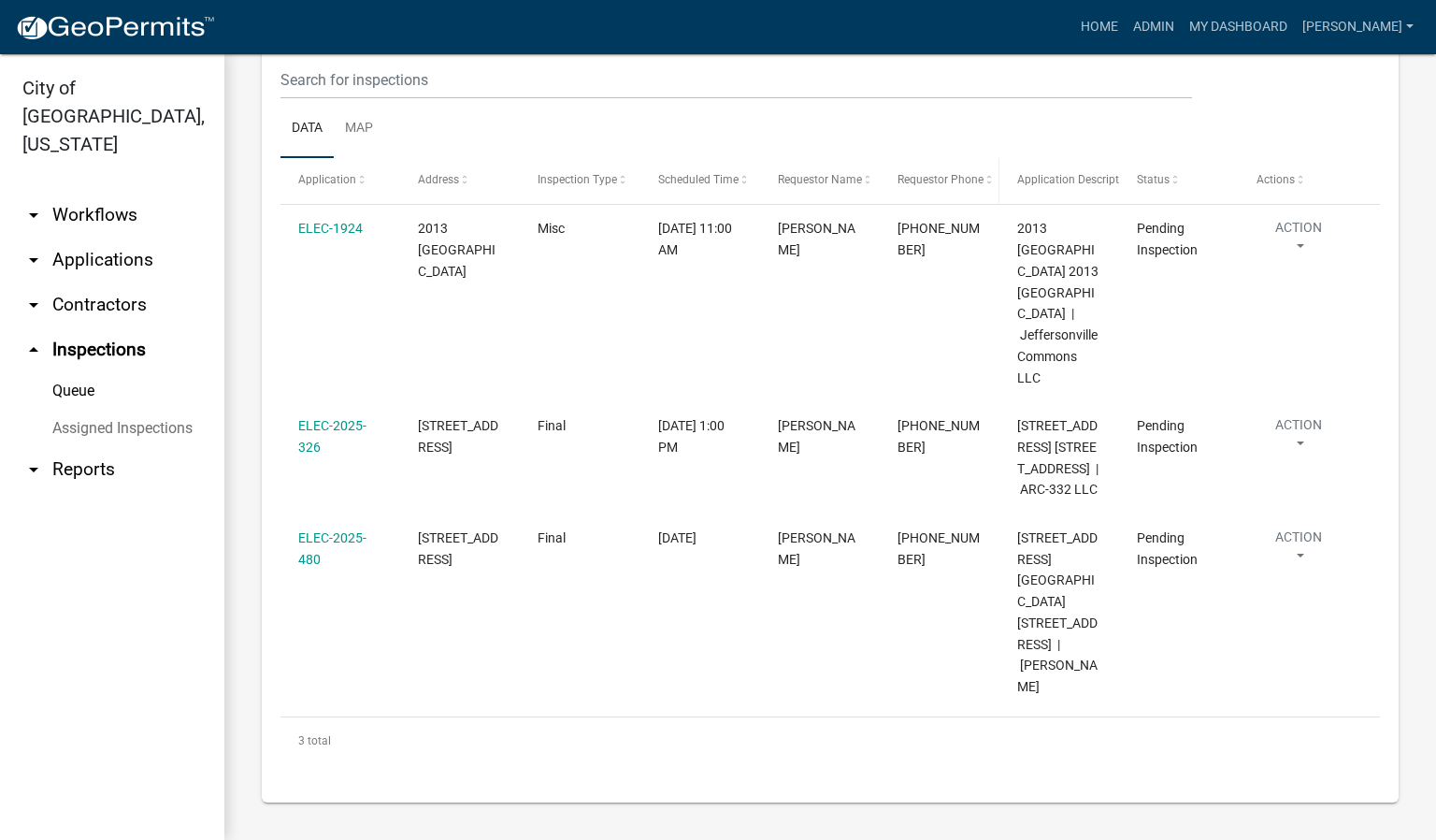
scroll to position [261, 0]
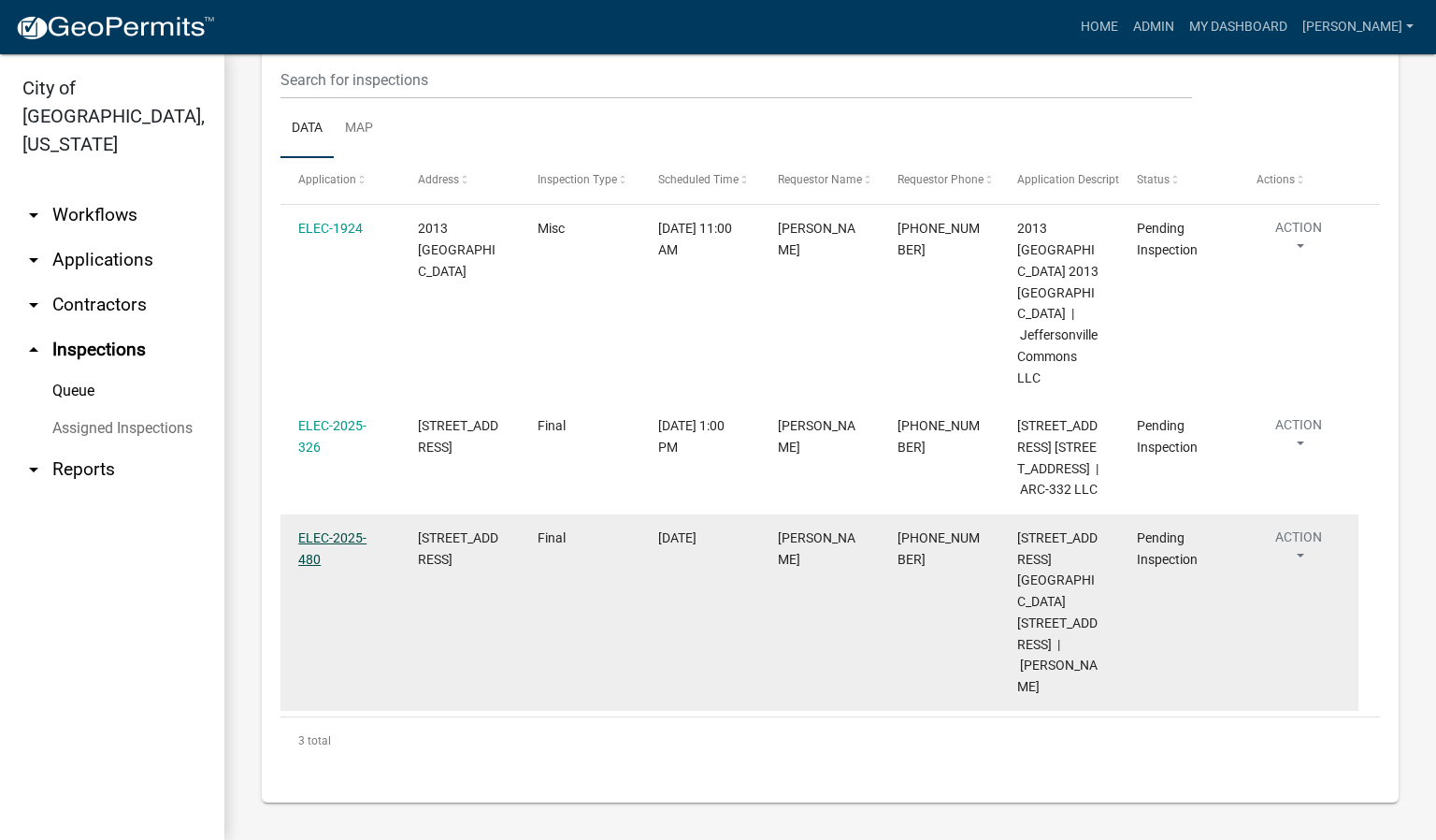
click at [342, 567] on link "ELEC-2025-480" at bounding box center [331, 548] width 68 height 36
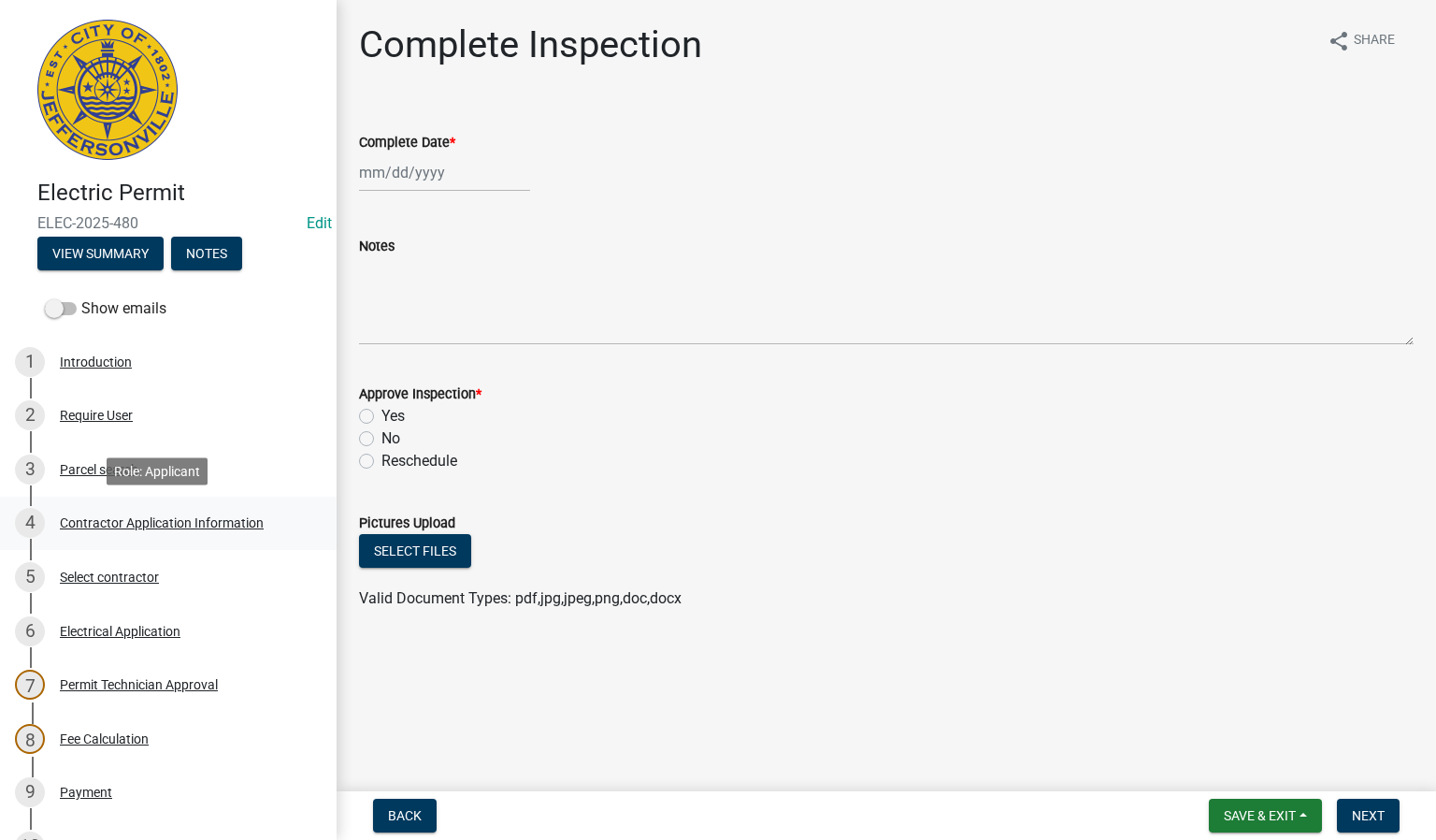
click at [197, 525] on div "Contractor Application Information" at bounding box center [161, 522] width 204 height 13
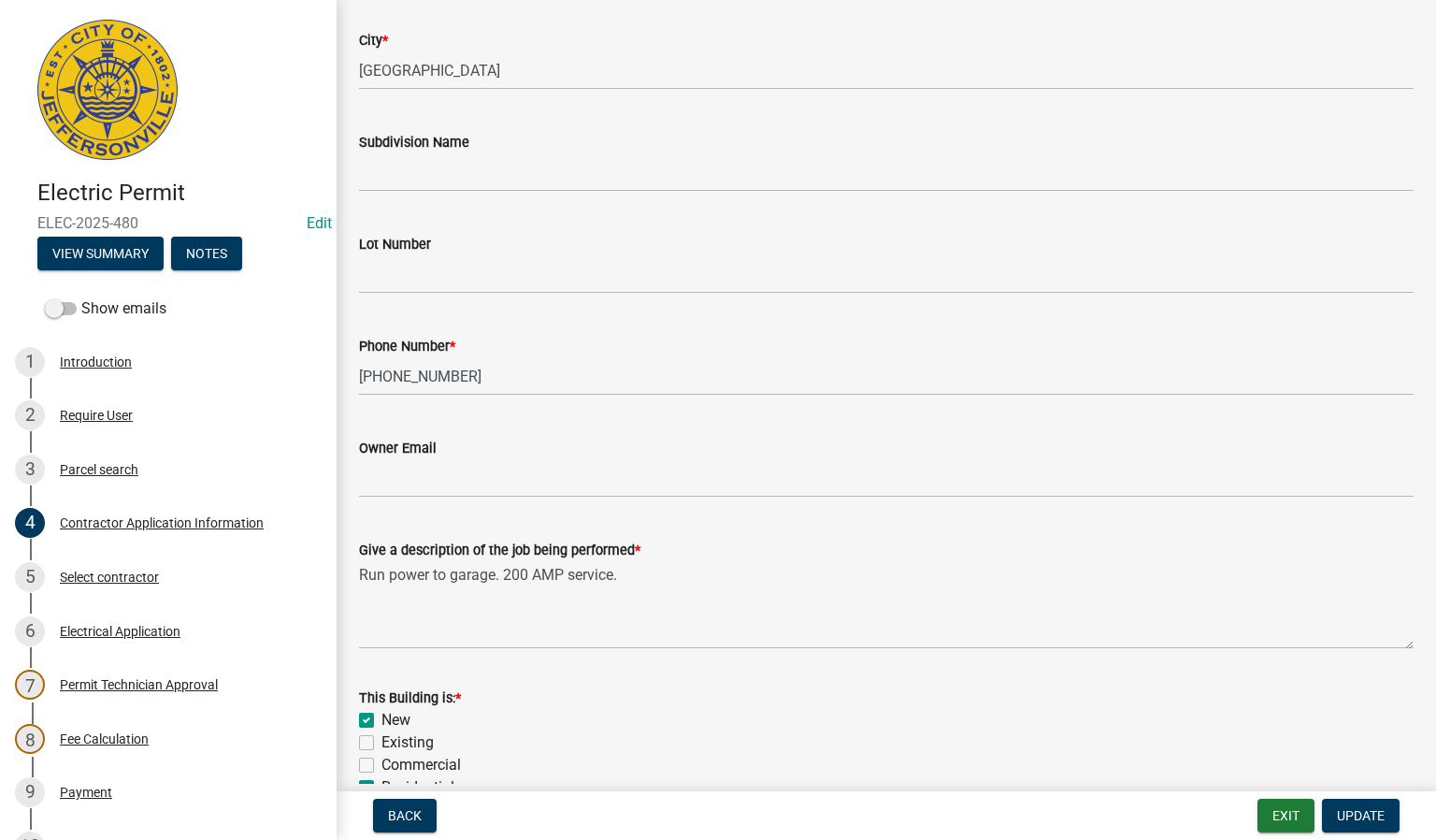
scroll to position [561, 0]
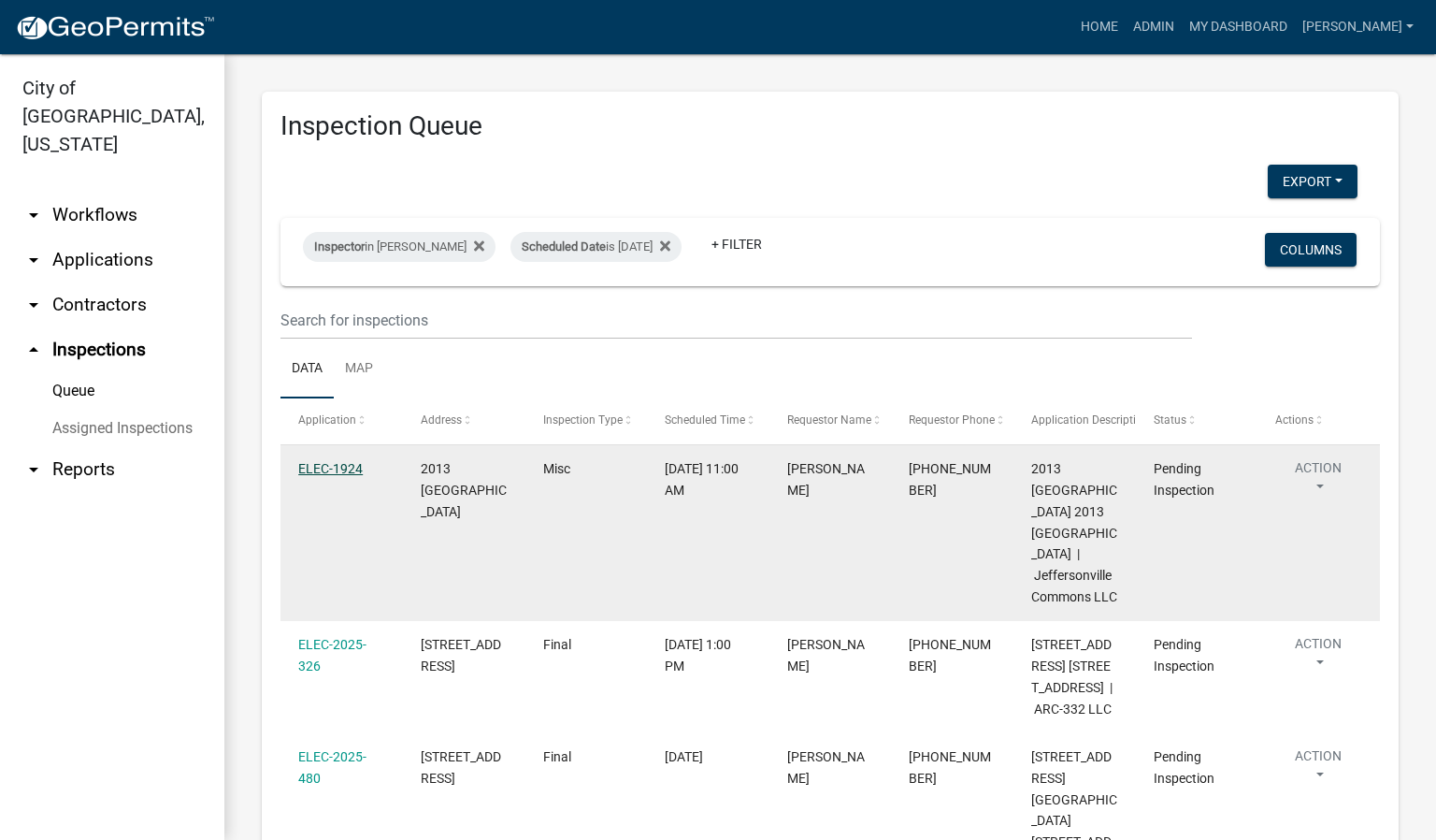
click at [337, 465] on link "ELEC-1924" at bounding box center [330, 468] width 65 height 15
click at [323, 472] on link "ELEC-1924" at bounding box center [330, 468] width 65 height 15
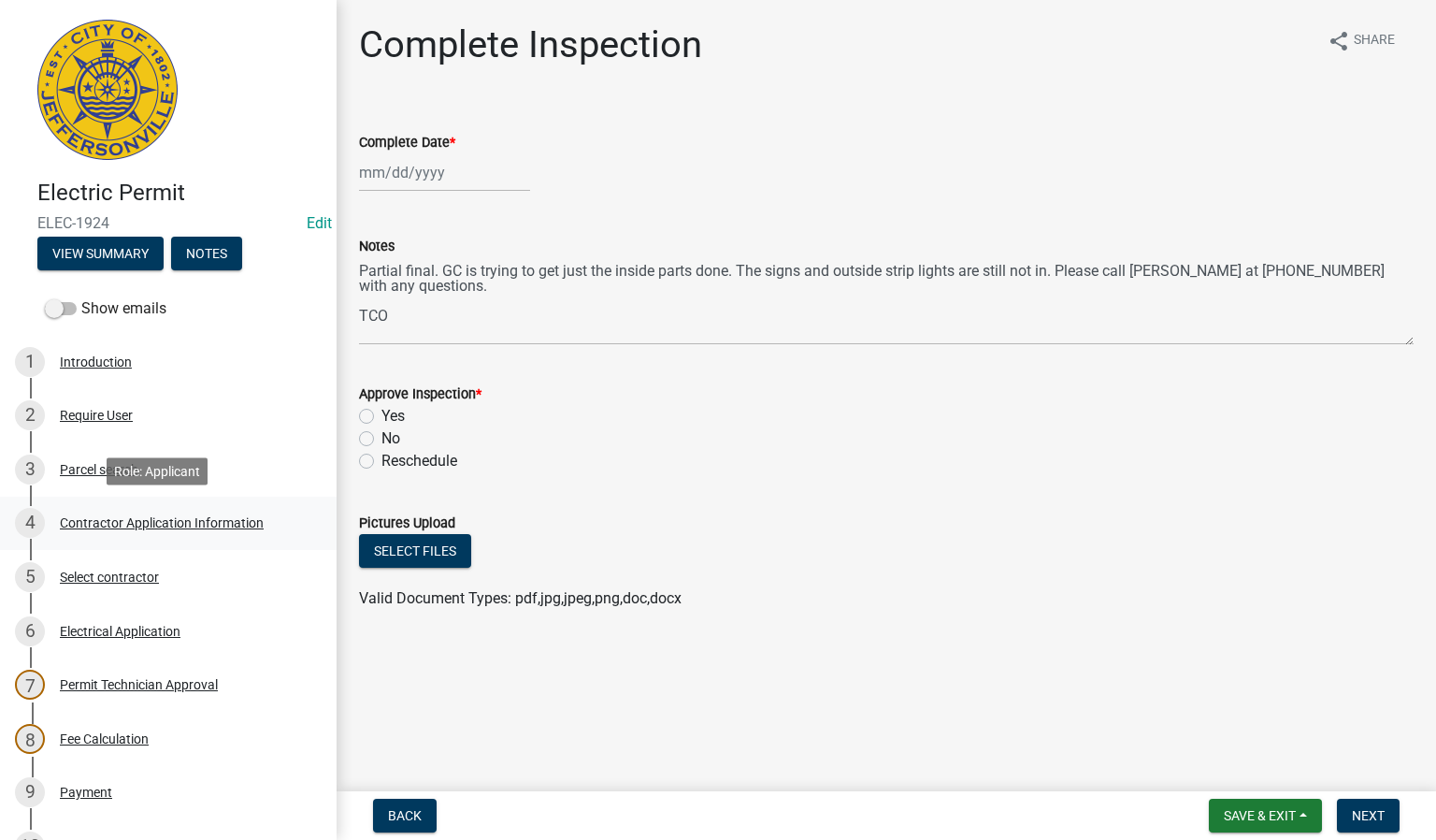
click at [208, 524] on div "Contractor Application Information" at bounding box center [161, 522] width 204 height 13
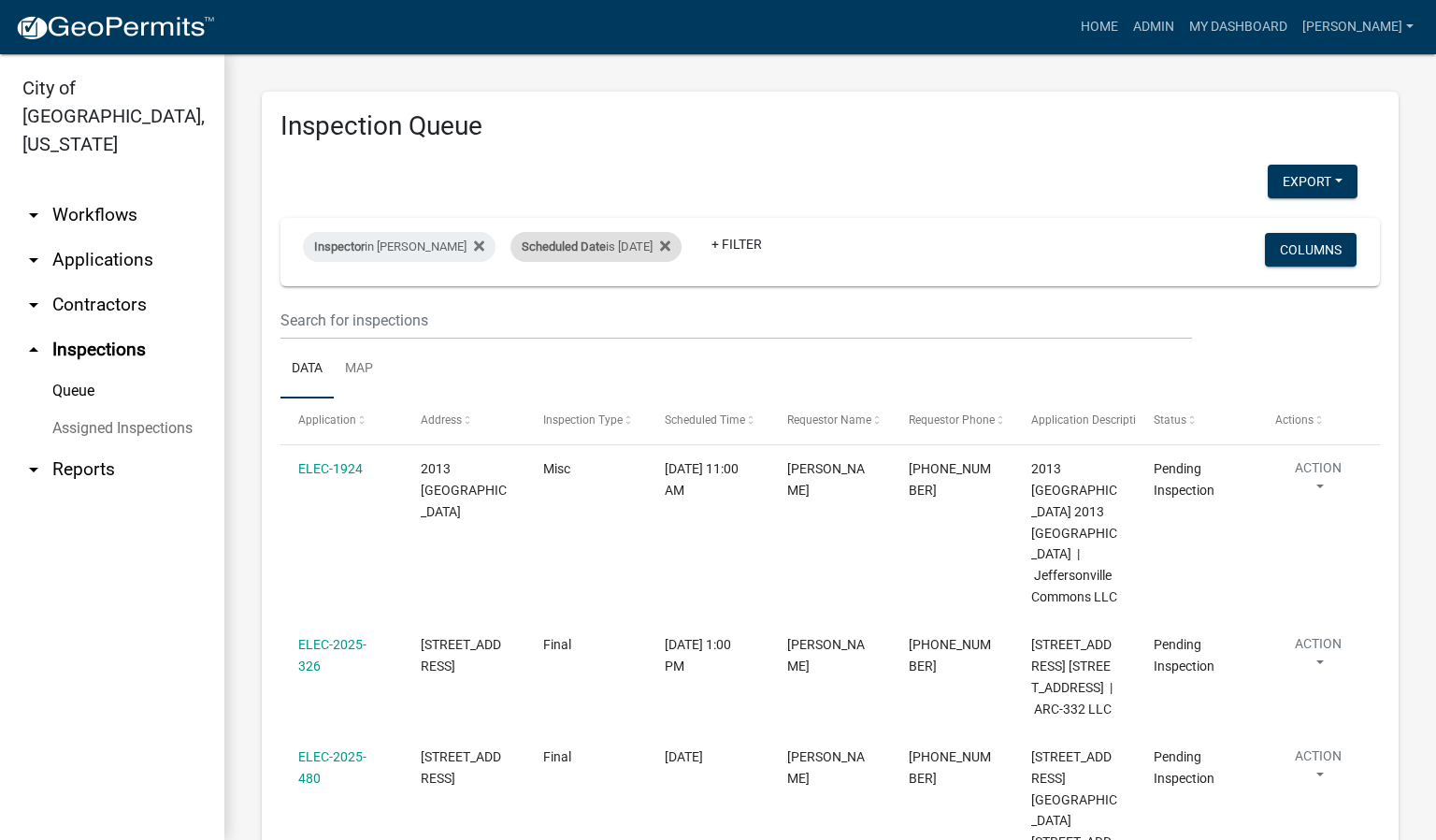
click at [674, 241] on div "Scheduled Date is [DATE]" at bounding box center [596, 247] width 171 height 30
click at [654, 313] on input "[DATE]" at bounding box center [606, 316] width 131 height 38
type input "[DATE]"
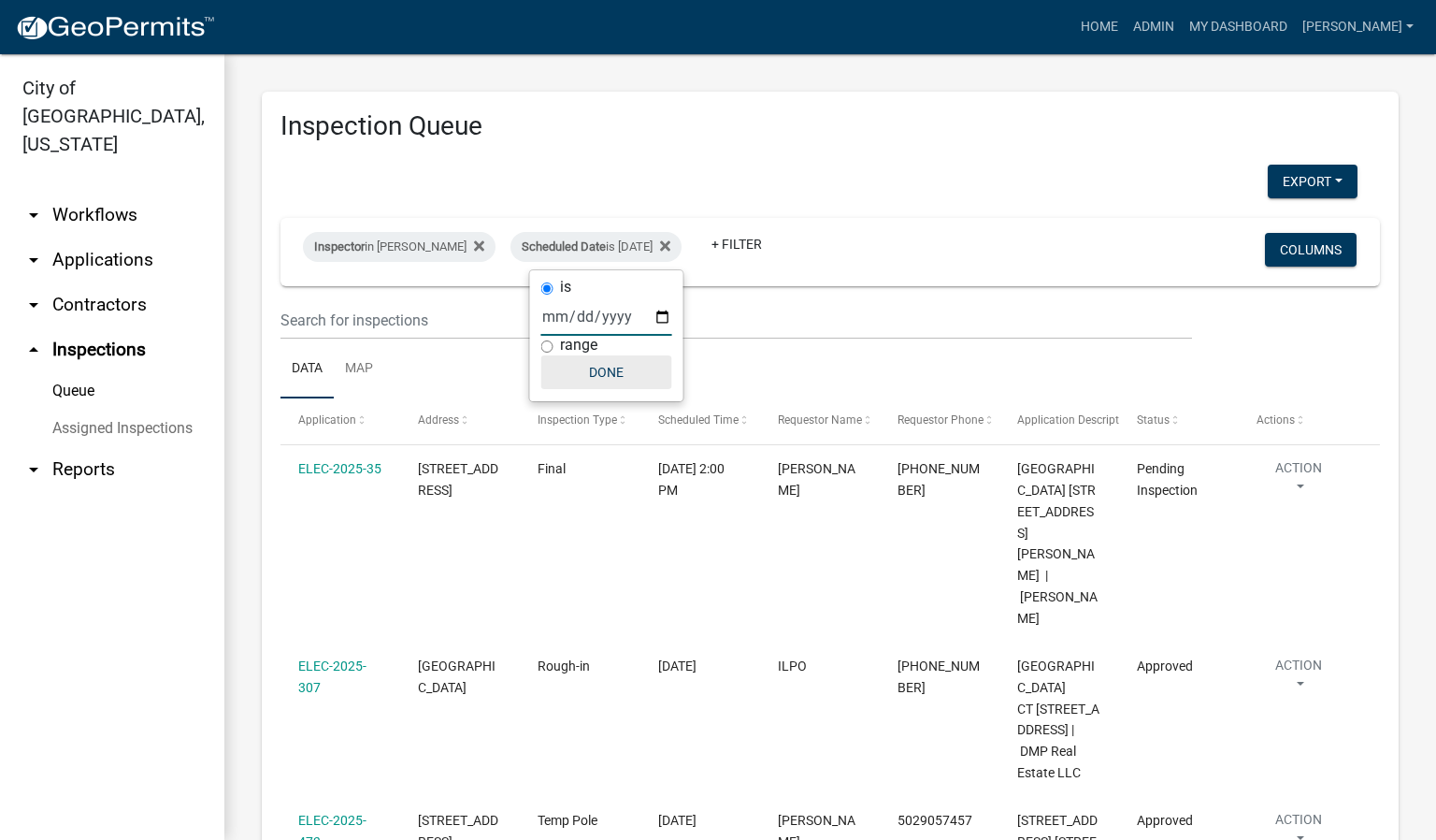
click at [600, 368] on button "Done" at bounding box center [606, 372] width 131 height 33
